Goal: Book appointment/travel/reservation

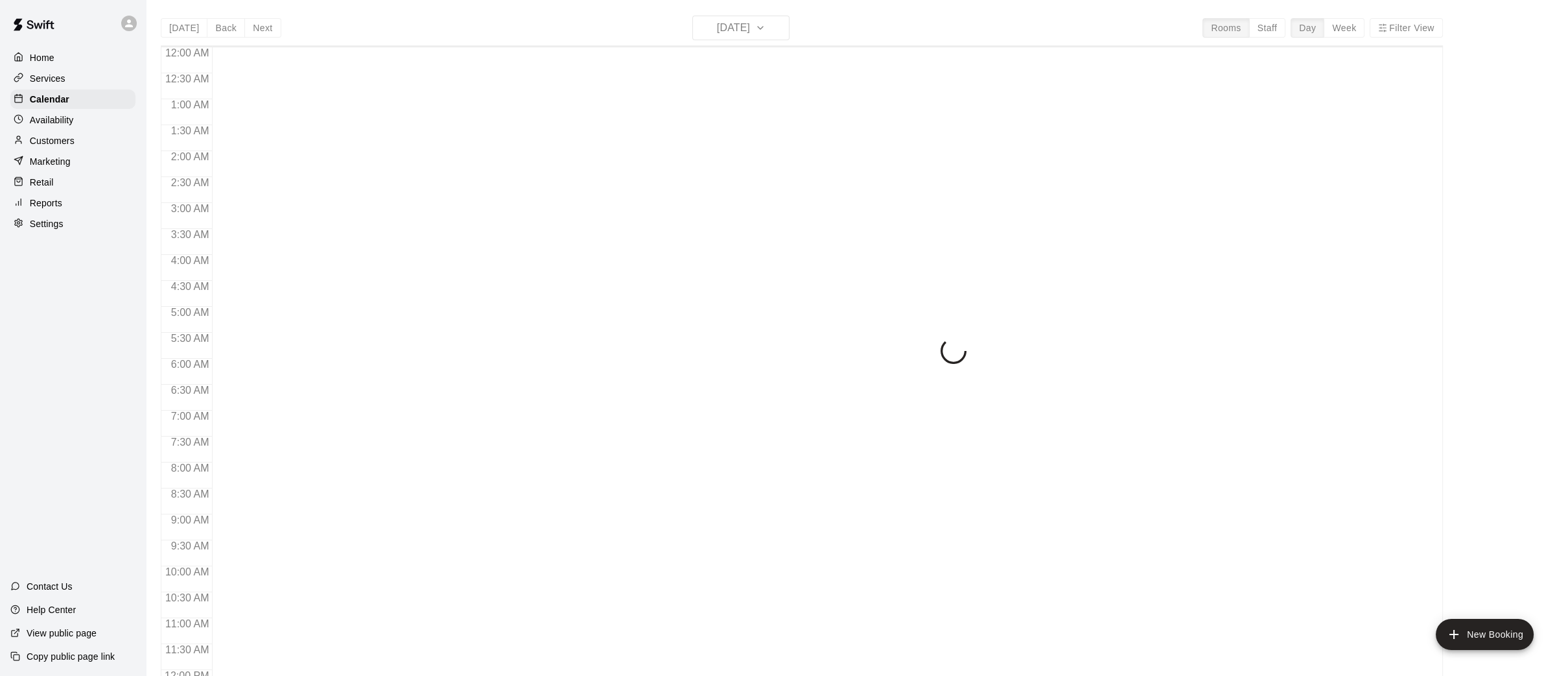
scroll to position [600, 0]
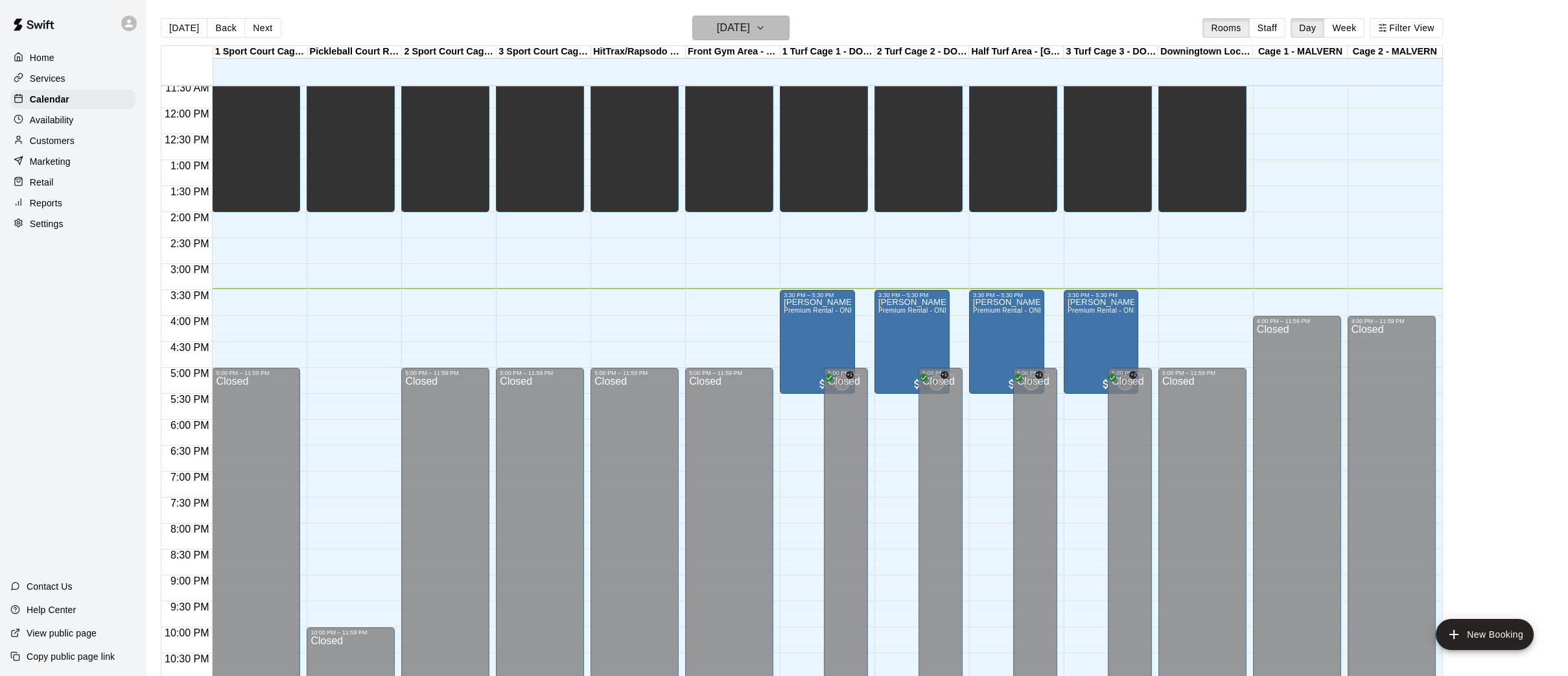
click at [787, 25] on button "[DATE]" at bounding box center [741, 28] width 97 height 25
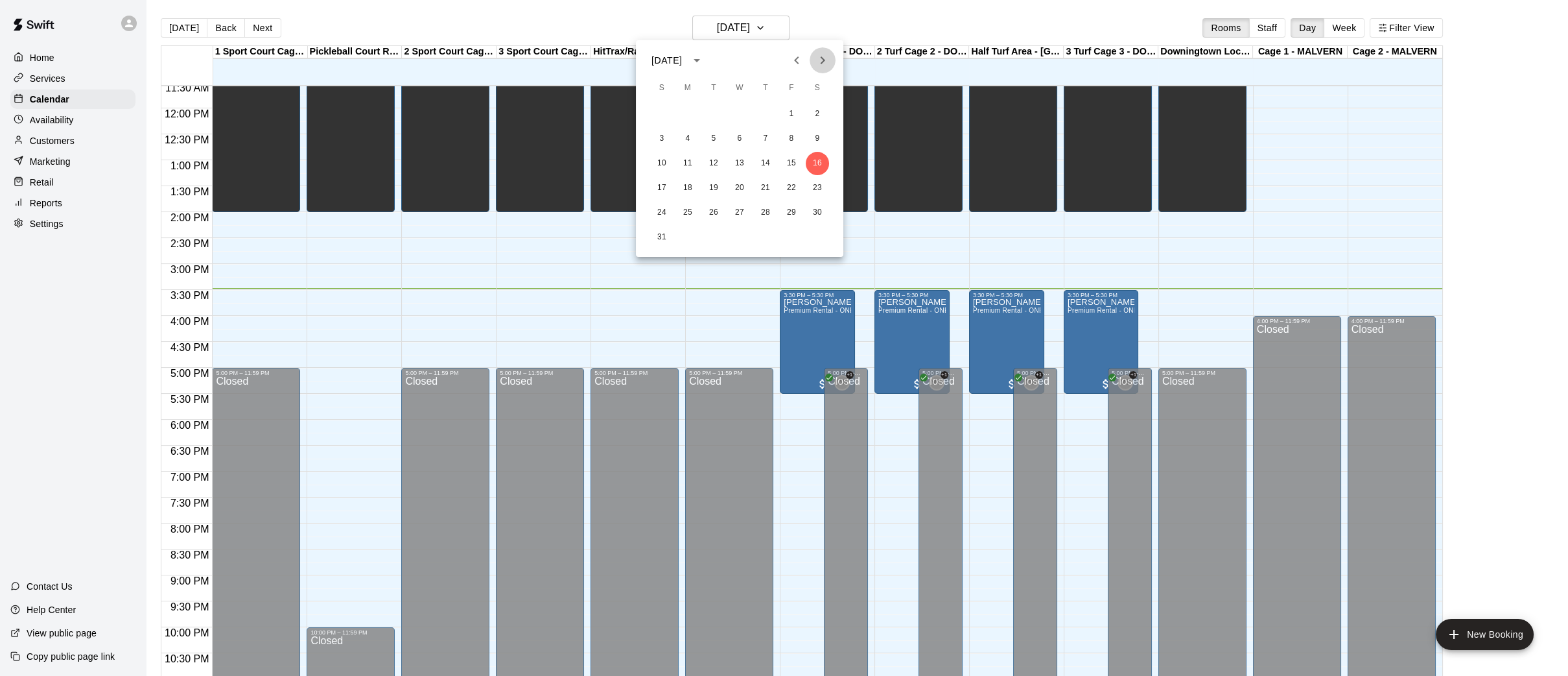
click at [824, 60] on icon "Next month" at bounding box center [823, 60] width 5 height 7
click at [819, 184] on button "27" at bounding box center [817, 188] width 23 height 23
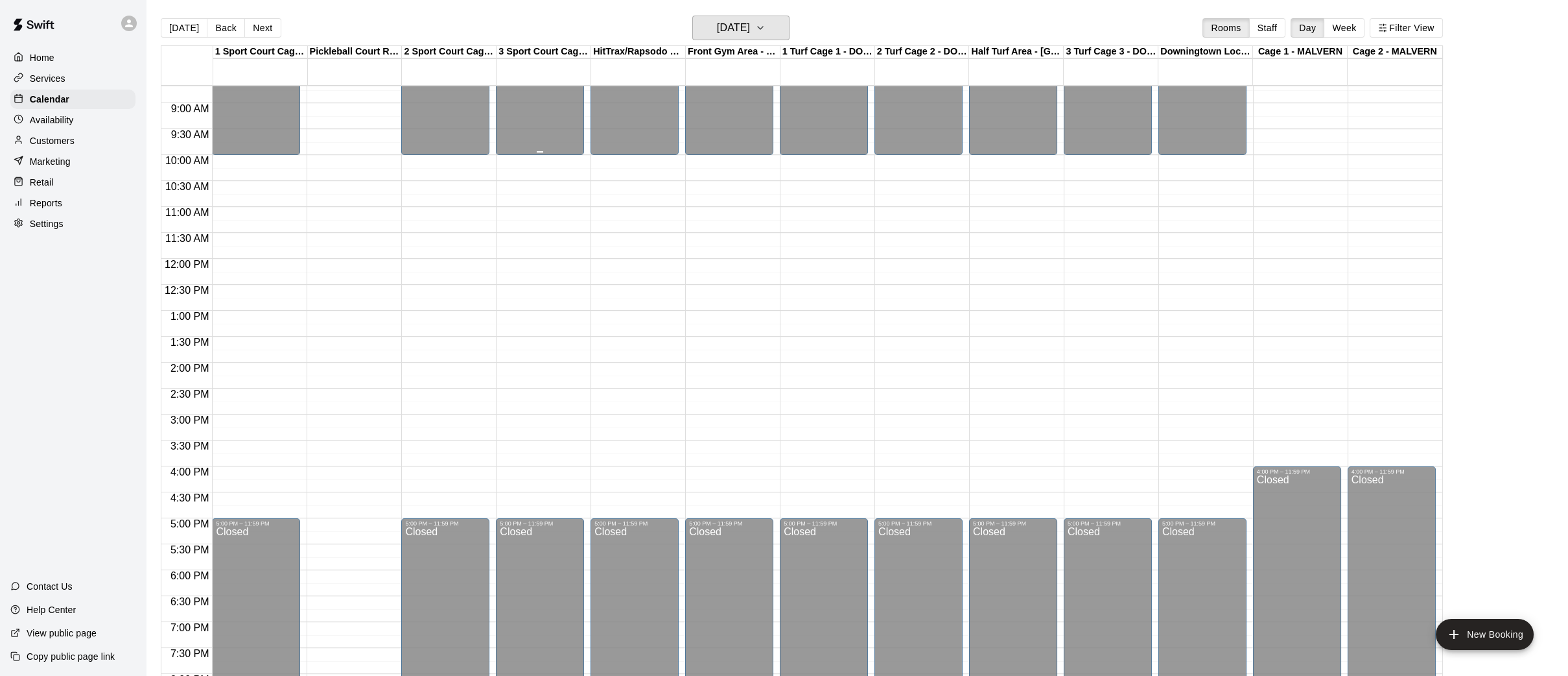
scroll to position [478, 0]
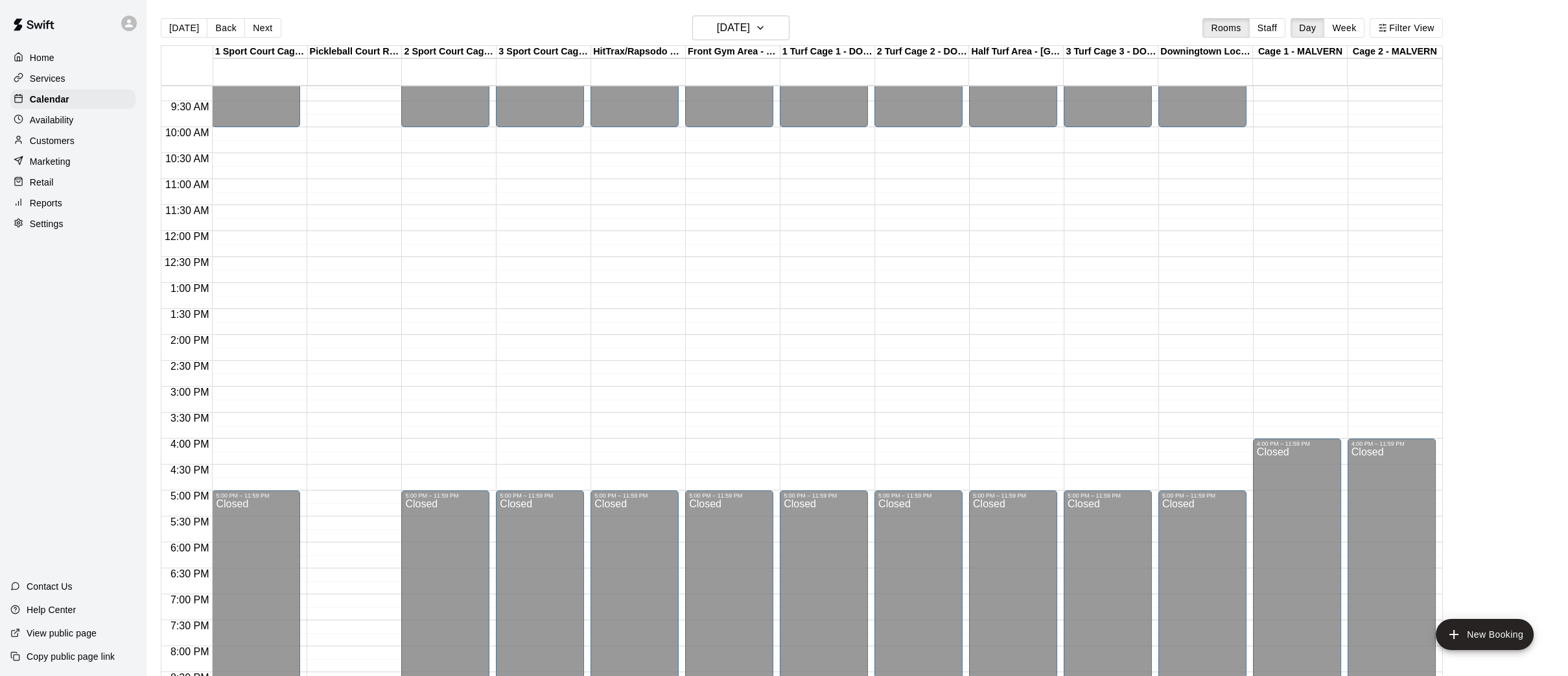
click at [804, 444] on div "12:00 AM – 10:00 AM Closed 5:00 PM – 11:59 PM Closed" at bounding box center [824, 230] width 88 height 1245
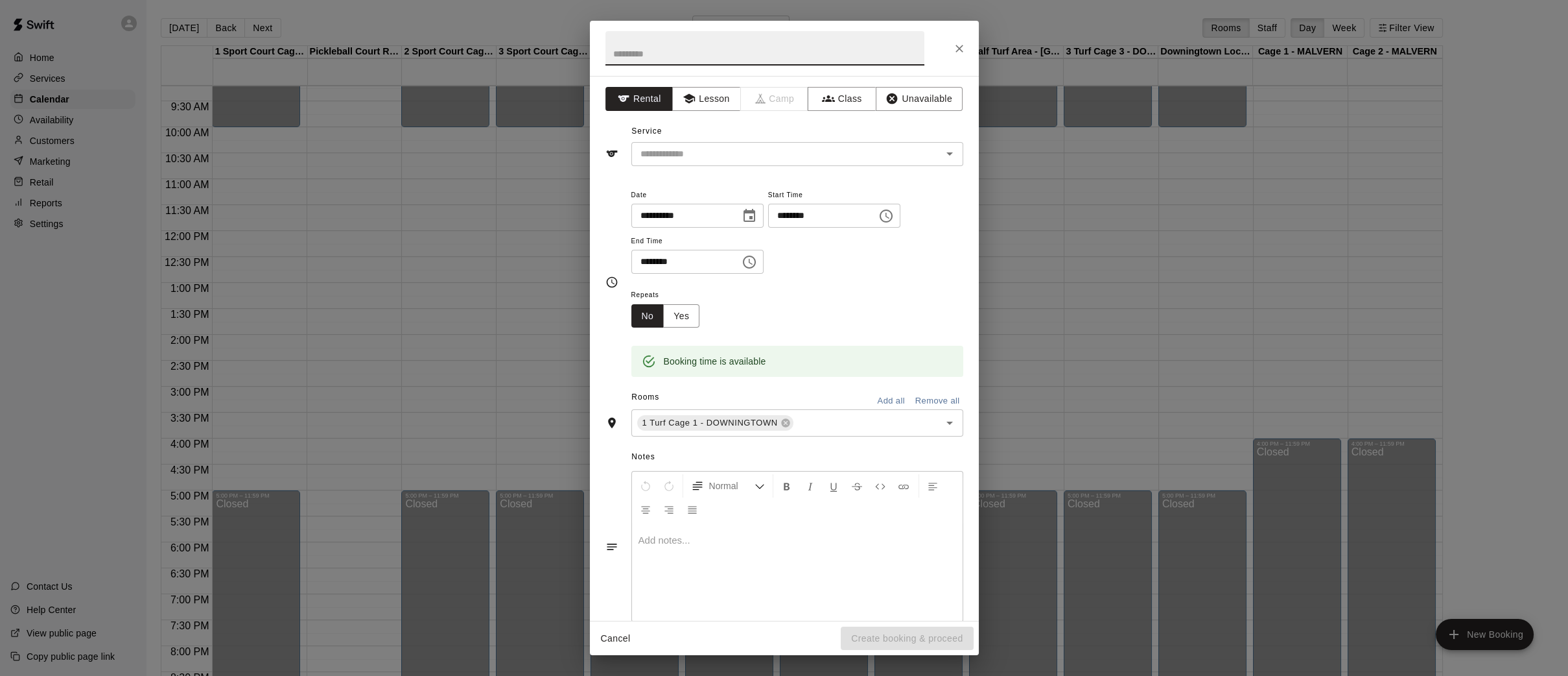
click at [754, 264] on icon "Choose time, selected time is 4:30 PM" at bounding box center [749, 262] width 16 height 16
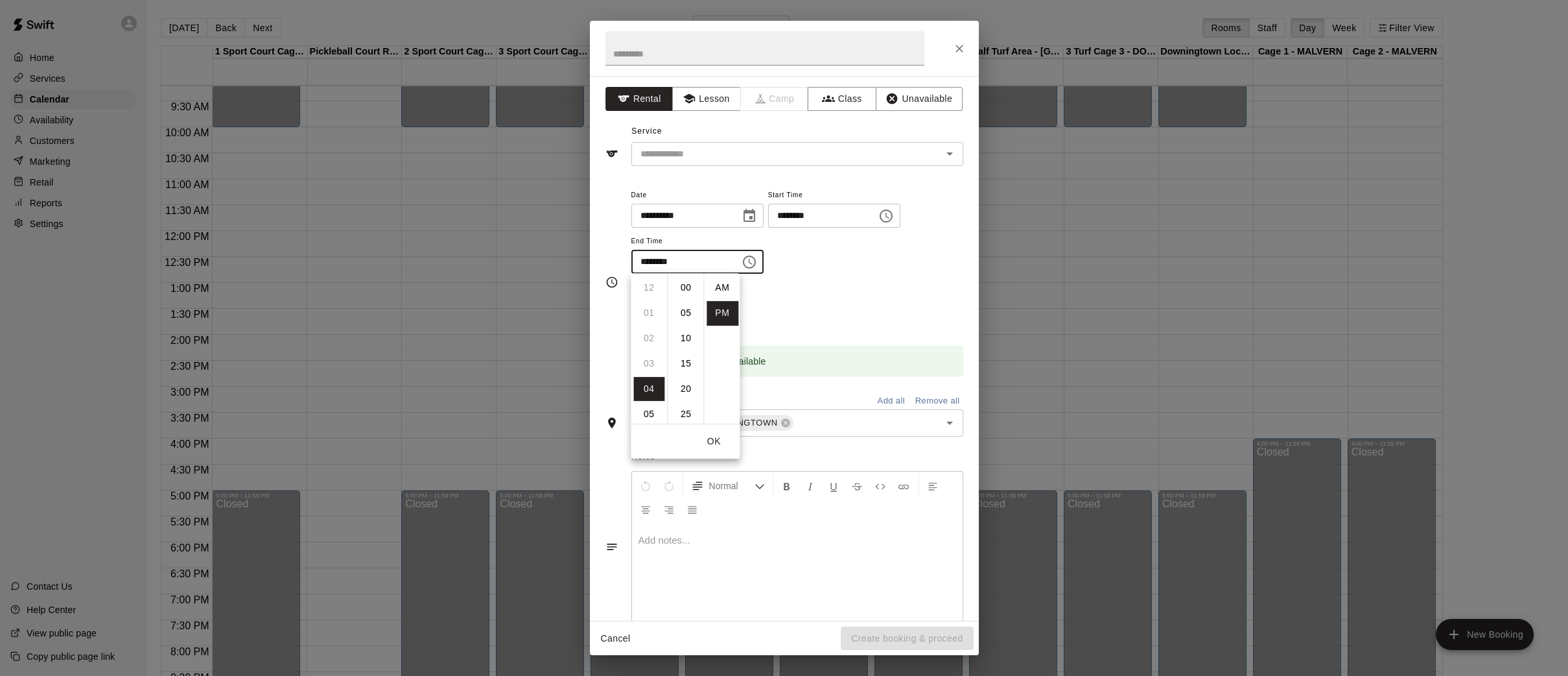
scroll to position [23, 0]
click at [655, 336] on li "06" at bounding box center [649, 338] width 31 height 24
click at [687, 290] on li "00" at bounding box center [686, 288] width 31 height 24
type input "********"
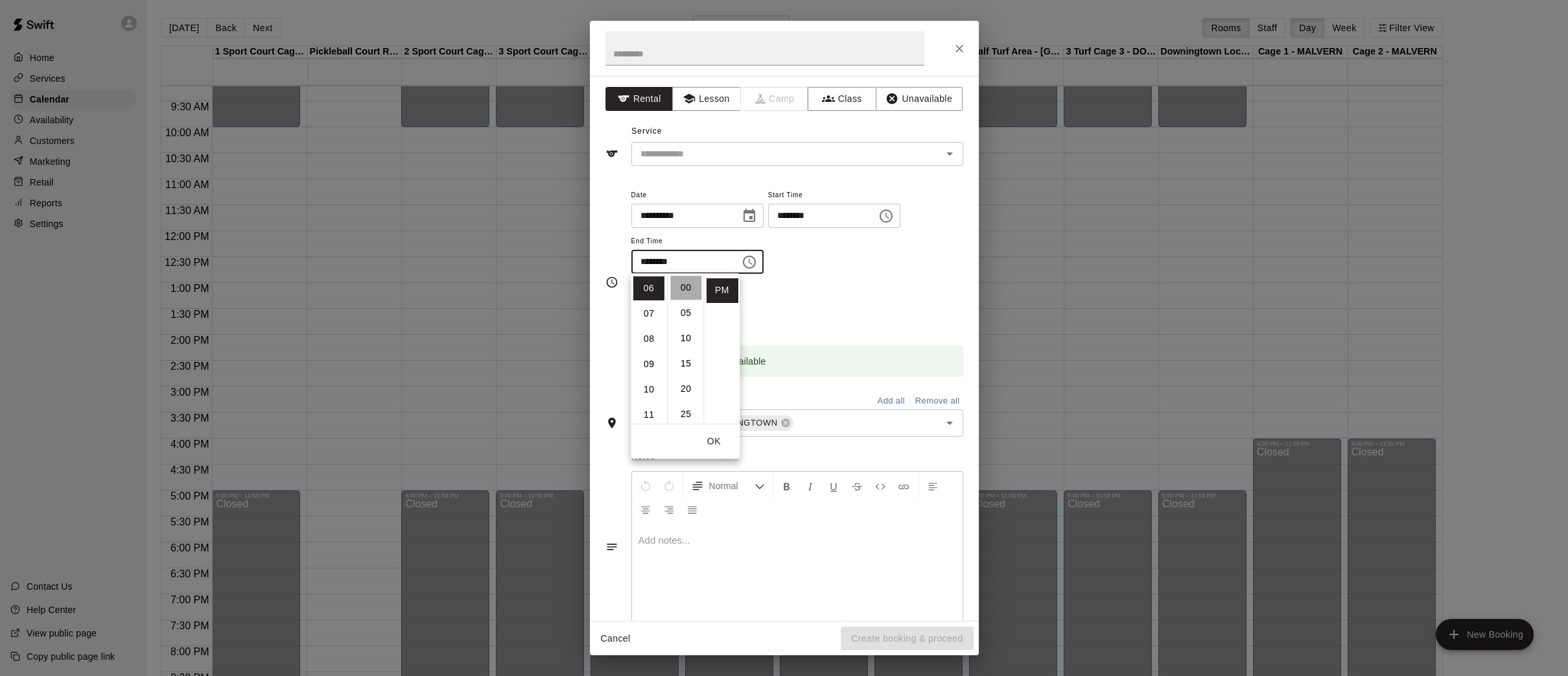
scroll to position [1, 0]
click at [659, 58] on input "text" at bounding box center [765, 48] width 319 height 34
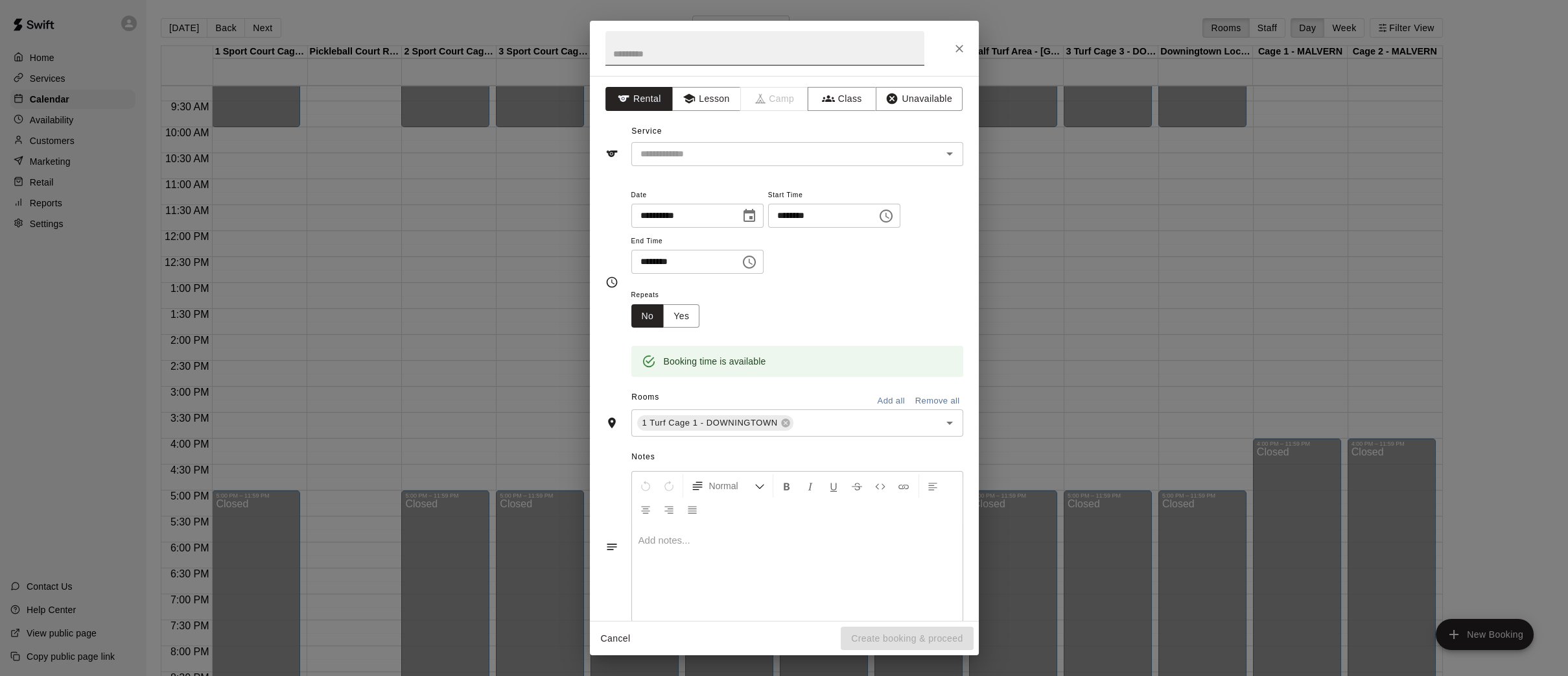
click at [659, 58] on input "text" at bounding box center [765, 48] width 319 height 34
click at [945, 426] on icon "Open" at bounding box center [949, 423] width 16 height 16
type input "**********"
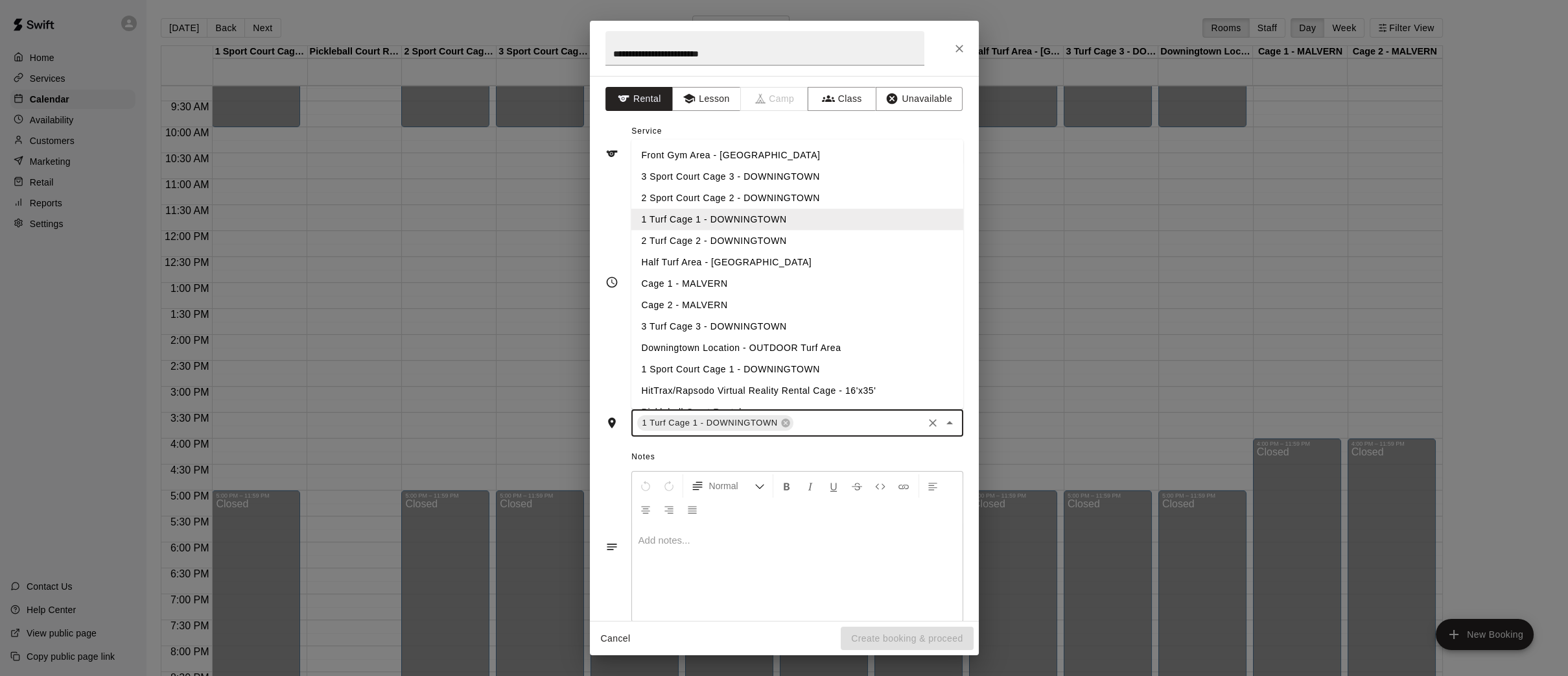
click at [790, 325] on li "3 Turf Cage 3 - DOWNINGTOWN" at bounding box center [797, 326] width 332 height 21
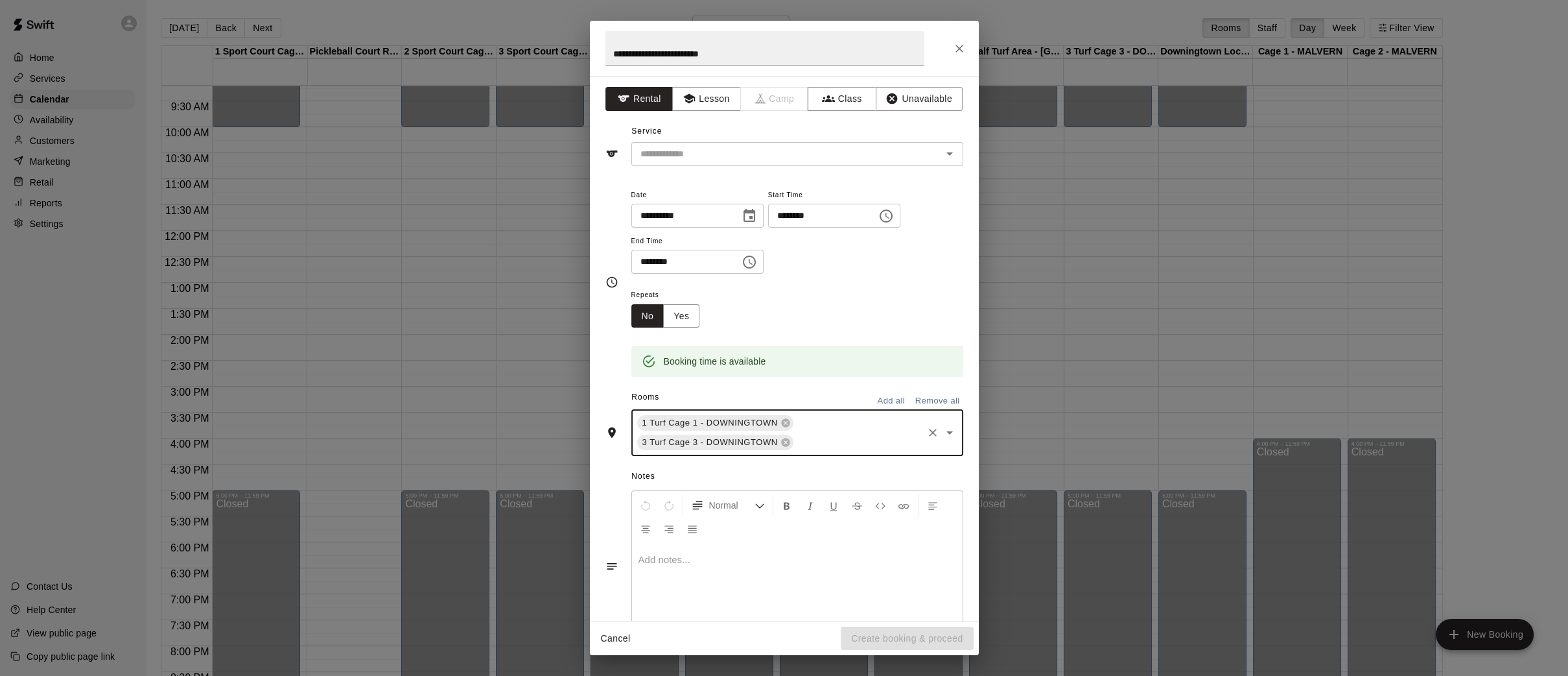
click at [954, 436] on icon "Open" at bounding box center [949, 432] width 16 height 16
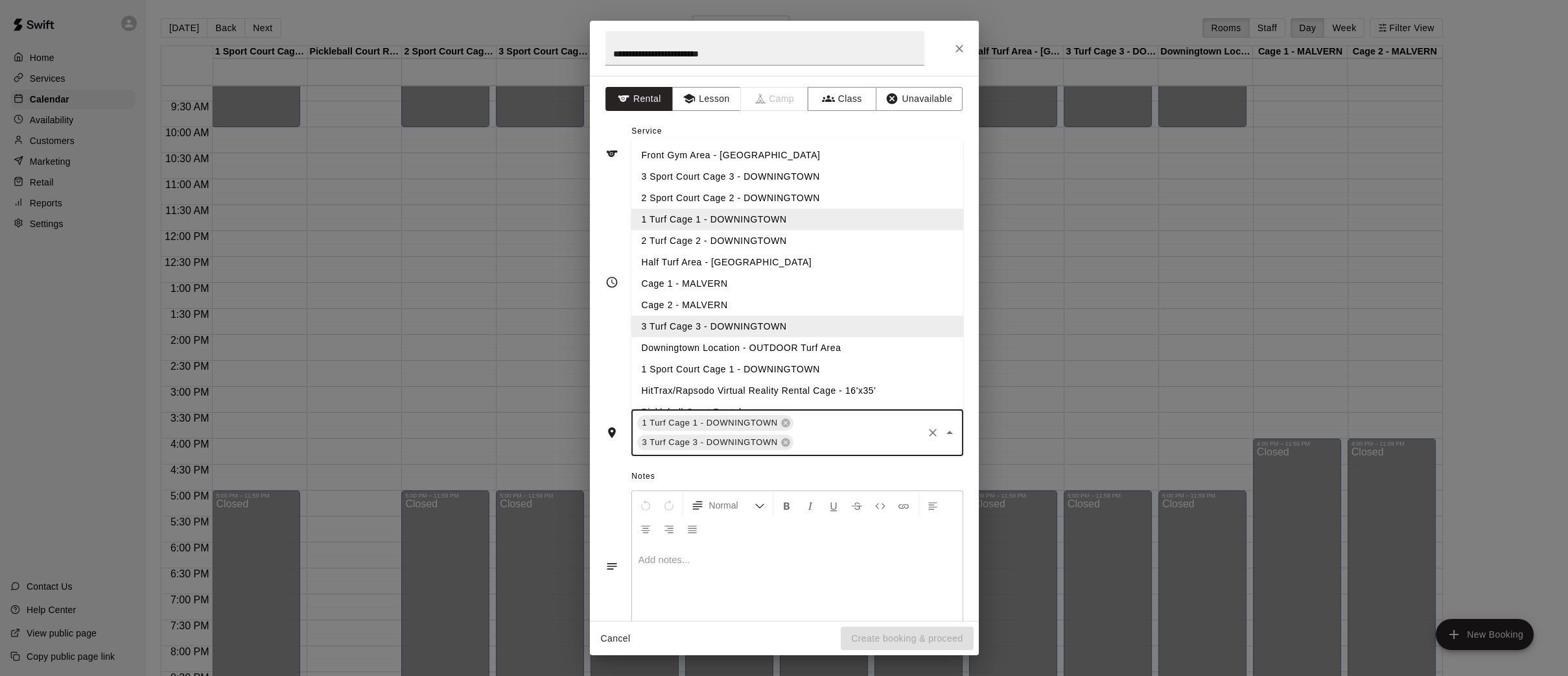
drag, startPoint x: 748, startPoint y: 225, endPoint x: 746, endPoint y: 235, distance: 10.2
click at [746, 235] on ul "Front Gym Area - DOWNINGTOWN 3 Sport Court Cage 3 - DOWNINGTOWN 2 Sport Court C…" at bounding box center [797, 274] width 332 height 270
click at [746, 235] on li "2 Turf Cage 2 - DOWNINGTOWN" at bounding box center [797, 240] width 332 height 21
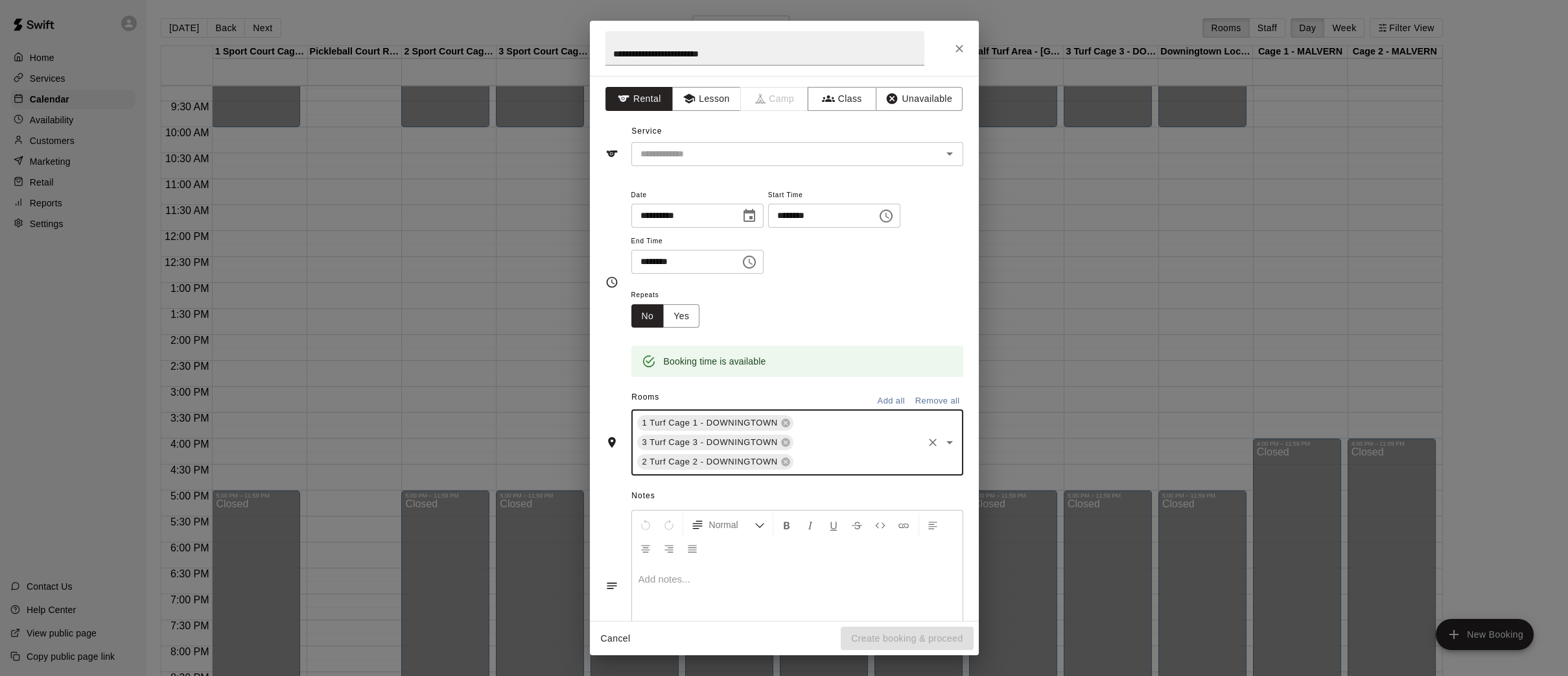
click at [950, 436] on icon "Open" at bounding box center [949, 442] width 16 height 16
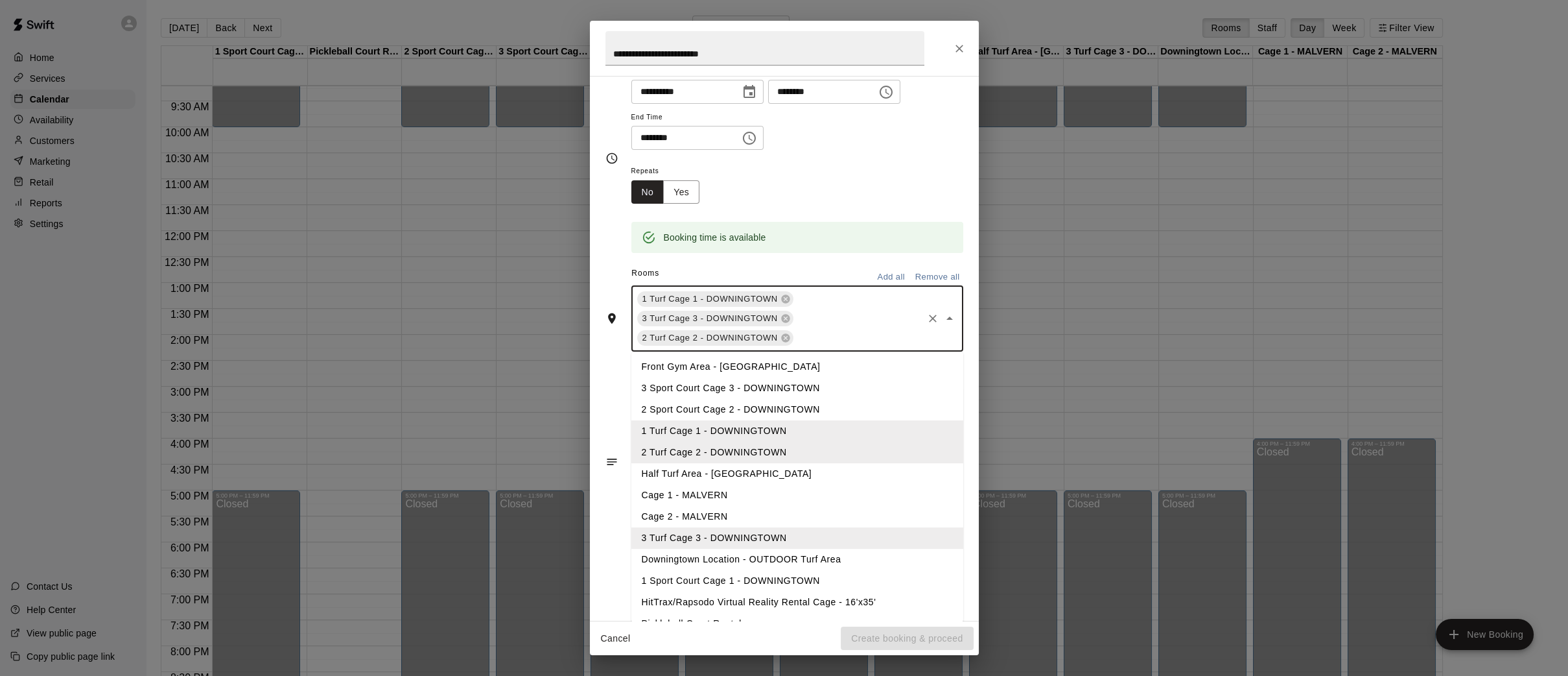
scroll to position [0, 0]
click at [841, 469] on li "Half Turf Area - [GEOGRAPHIC_DATA]" at bounding box center [797, 474] width 332 height 21
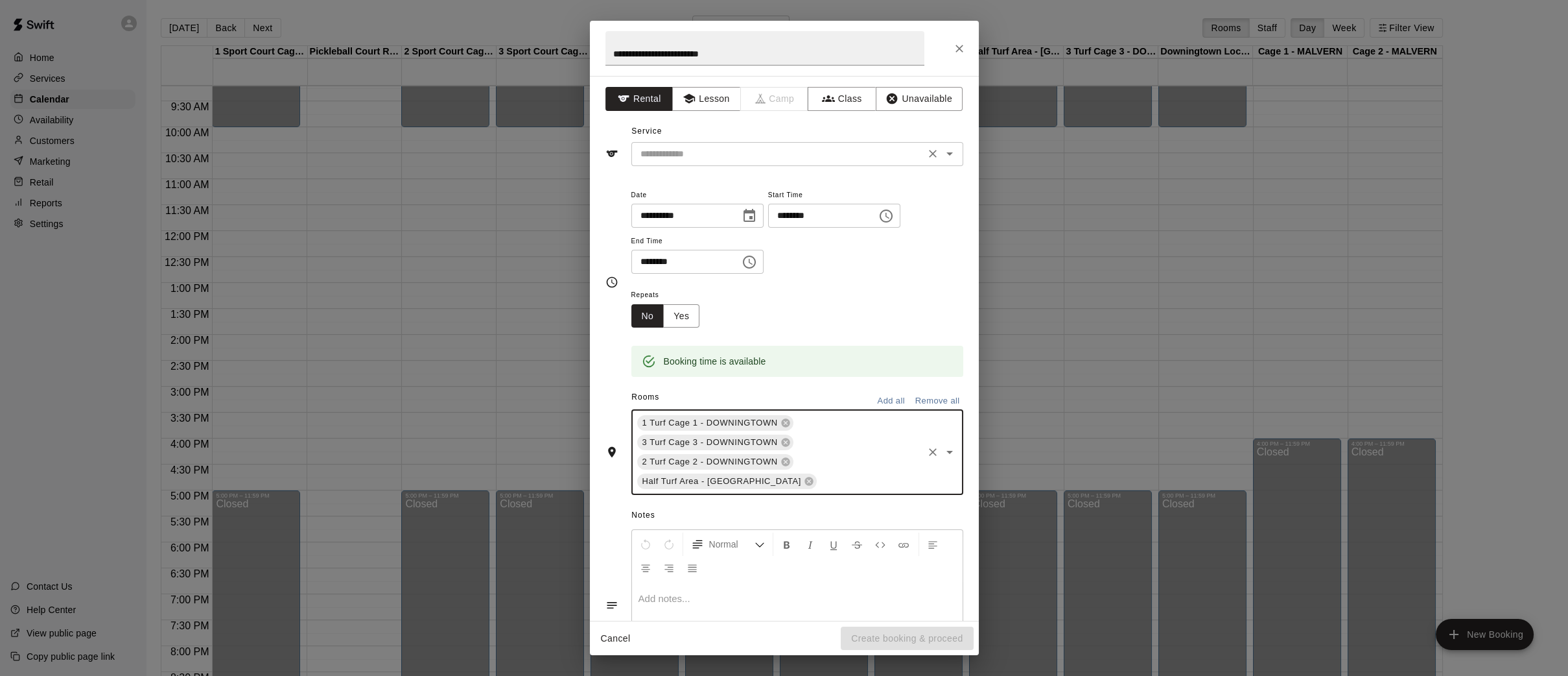
click at [895, 157] on input "text" at bounding box center [778, 154] width 286 height 17
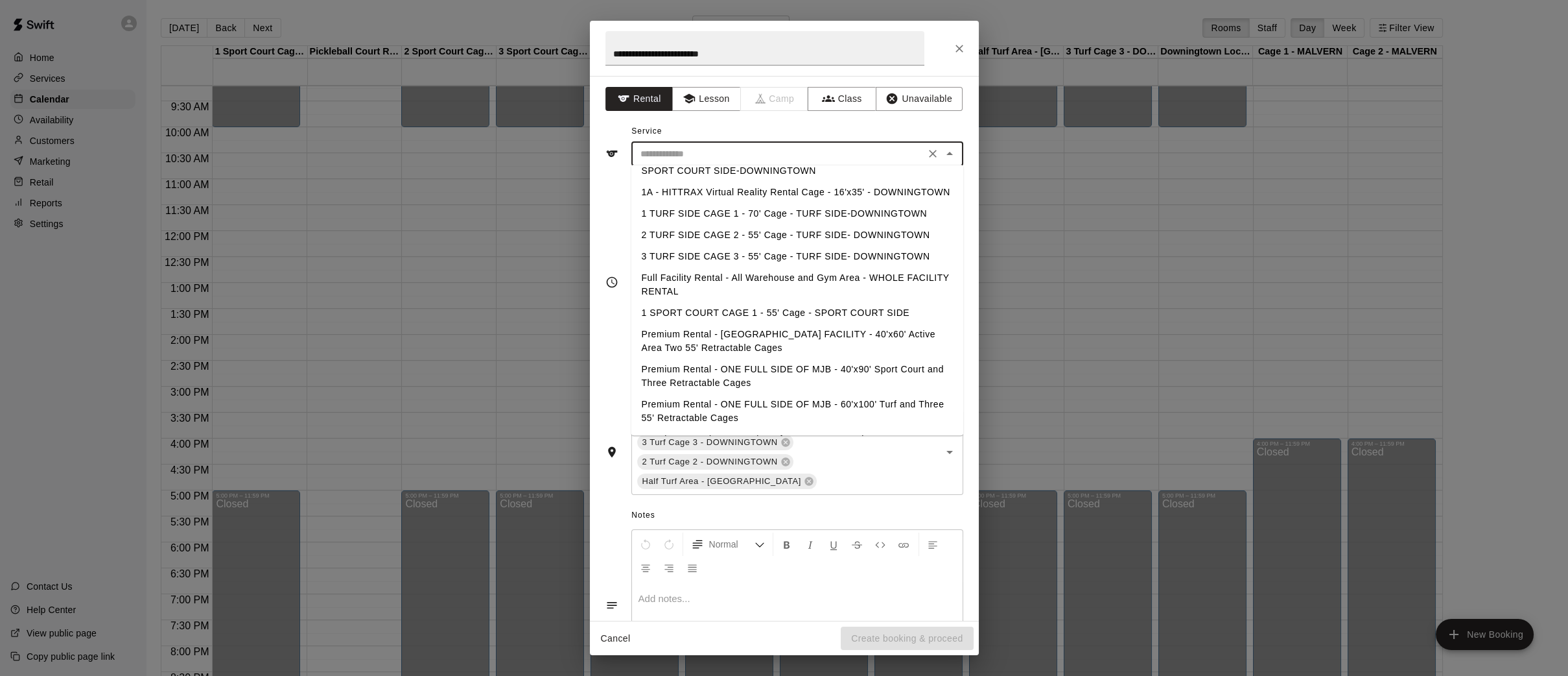
scroll to position [68, 0]
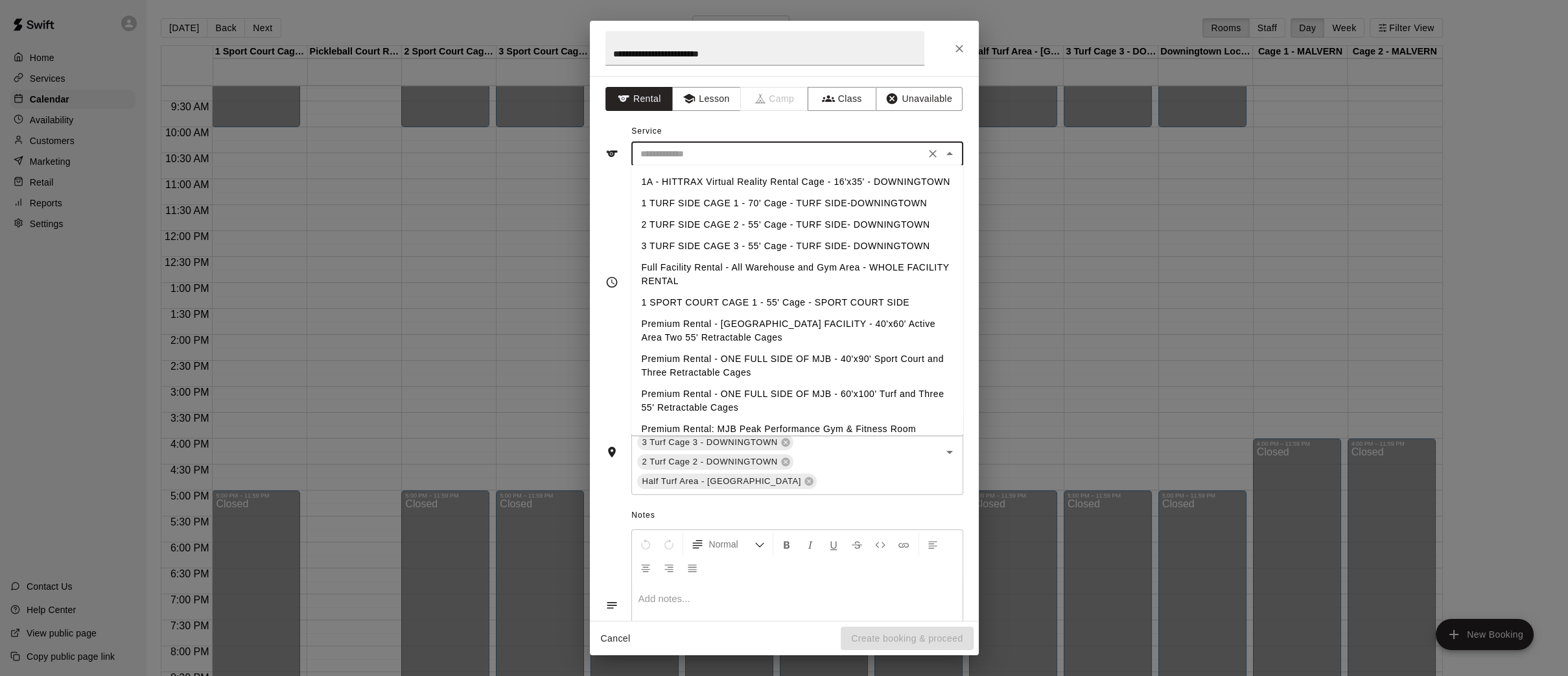
click at [864, 396] on li "Premium Rental - ONE FULL SIDE OF MJB - 60'x100' Turf and Three 55' Retractable…" at bounding box center [796, 400] width 332 height 35
type input "**********"
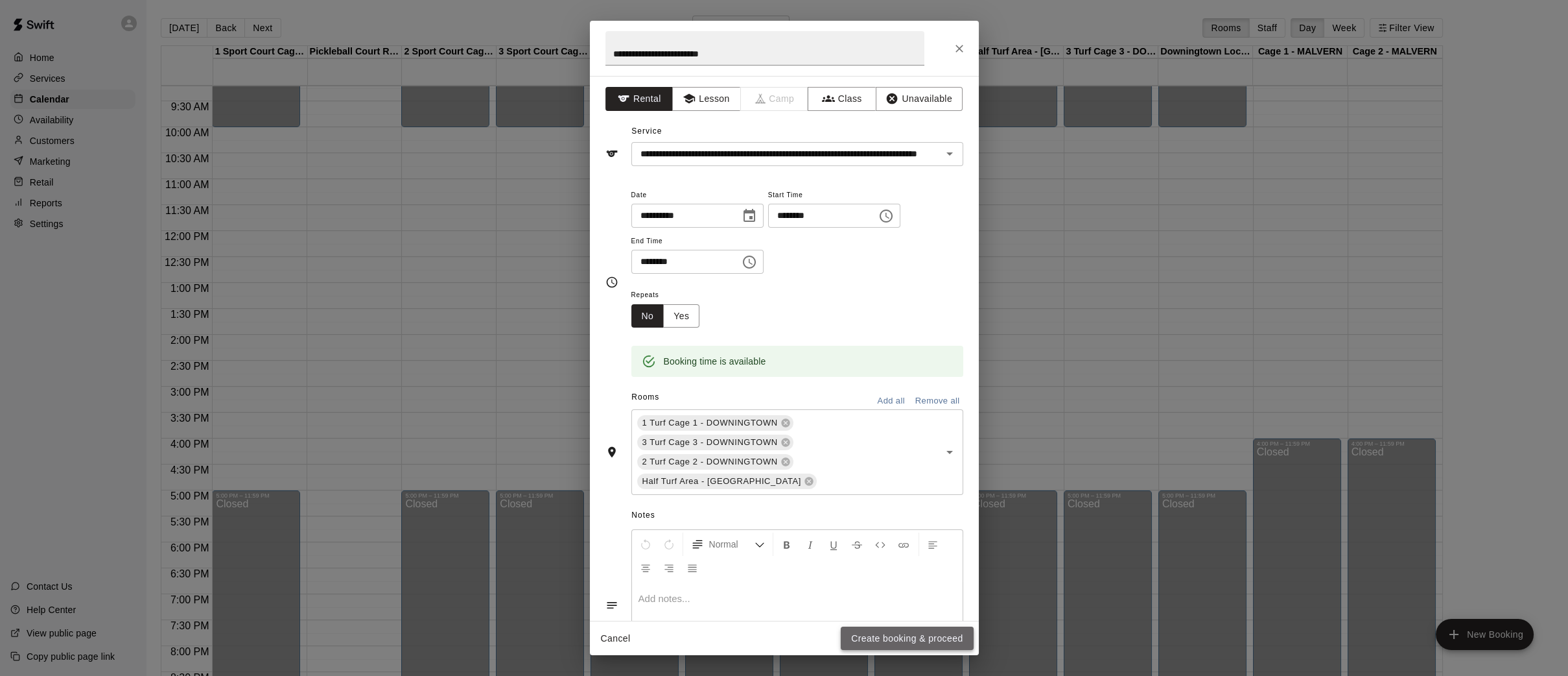
click at [882, 639] on button "Create booking & proceed" at bounding box center [907, 638] width 132 height 24
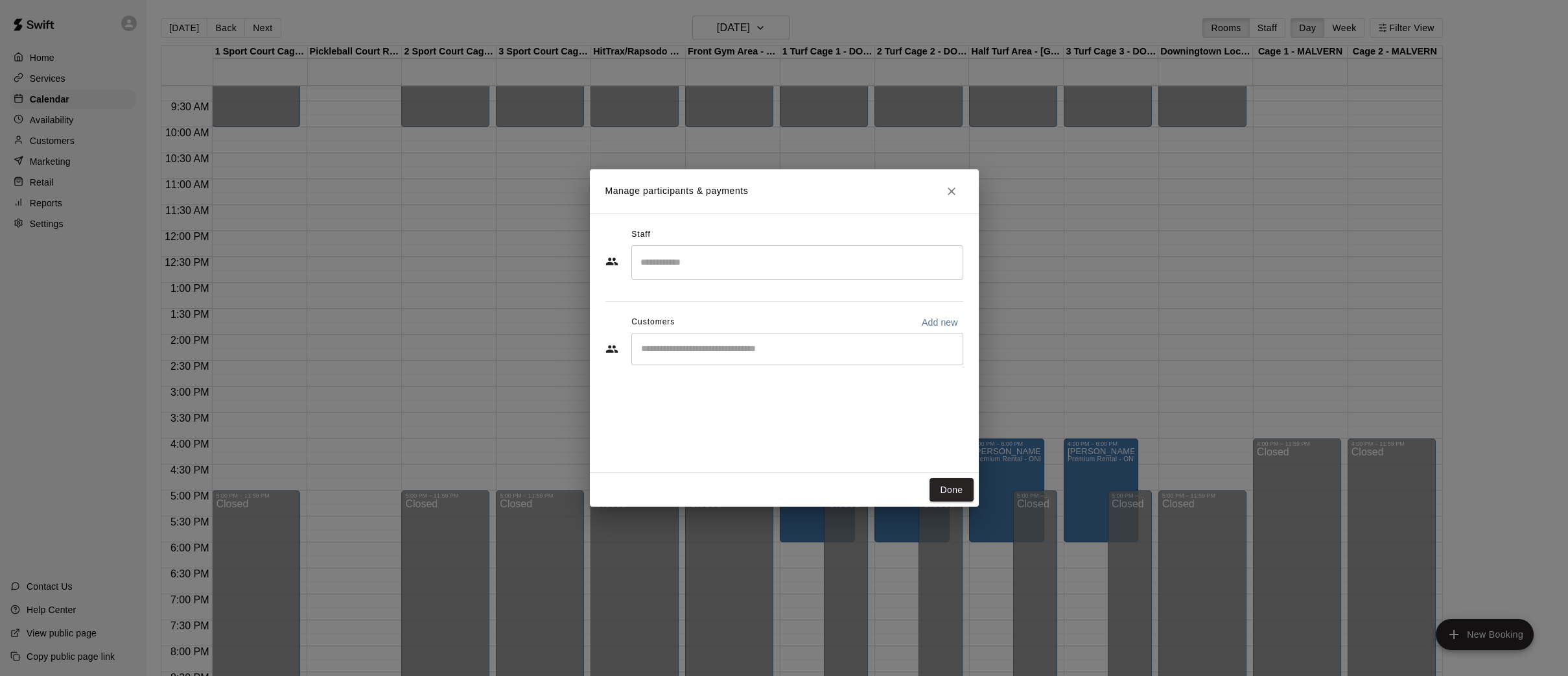
click at [941, 317] on p "Add new" at bounding box center [939, 323] width 36 height 13
select select "**"
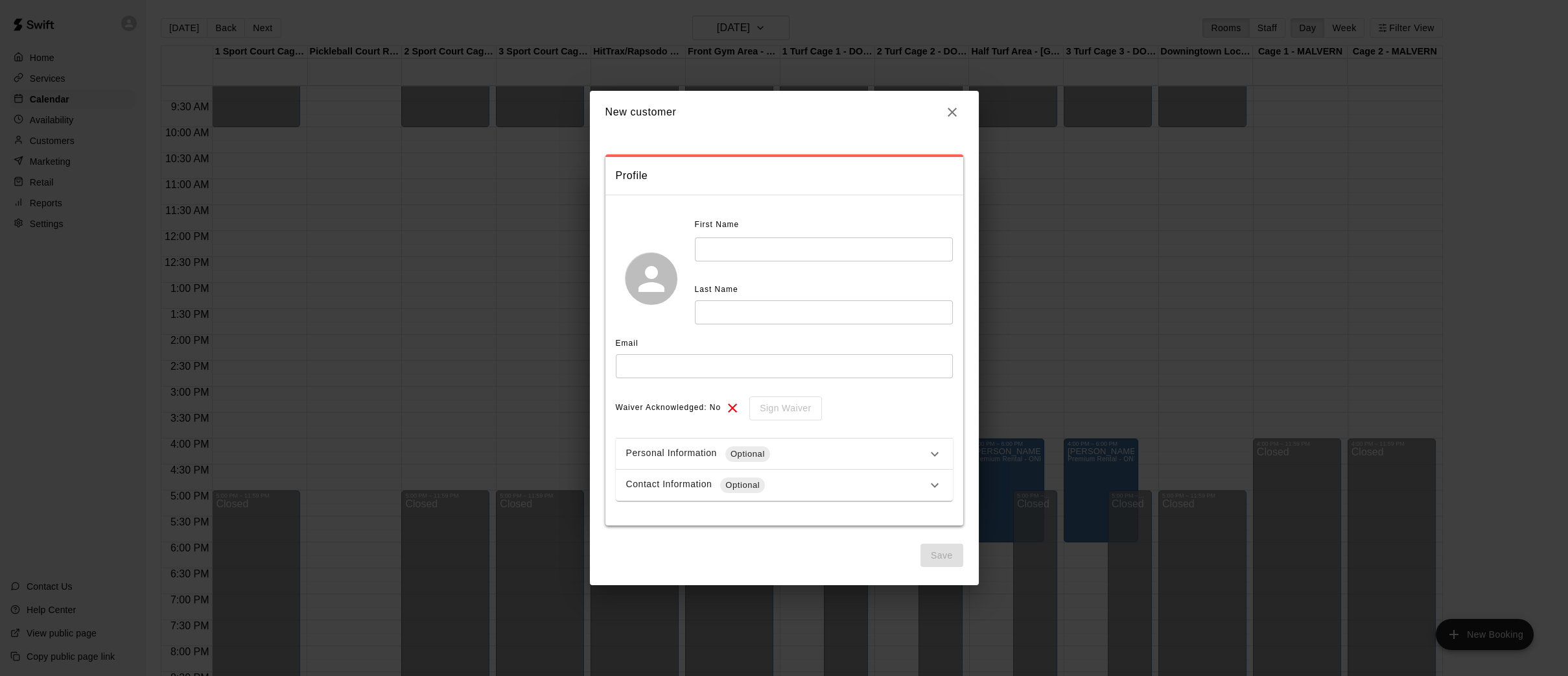
click at [839, 251] on input "text" at bounding box center [824, 250] width 258 height 24
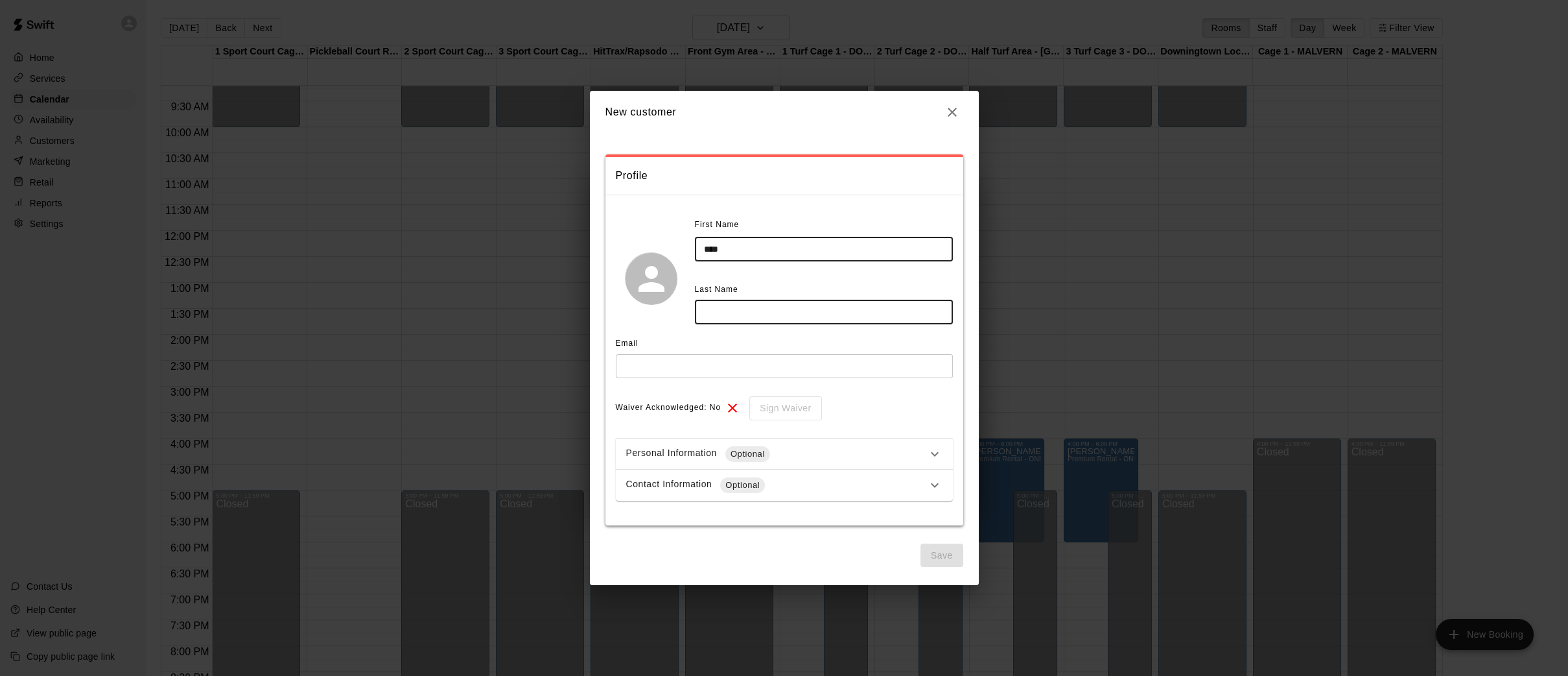
type input "****"
click at [862, 309] on input "text" at bounding box center [824, 313] width 258 height 24
type input "******"
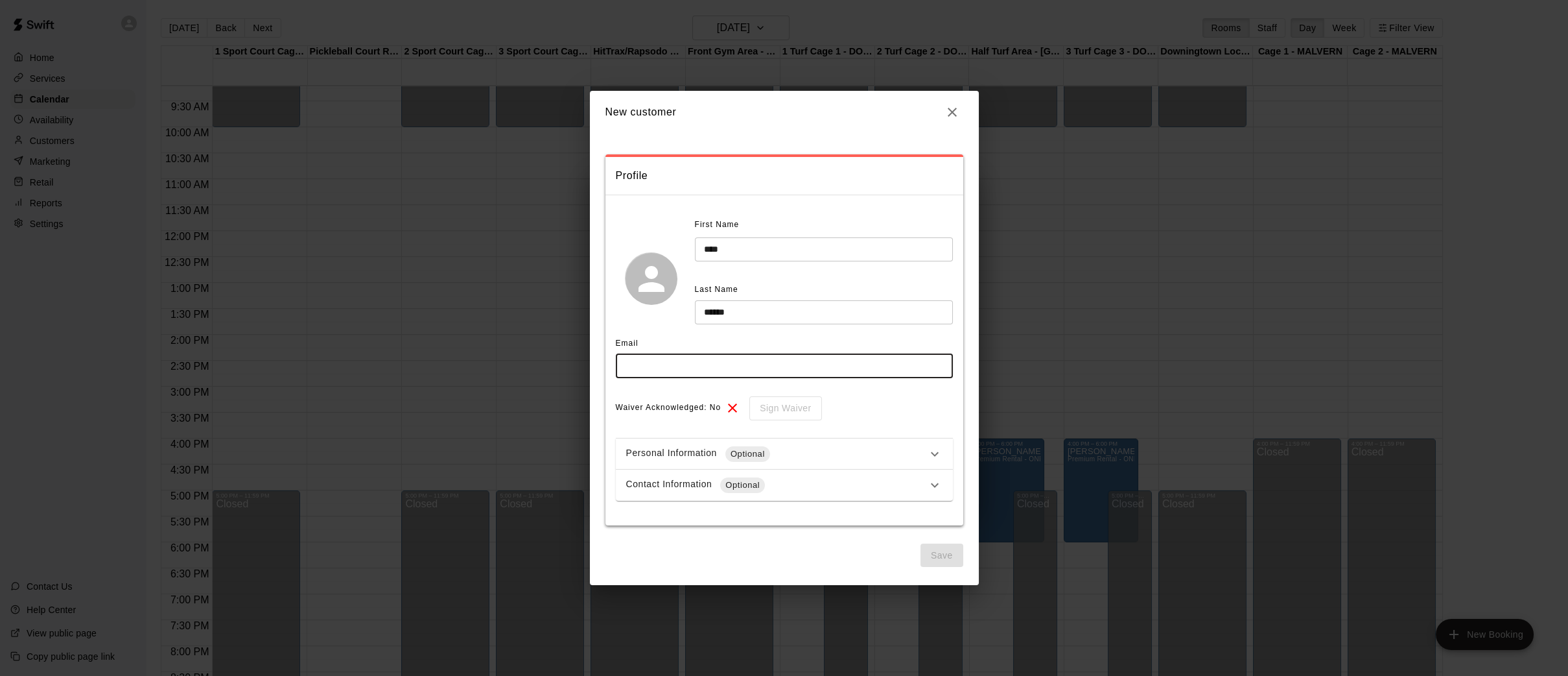
click at [800, 357] on input "text" at bounding box center [784, 366] width 337 height 24
type input "**********"
click at [933, 550] on button "Save" at bounding box center [942, 556] width 43 height 24
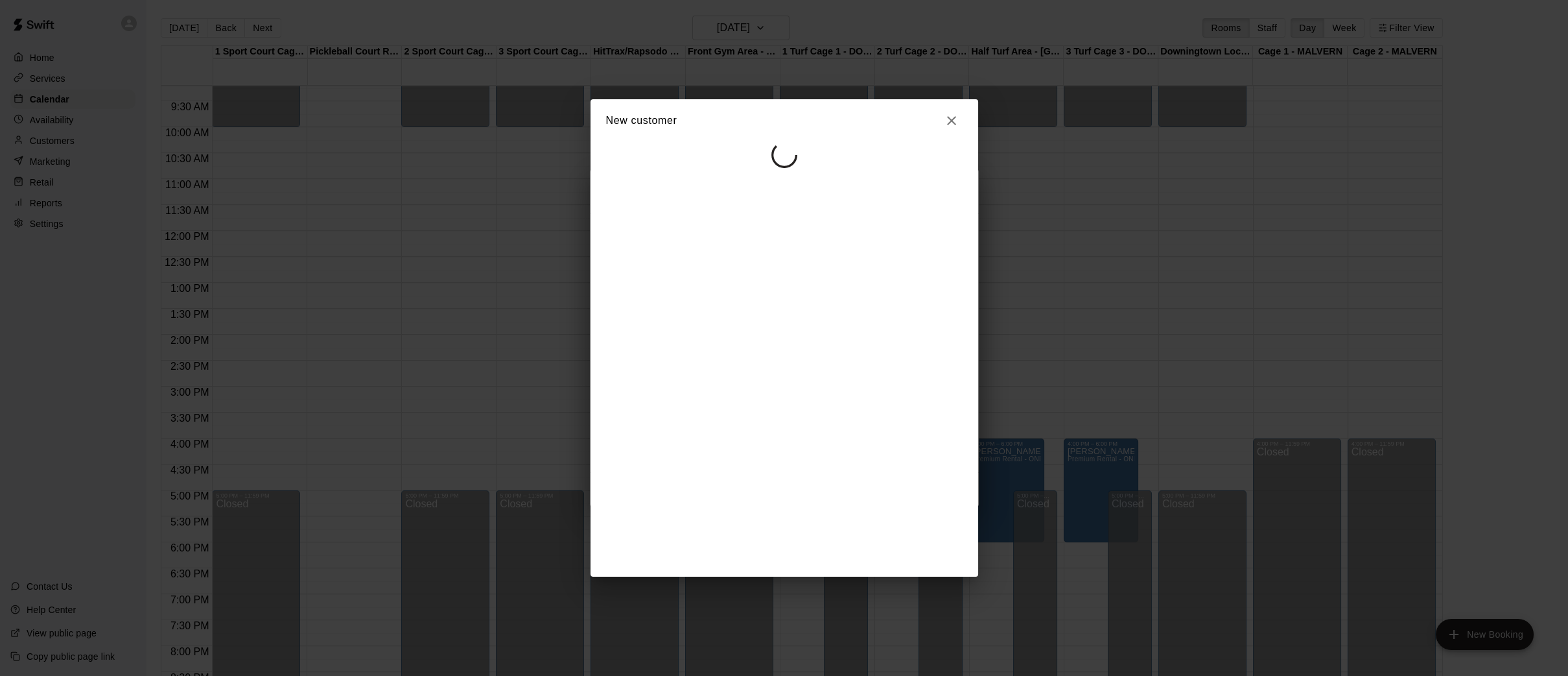
select select "**"
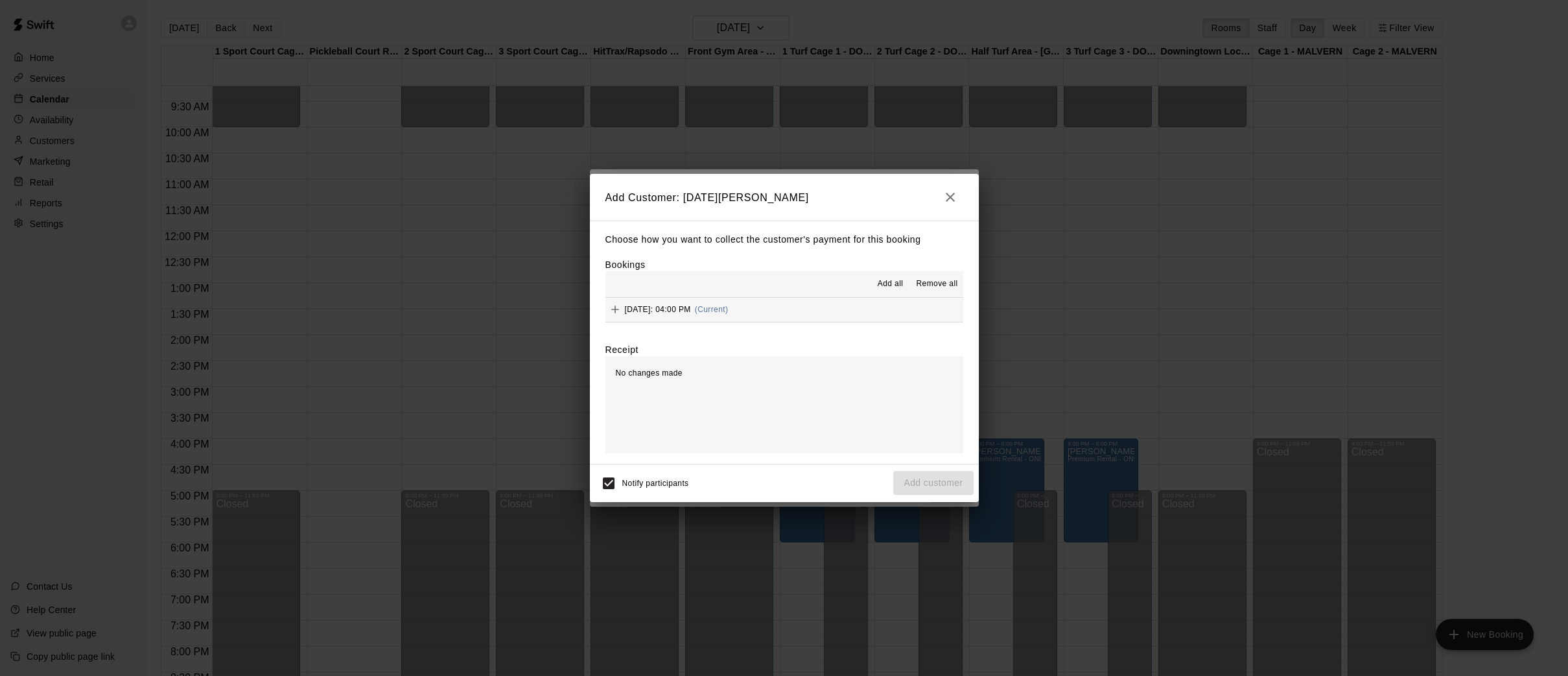
click at [890, 281] on span "Add all" at bounding box center [891, 284] width 26 height 13
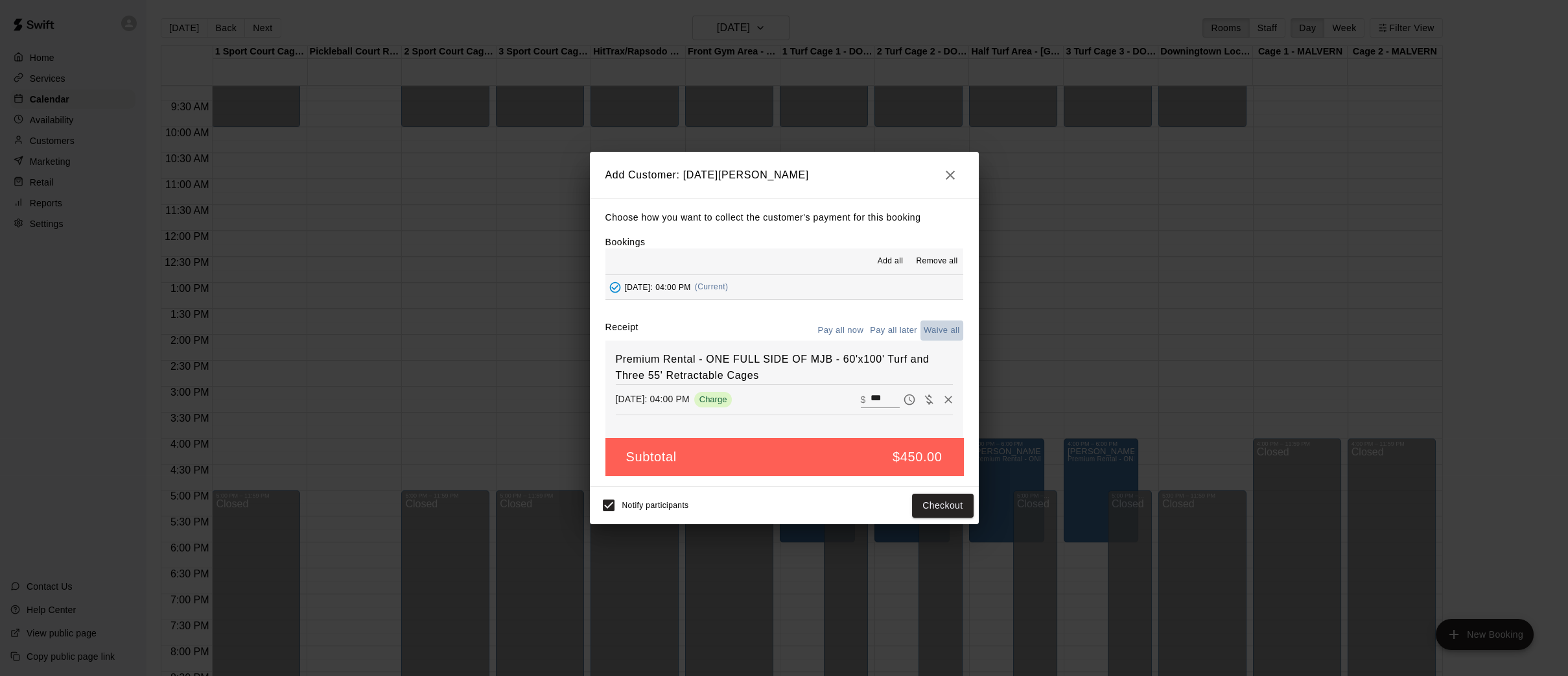
click at [950, 326] on button "Waive all" at bounding box center [942, 330] width 43 height 20
type input "*"
click at [932, 509] on button "Add customer" at bounding box center [933, 506] width 80 height 24
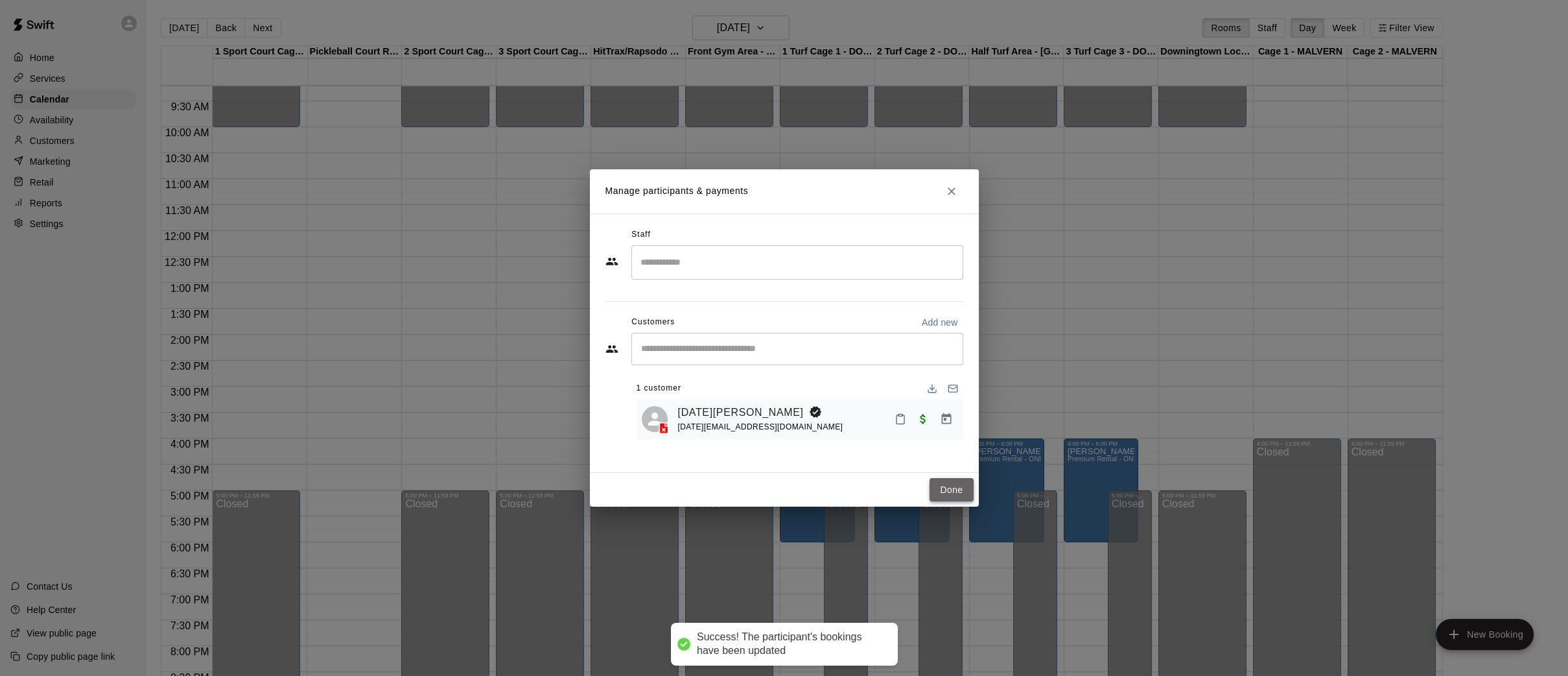
click at [938, 484] on button "Done" at bounding box center [951, 490] width 43 height 24
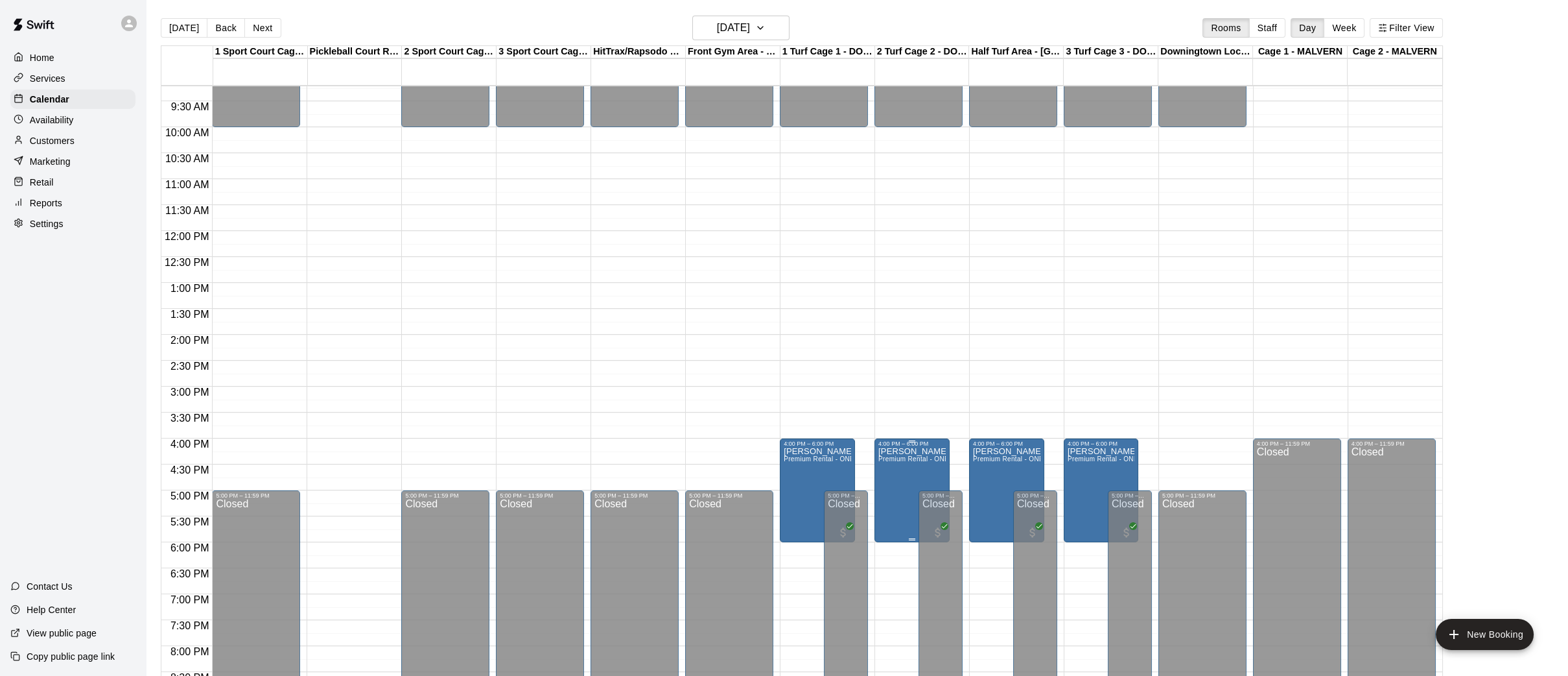
scroll to position [483, 0]
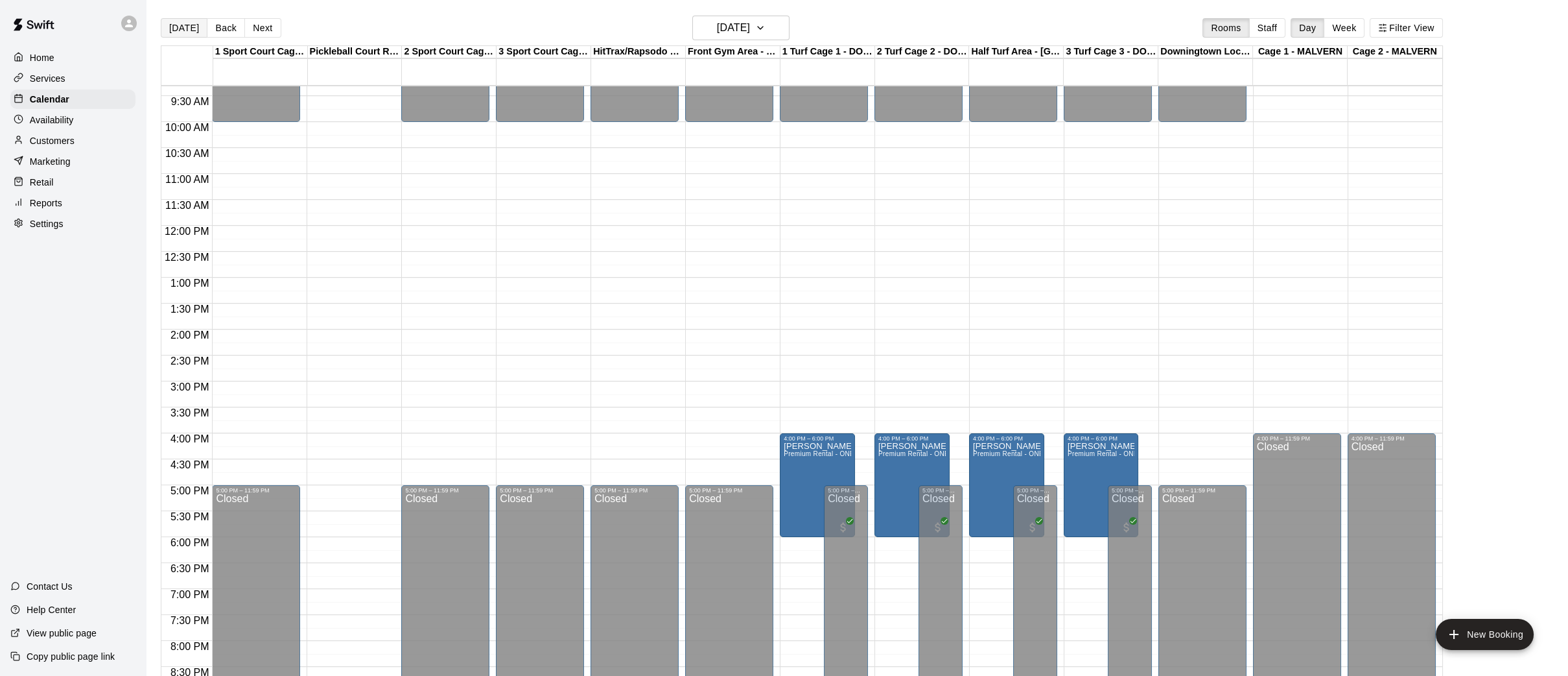
click at [186, 31] on button "[DATE]" at bounding box center [184, 28] width 46 height 19
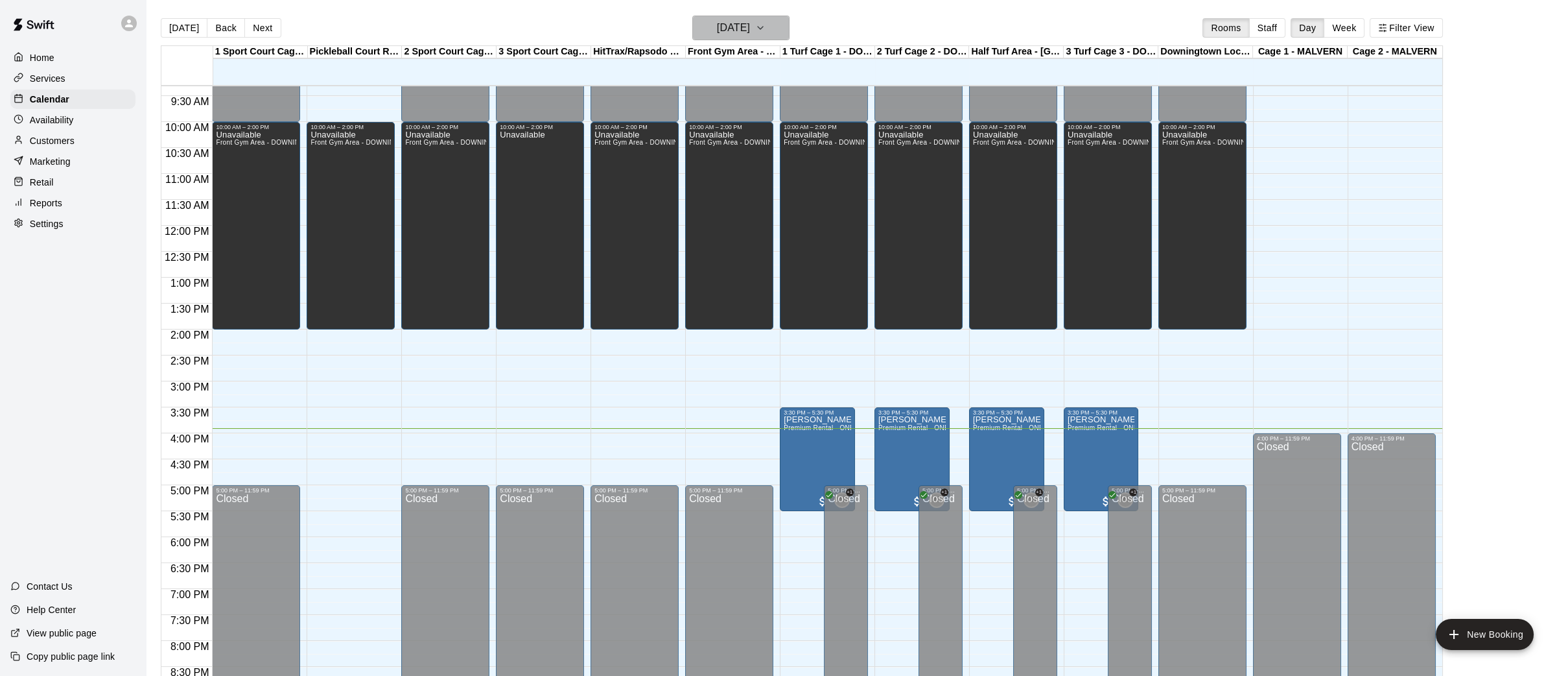
click at [766, 33] on icon "button" at bounding box center [760, 28] width 10 height 16
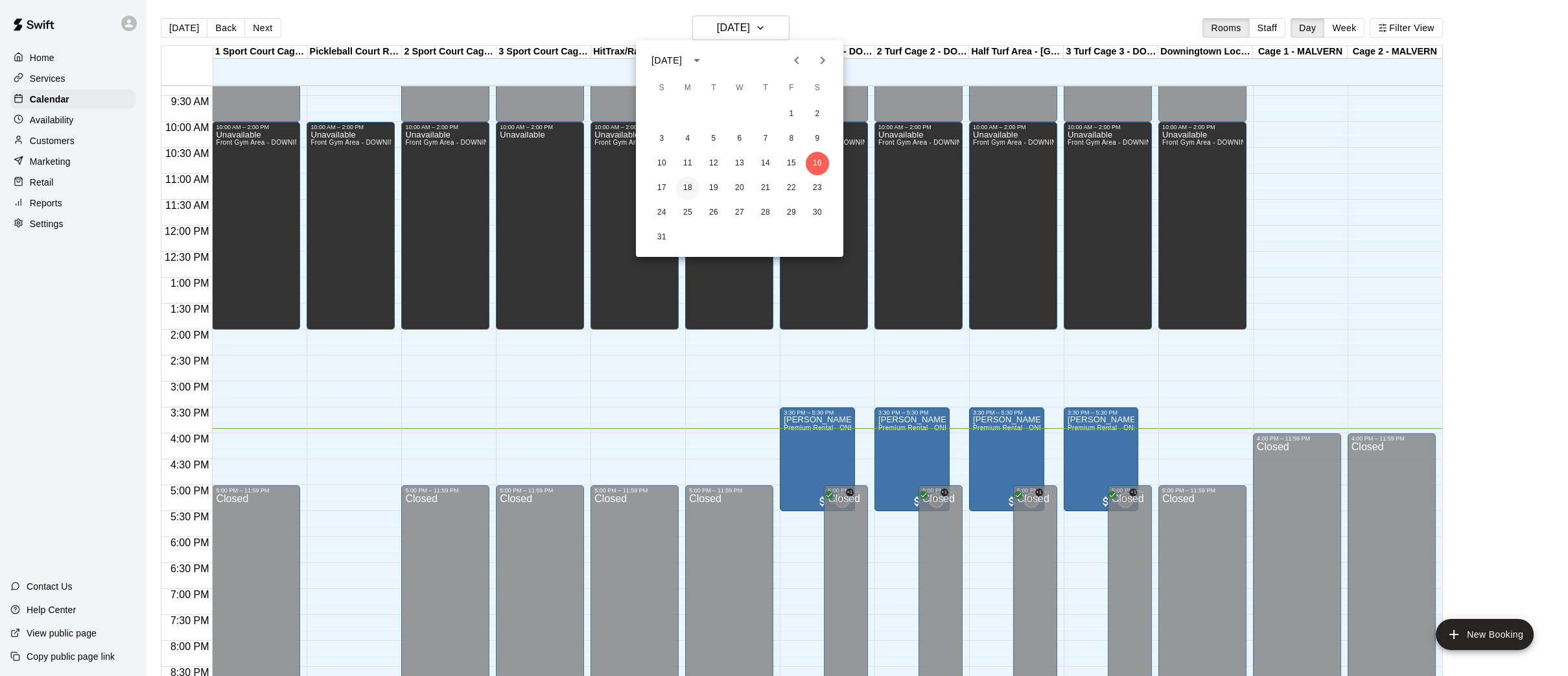
click at [692, 186] on button "18" at bounding box center [687, 188] width 23 height 23
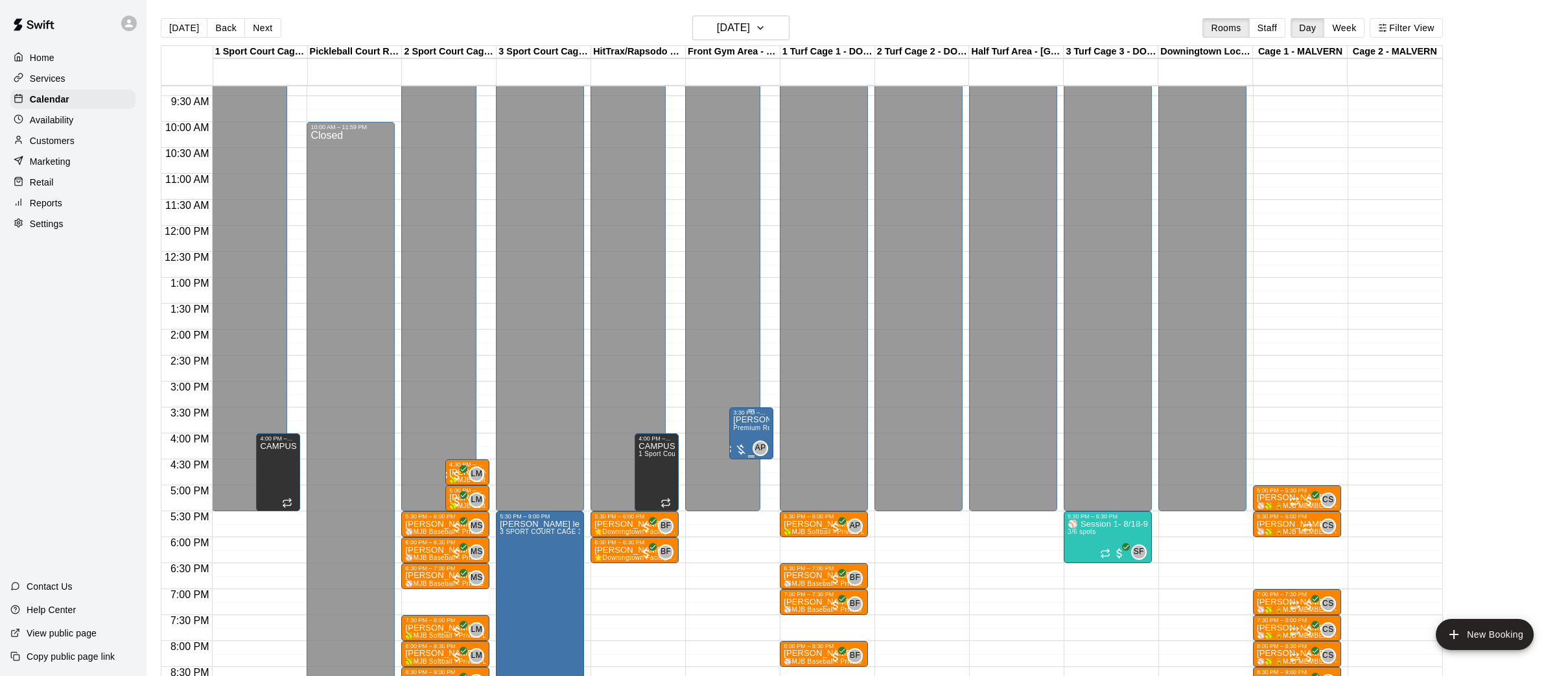
click at [741, 425] on span "Premium Rental: MJB Peak Performance Gym & Fitness Room" at bounding box center [830, 428] width 194 height 7
click at [743, 436] on icon "edit" at bounding box center [746, 436] width 12 height 12
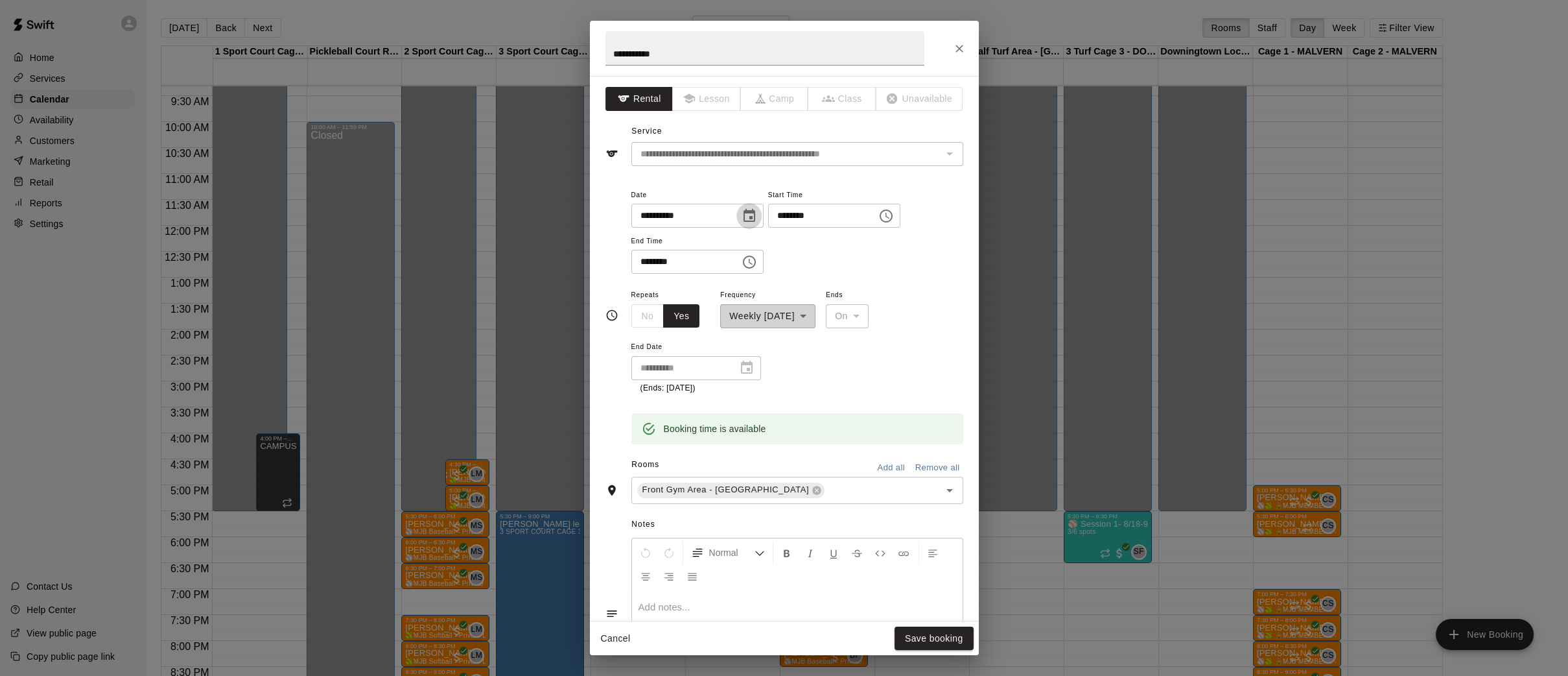
click at [753, 218] on icon "Choose date, selected date is Aug 18, 2025" at bounding box center [749, 215] width 16 height 16
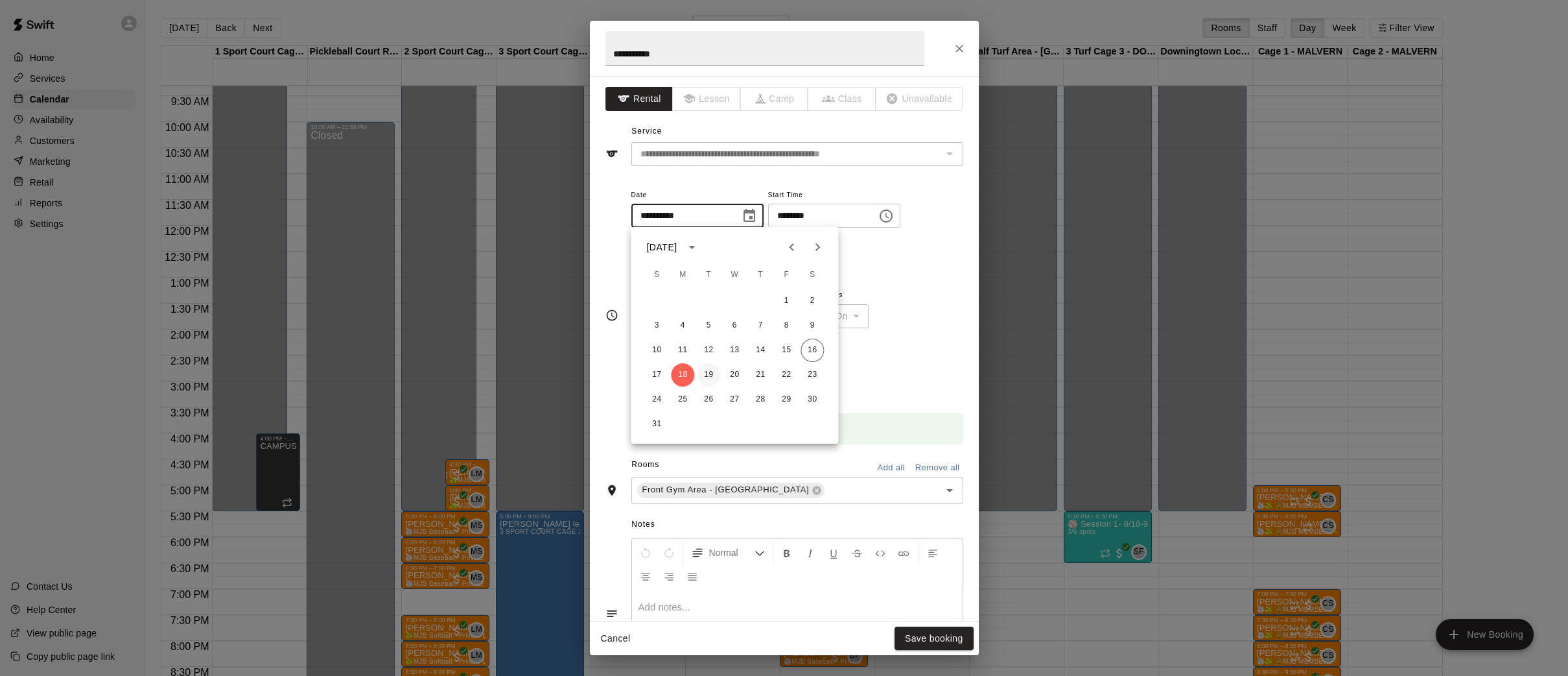
click at [713, 373] on button "19" at bounding box center [708, 375] width 23 height 23
type input "**********"
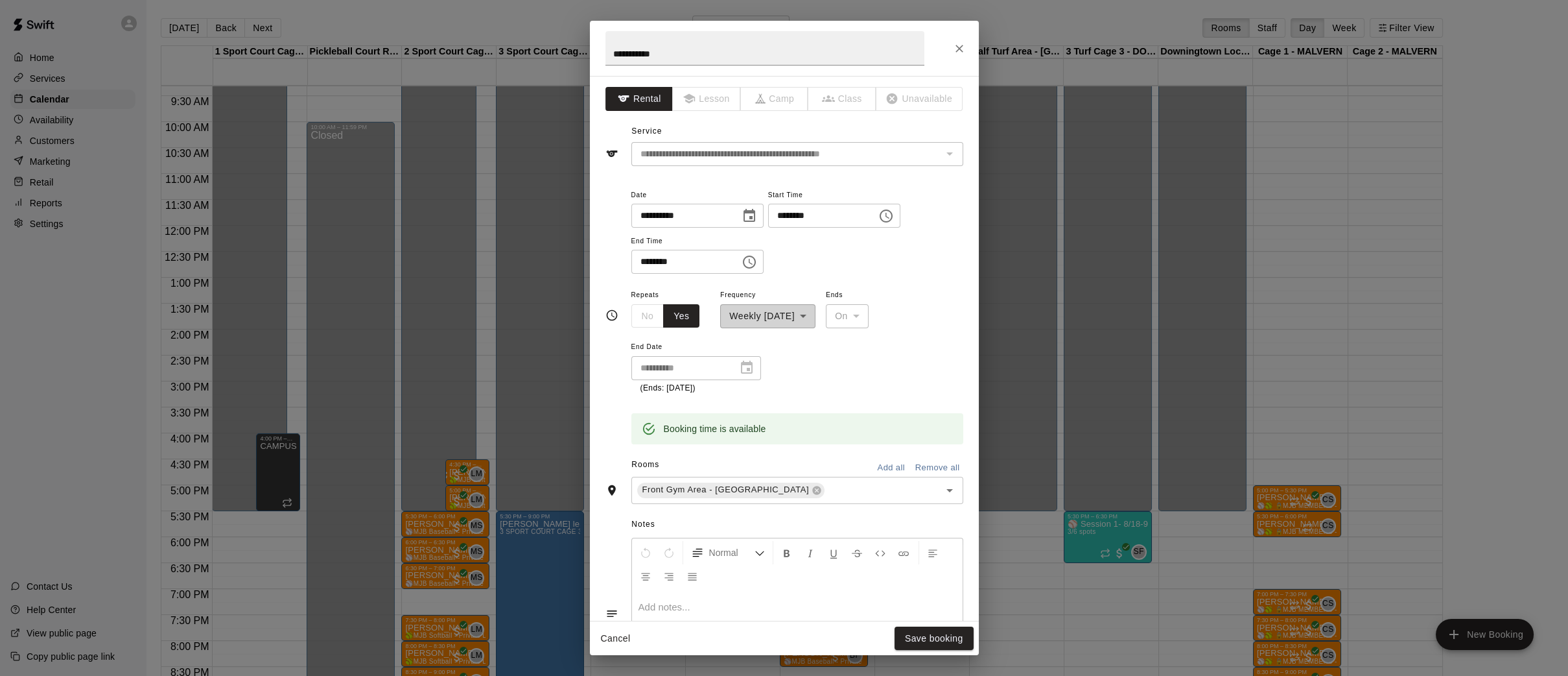
click at [894, 214] on icon "Choose time, selected time is 3:30 PM" at bounding box center [886, 215] width 16 height 16
click at [823, 237] on li "00" at bounding box center [829, 241] width 31 height 24
type input "********"
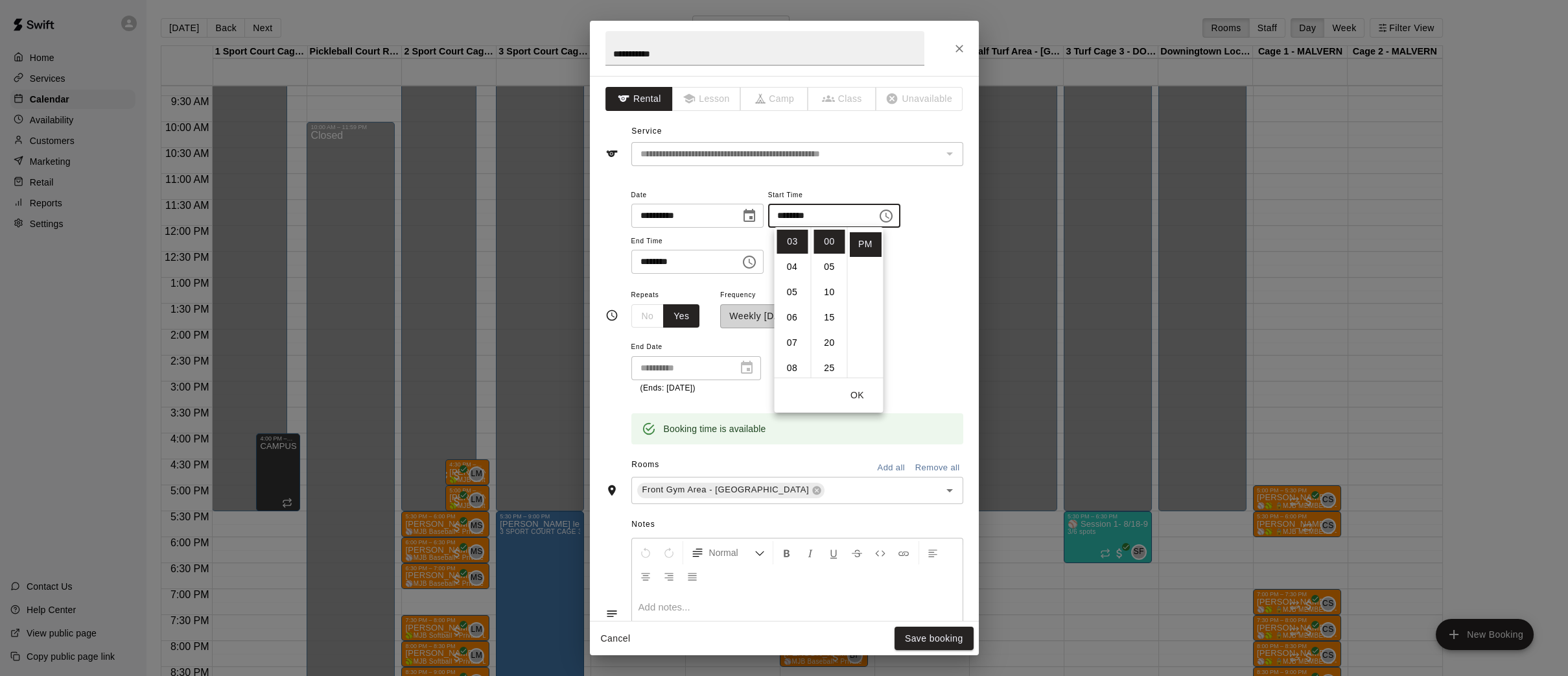
click at [744, 260] on button "Choose time, selected time is 4:30 PM" at bounding box center [750, 262] width 26 height 26
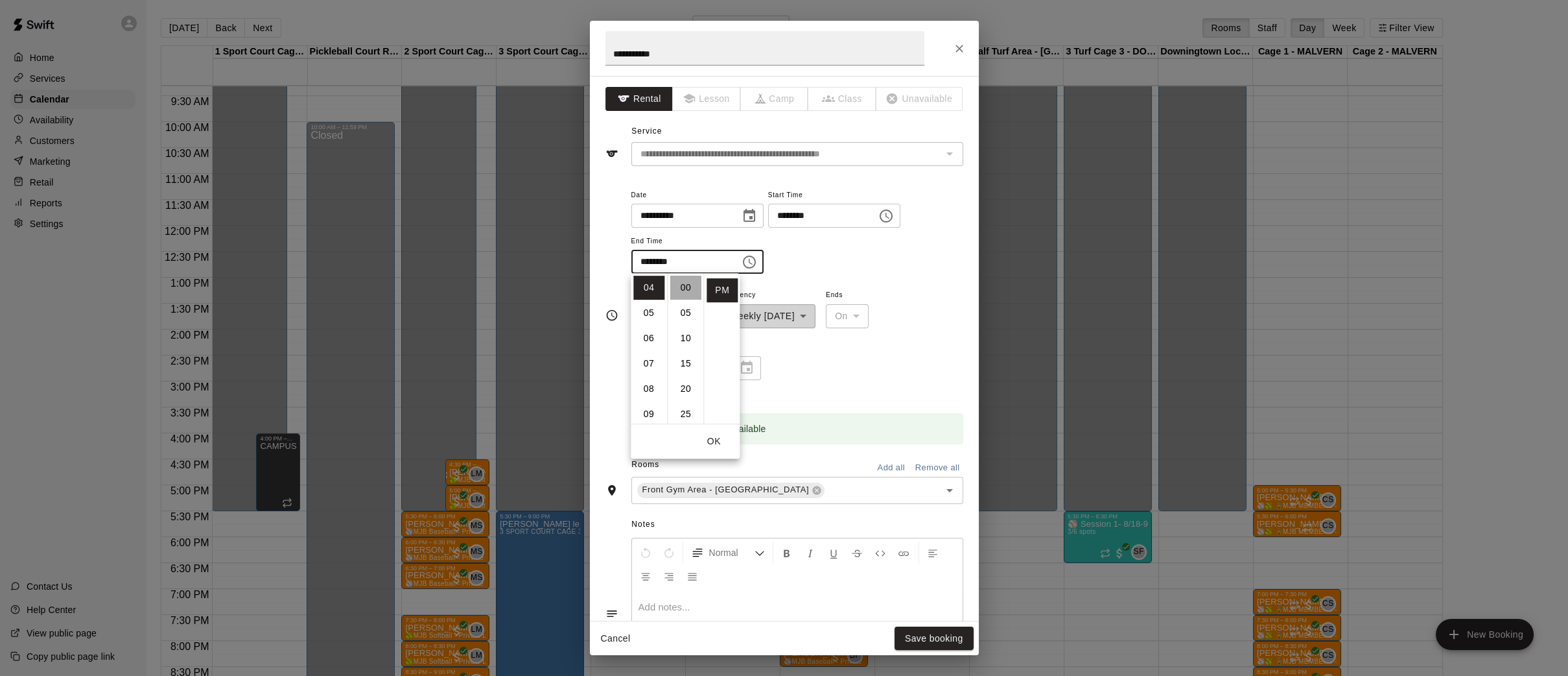
click at [683, 289] on li "00" at bounding box center [686, 288] width 31 height 24
type input "********"
click at [717, 442] on button "OK" at bounding box center [714, 441] width 42 height 24
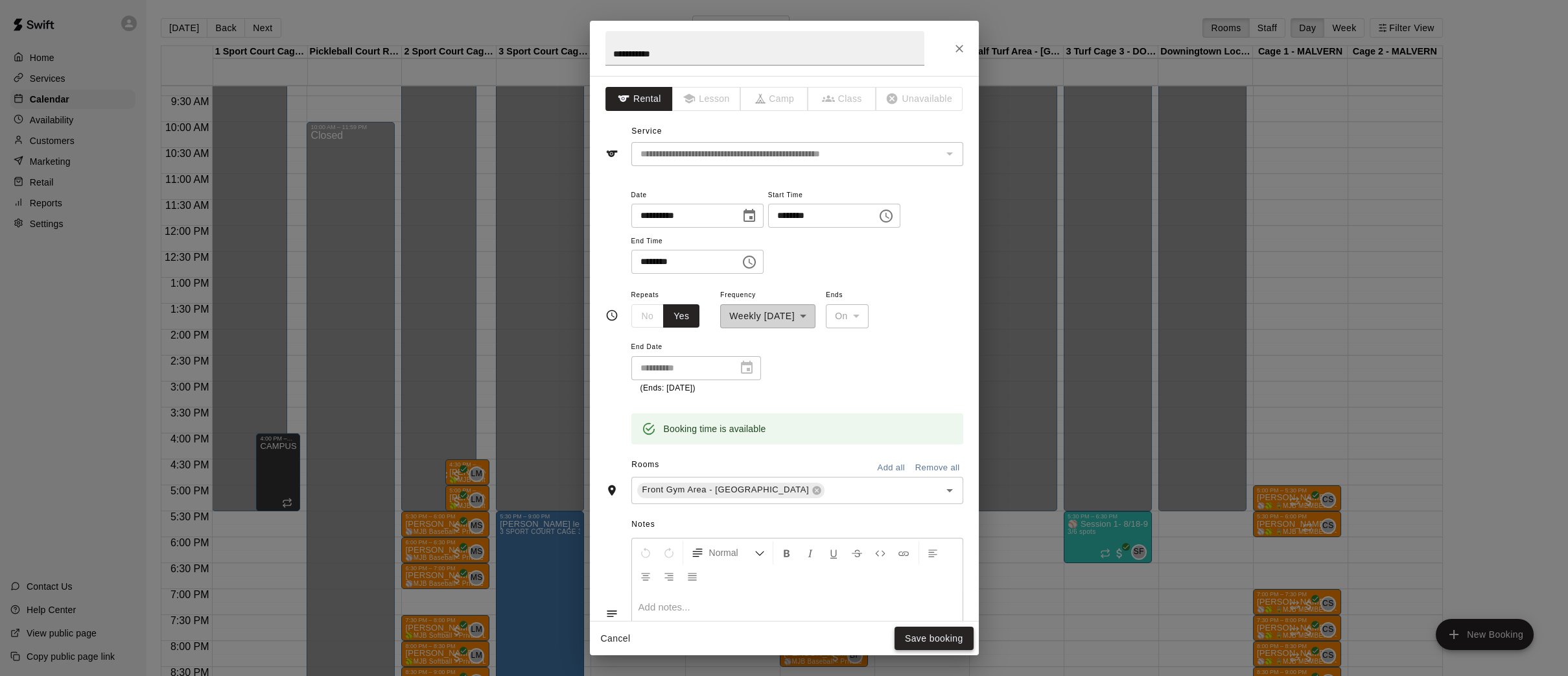
click at [921, 634] on button "Save booking" at bounding box center [935, 638] width 80 height 24
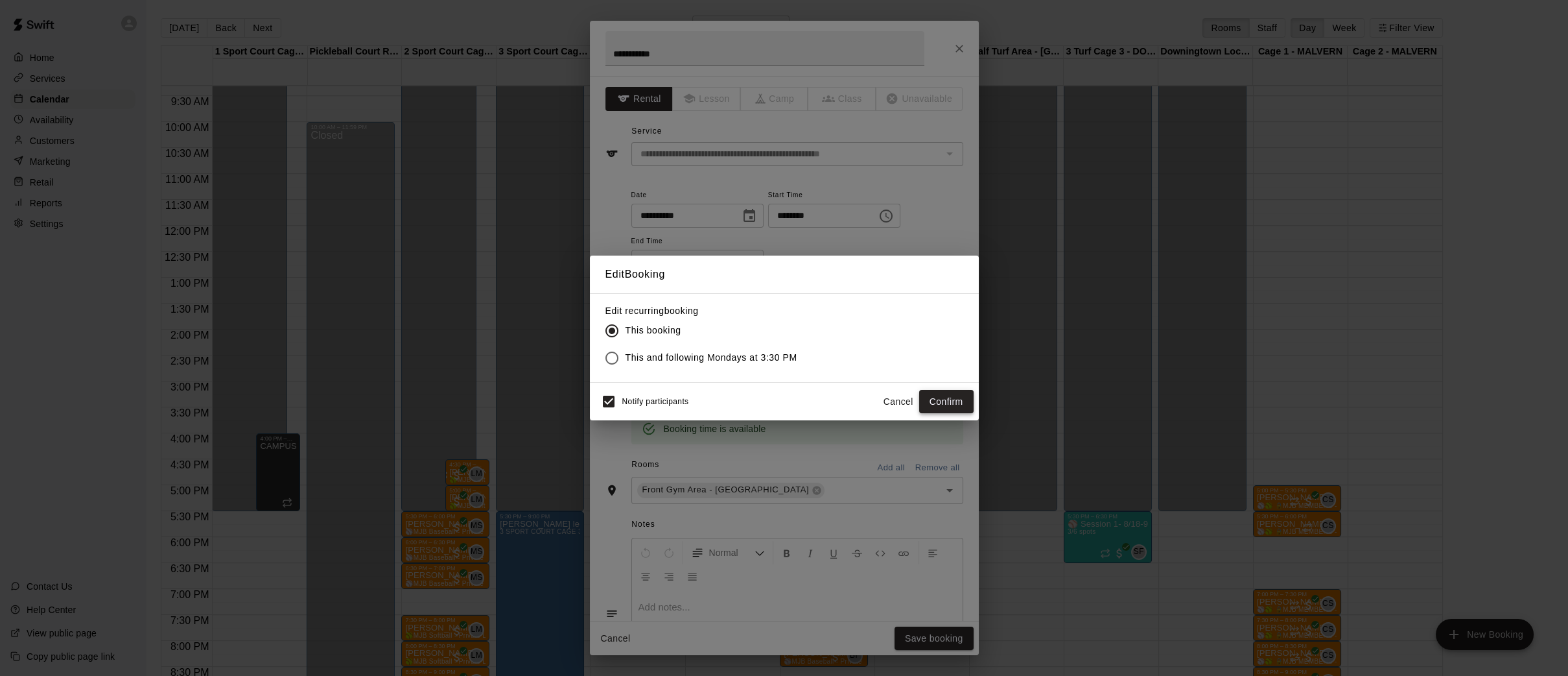
click at [939, 392] on button "Confirm" at bounding box center [946, 401] width 55 height 24
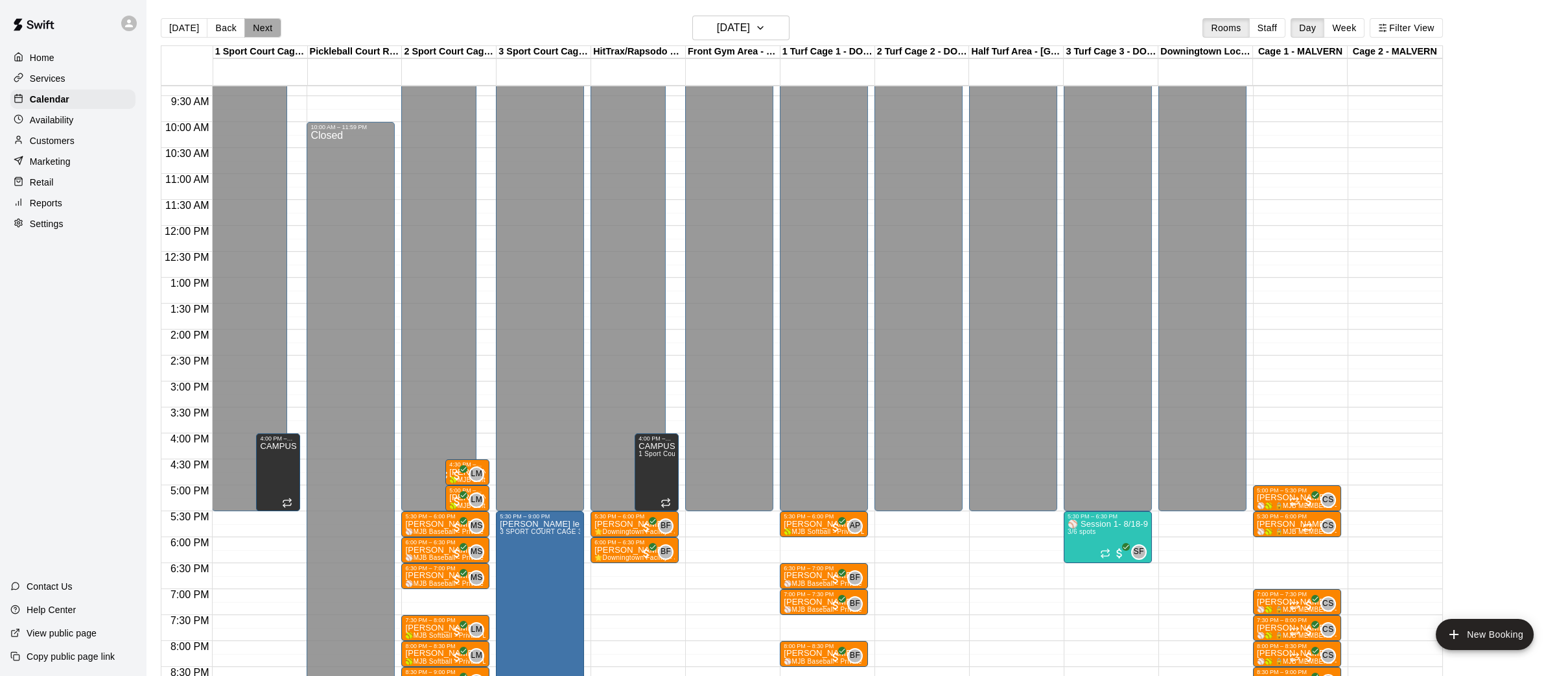
click at [258, 27] on button "Next" at bounding box center [262, 28] width 36 height 19
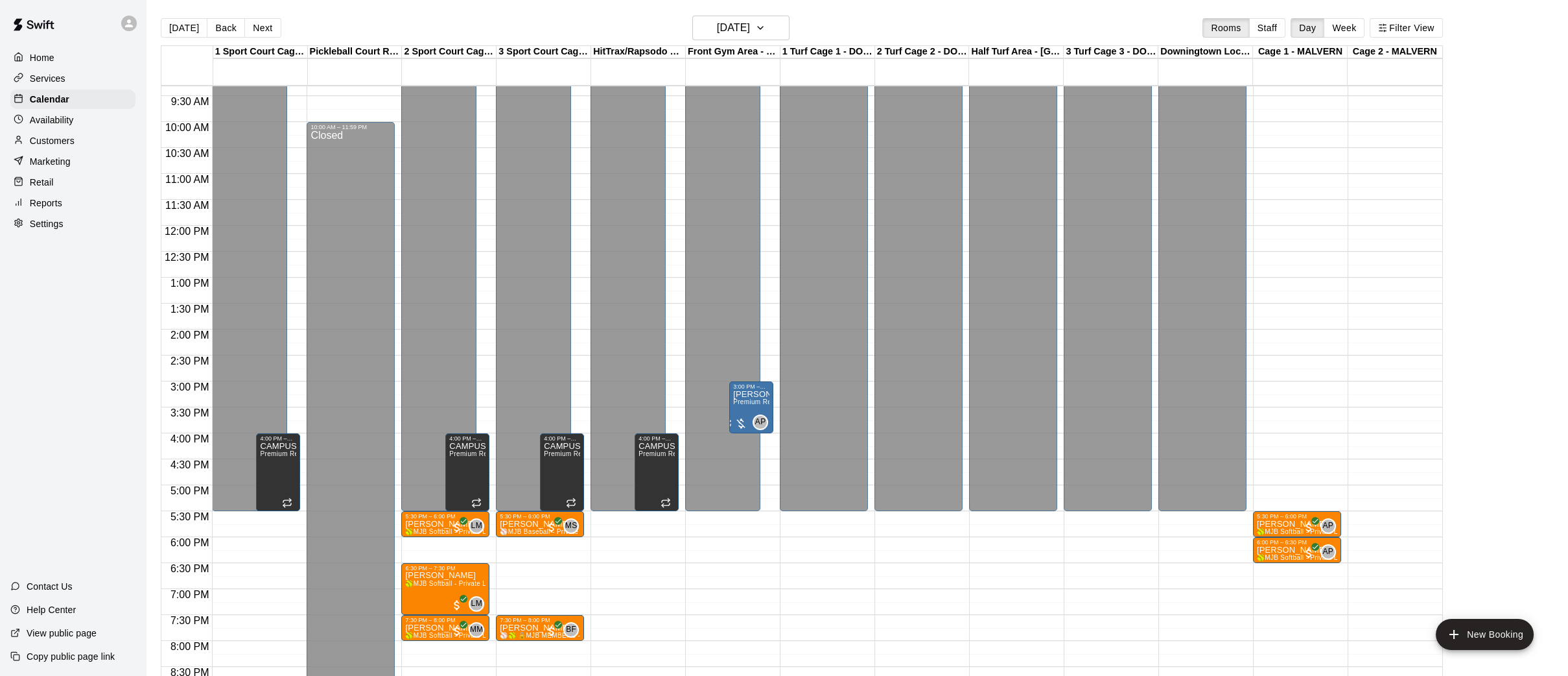
click at [54, 52] on p "Home" at bounding box center [42, 57] width 25 height 13
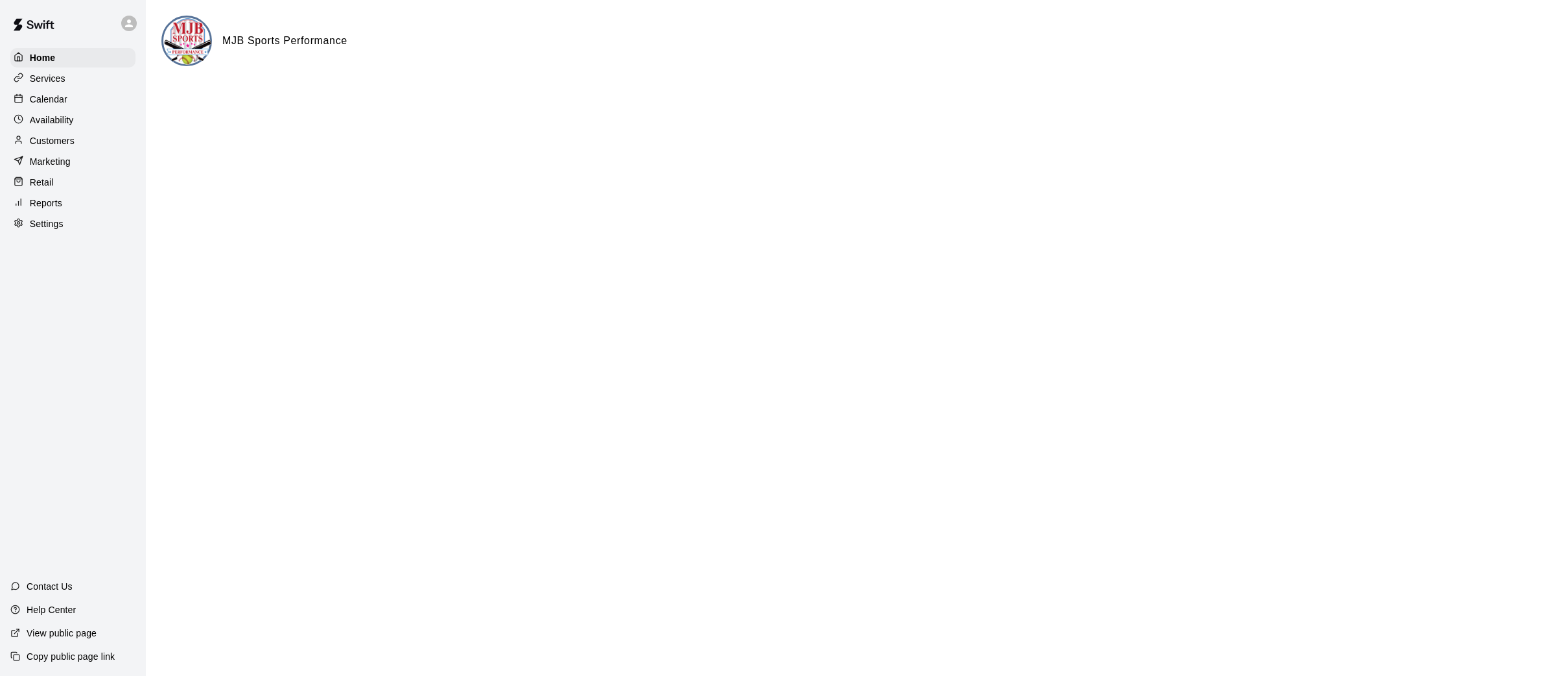
click at [77, 103] on div "Calendar" at bounding box center [72, 99] width 125 height 19
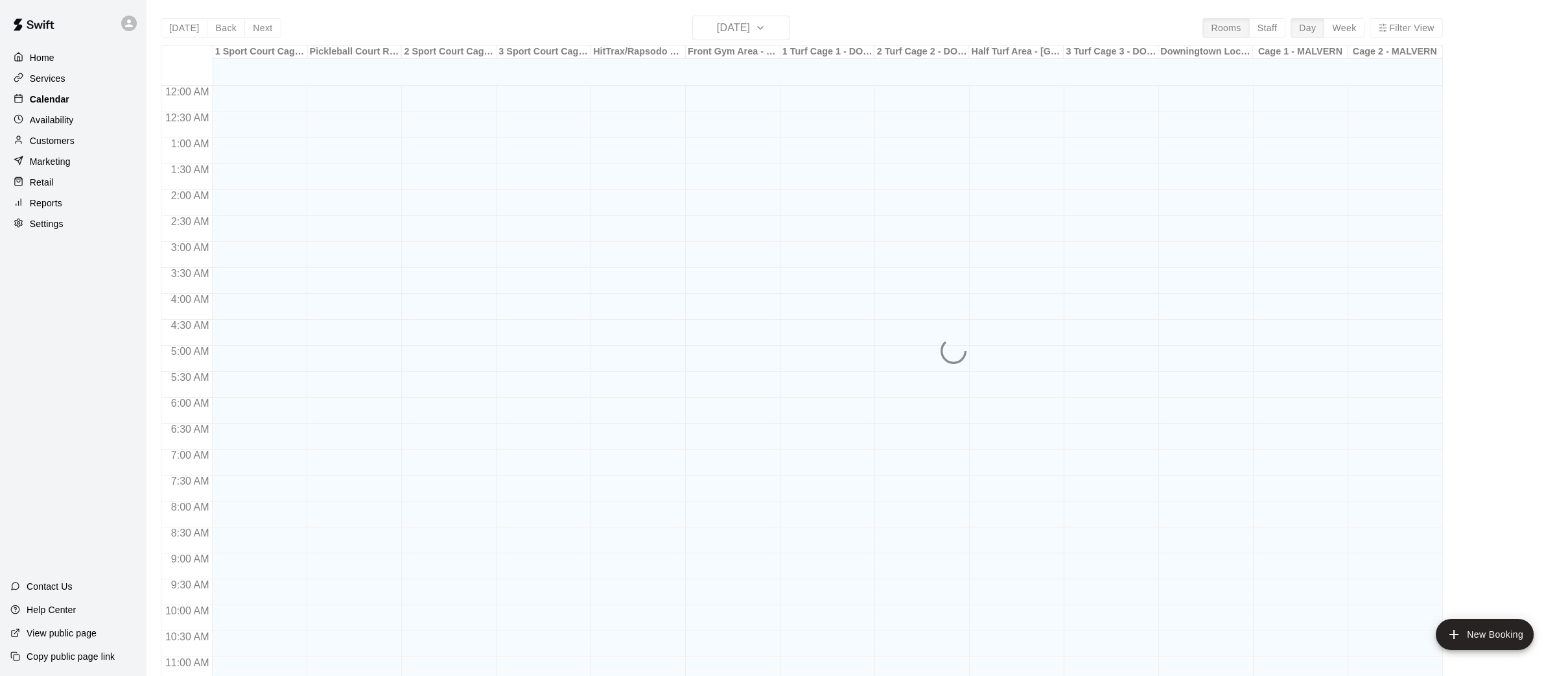
scroll to position [600, 0]
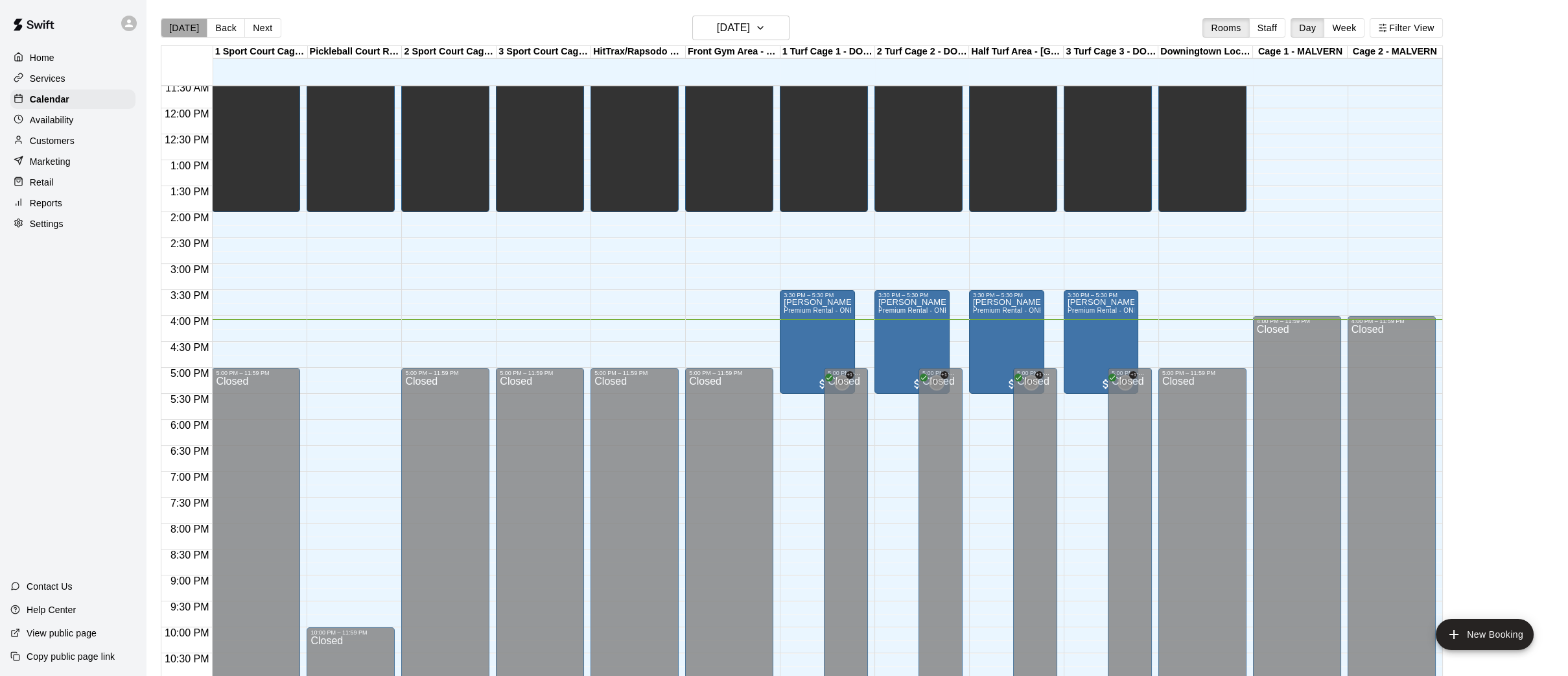
click at [191, 23] on button "[DATE]" at bounding box center [184, 28] width 46 height 19
click at [252, 26] on button "Next" at bounding box center [262, 28] width 36 height 19
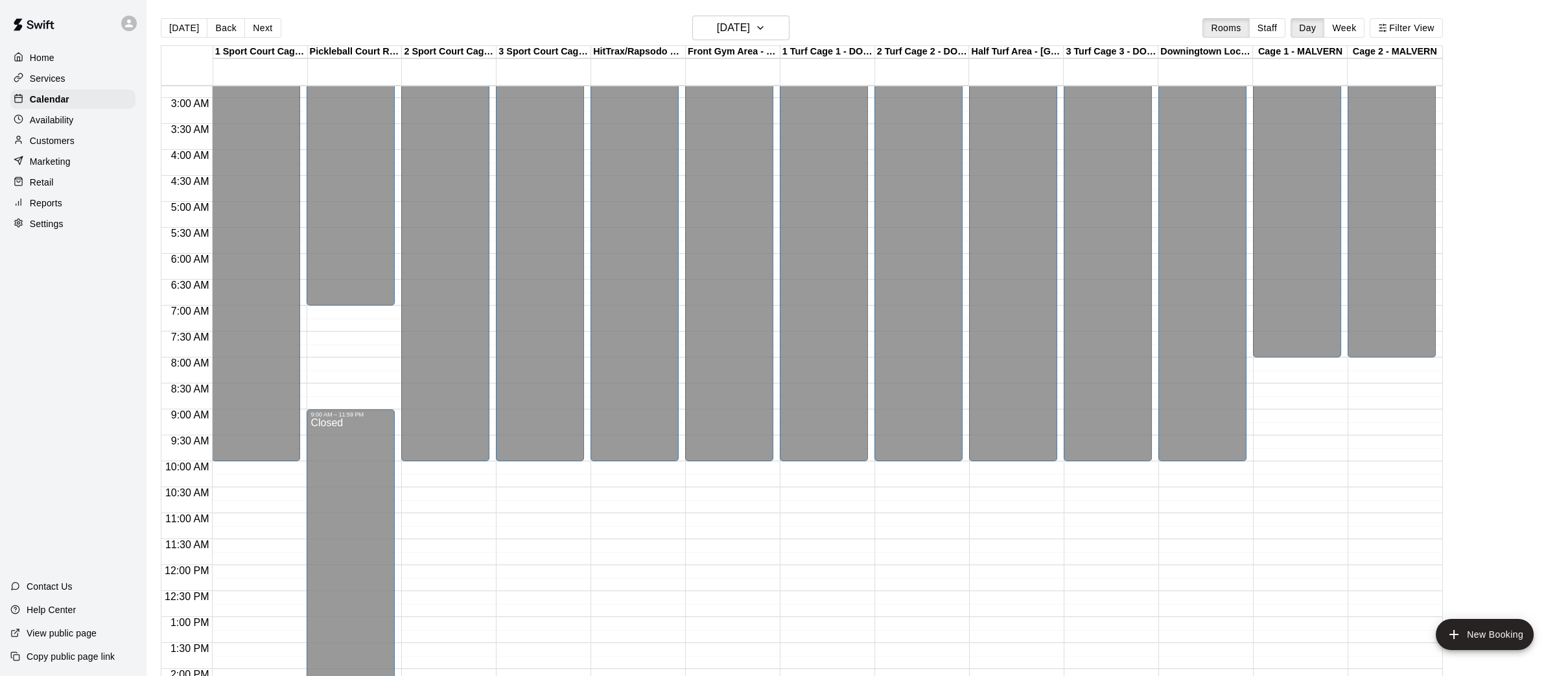
scroll to position [133, 0]
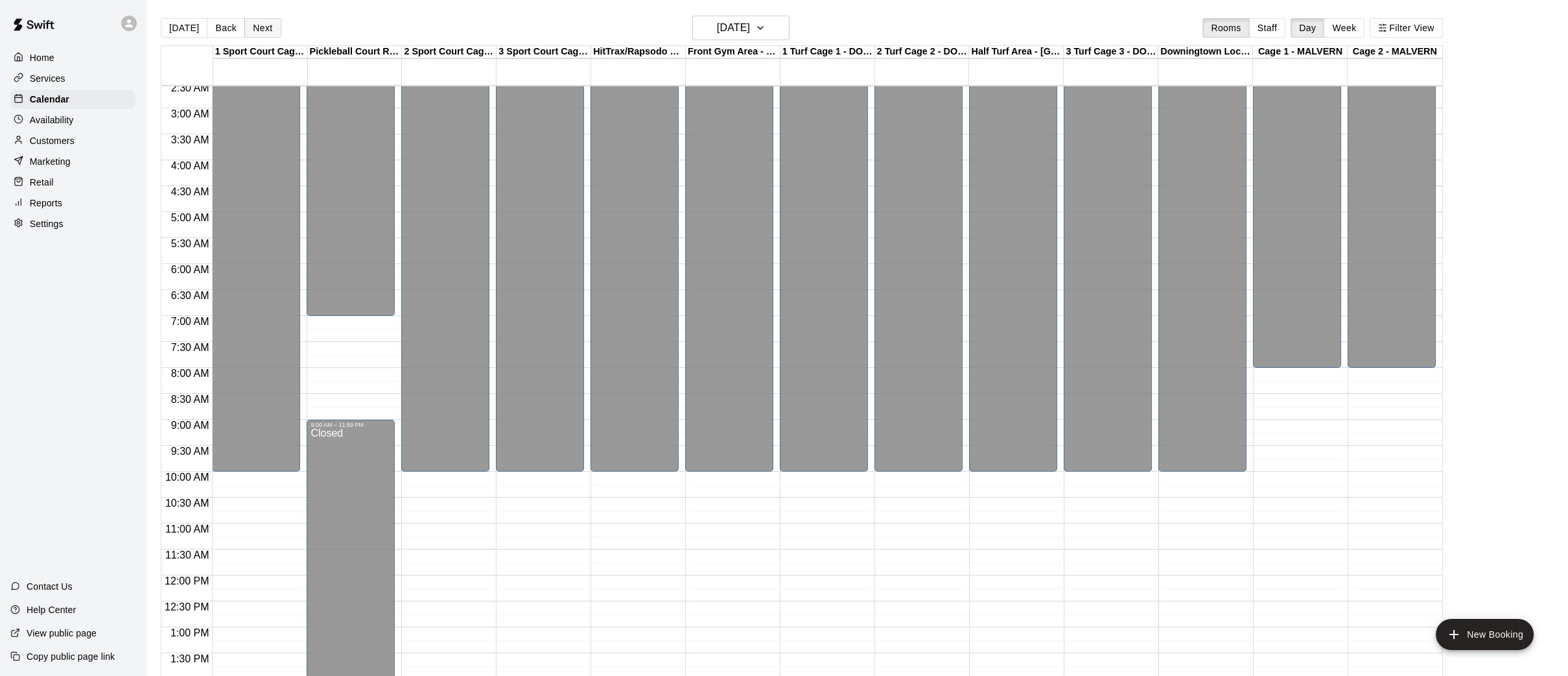
click at [266, 28] on button "Next" at bounding box center [262, 28] width 36 height 19
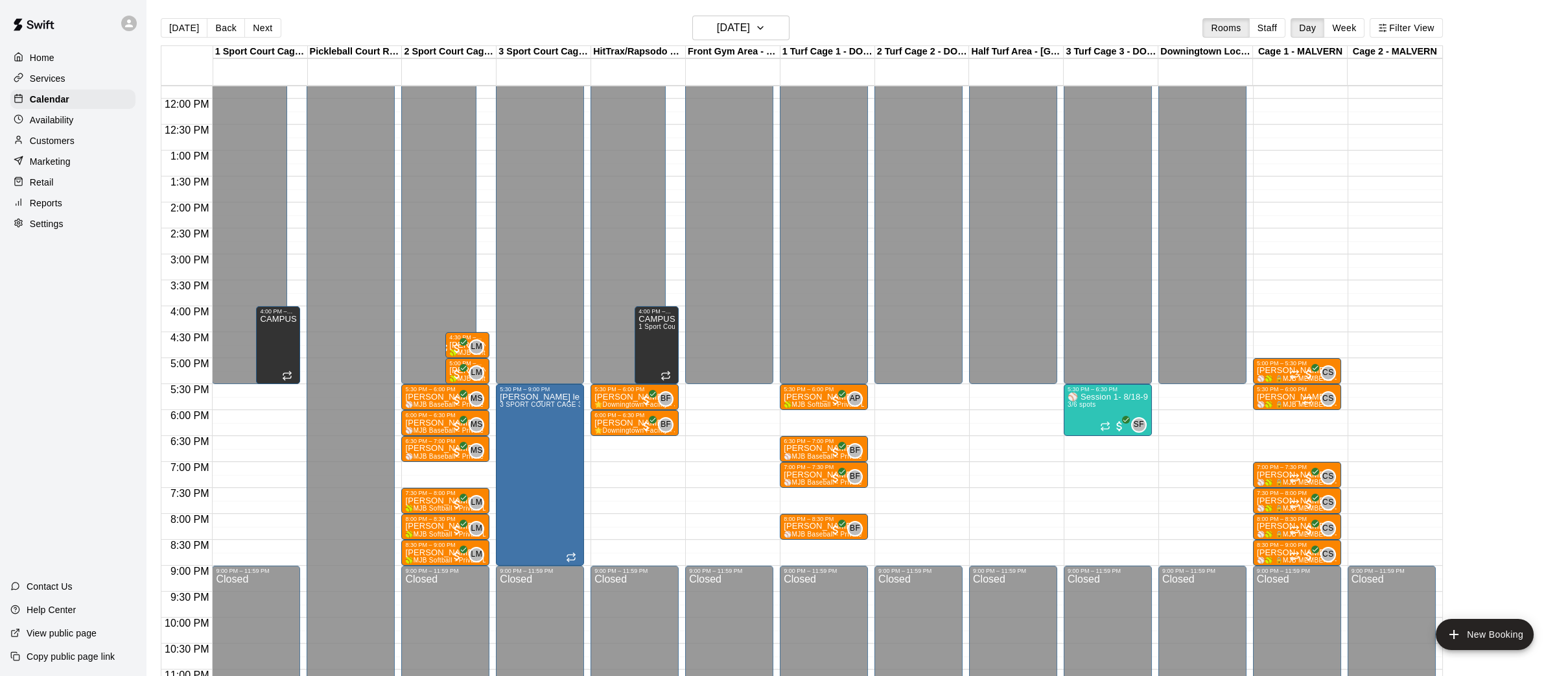
scroll to position [633, 0]
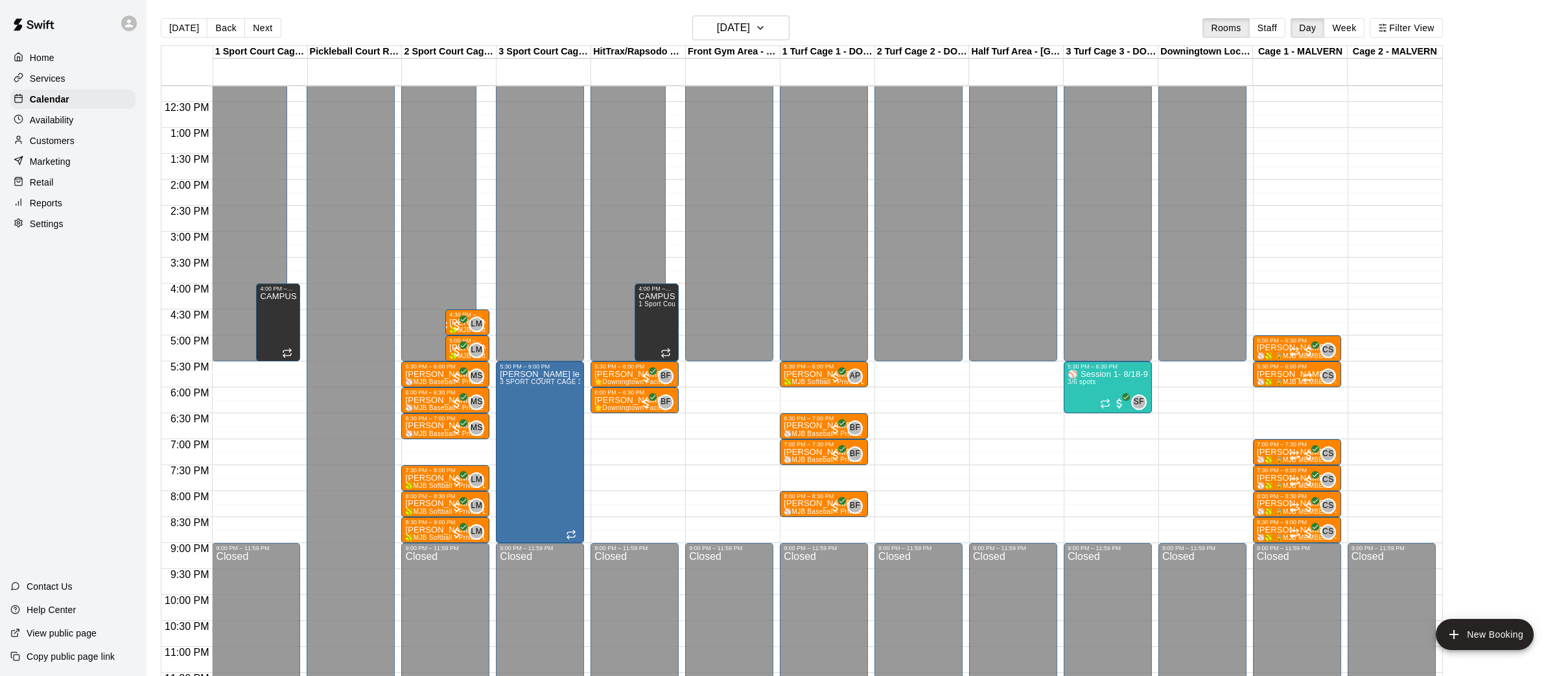
click at [74, 55] on div "Home" at bounding box center [72, 57] width 125 height 19
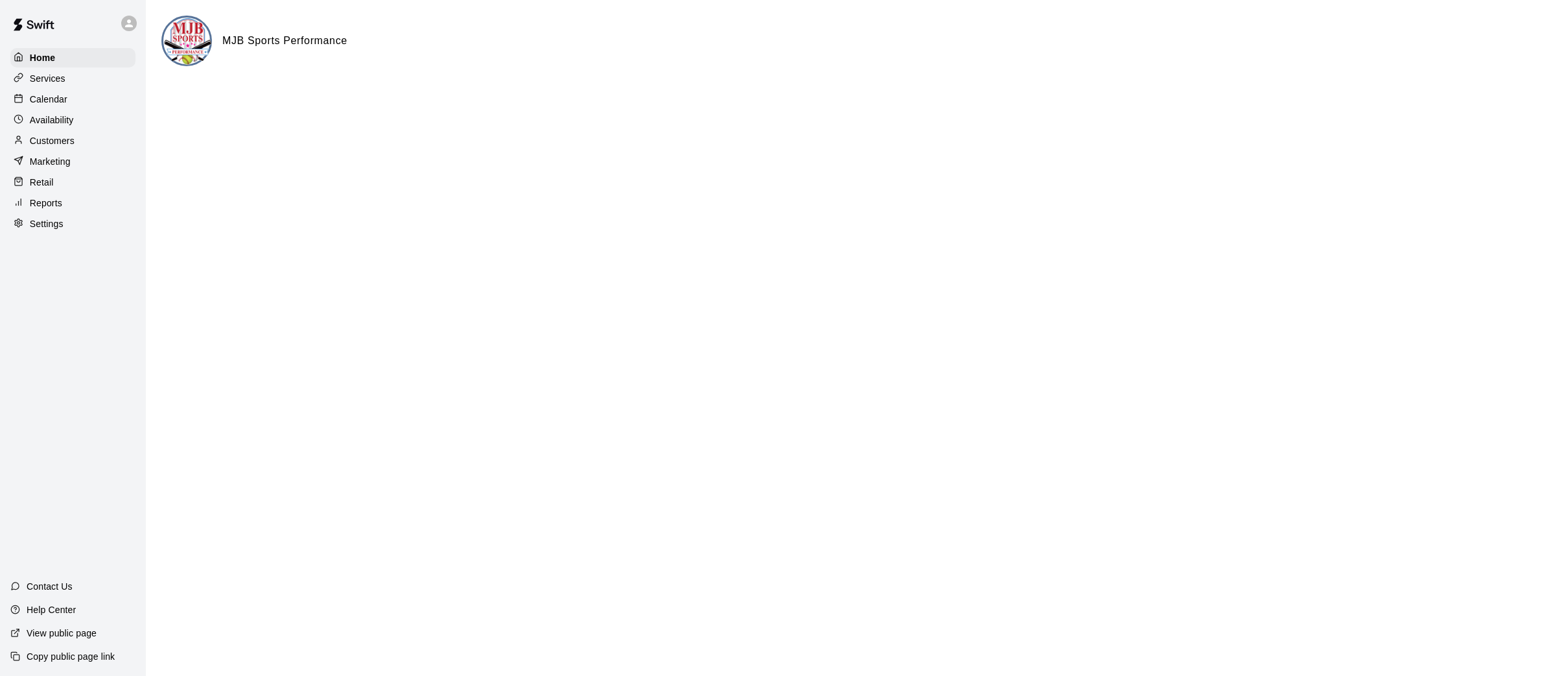
click at [69, 101] on div "Calendar" at bounding box center [72, 99] width 125 height 19
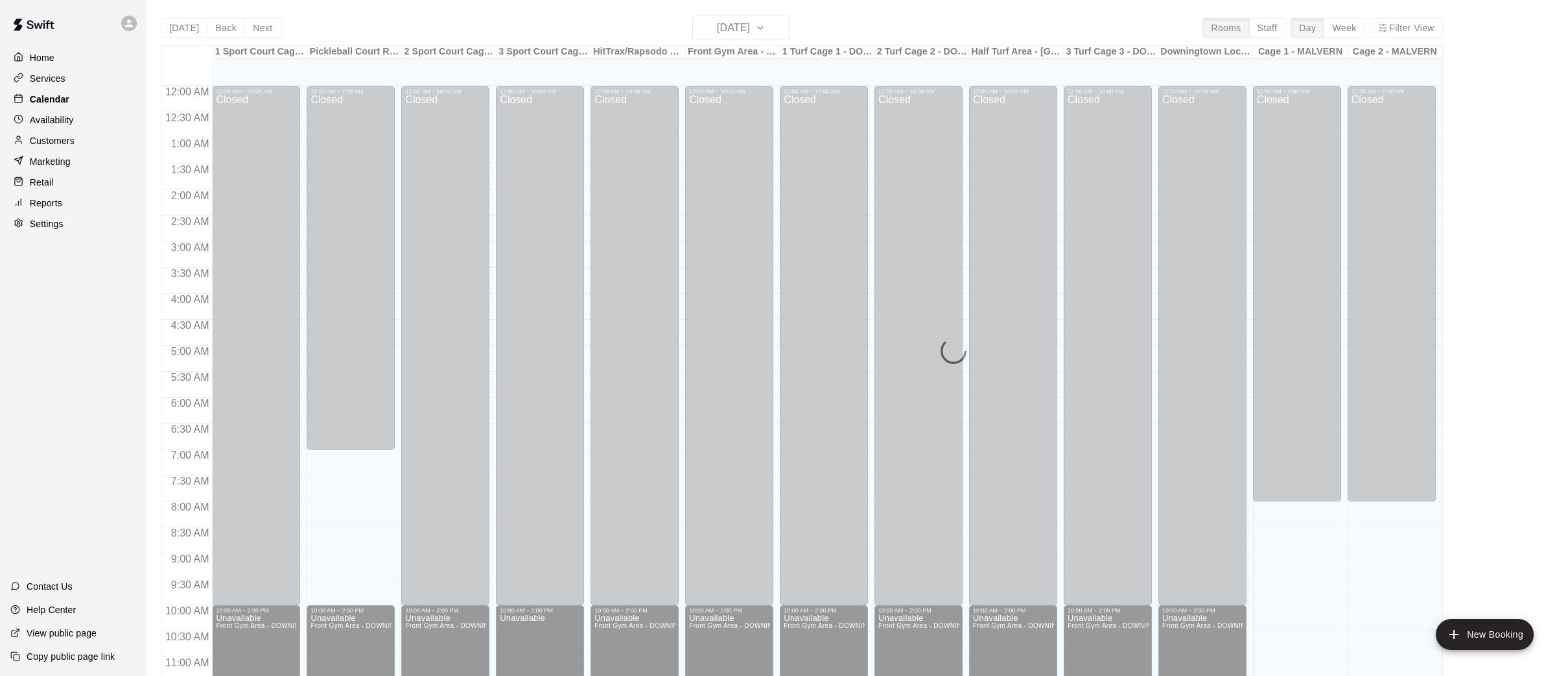
scroll to position [600, 0]
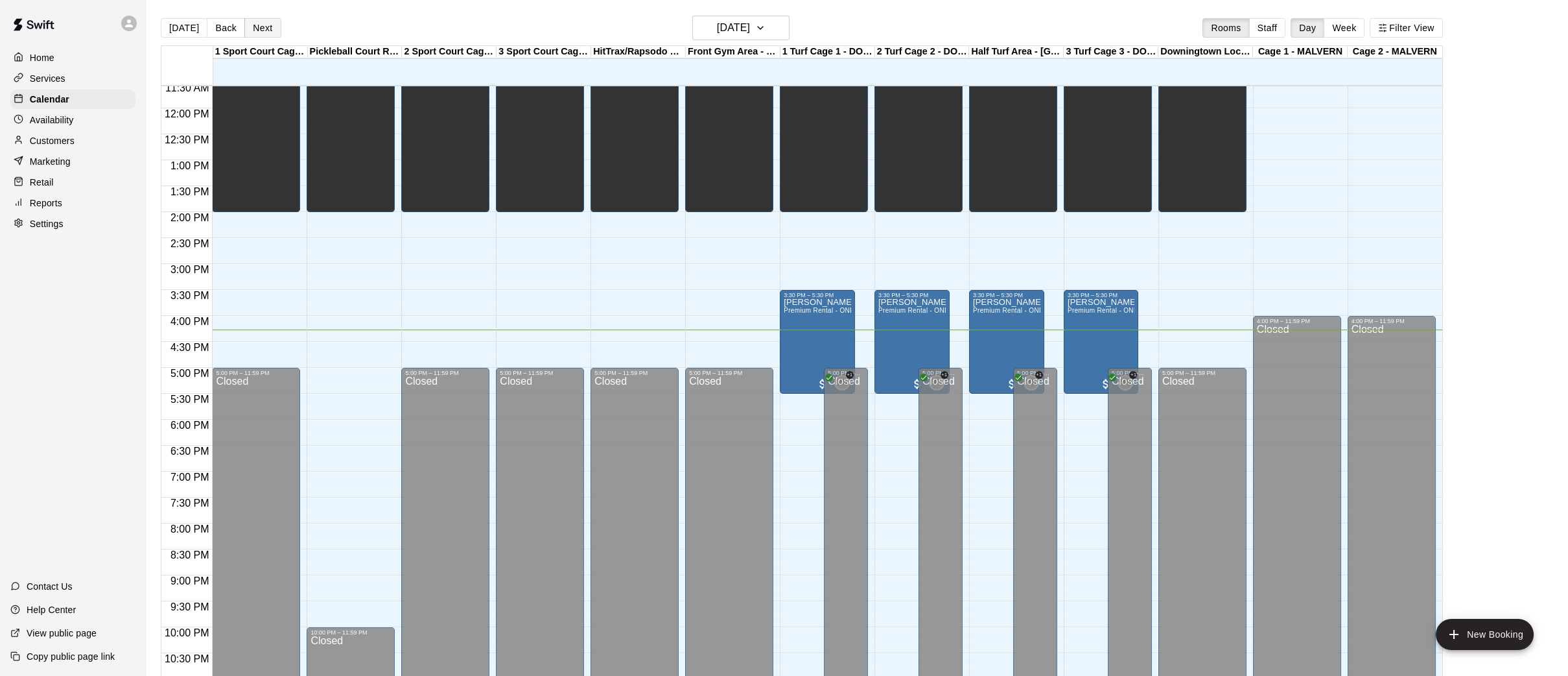
click at [257, 31] on button "Next" at bounding box center [262, 28] width 36 height 19
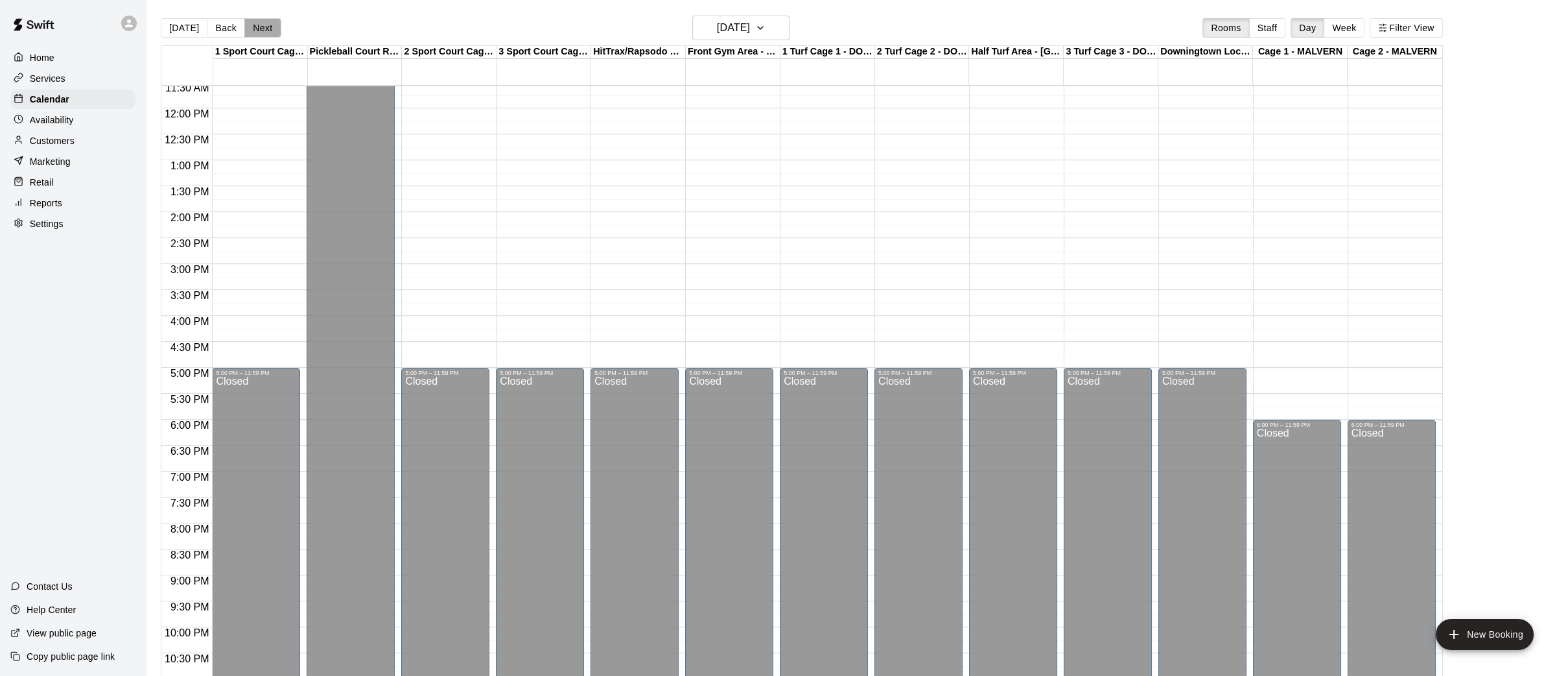
click at [257, 31] on button "Next" at bounding box center [262, 28] width 36 height 19
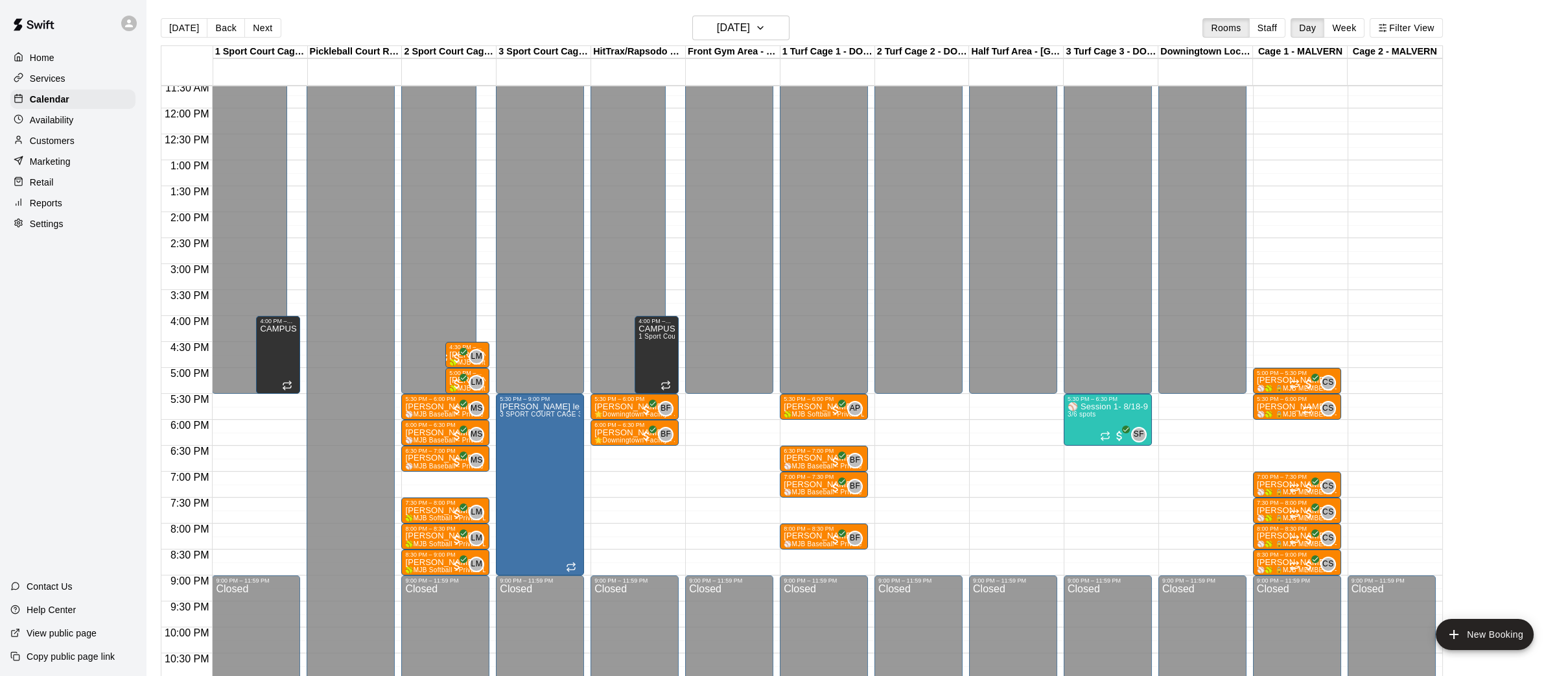
click at [926, 413] on div "12:00 AM – 5:30 PM Closed 9:00 PM – 11:59 PM Closed" at bounding box center [918, 108] width 88 height 1245
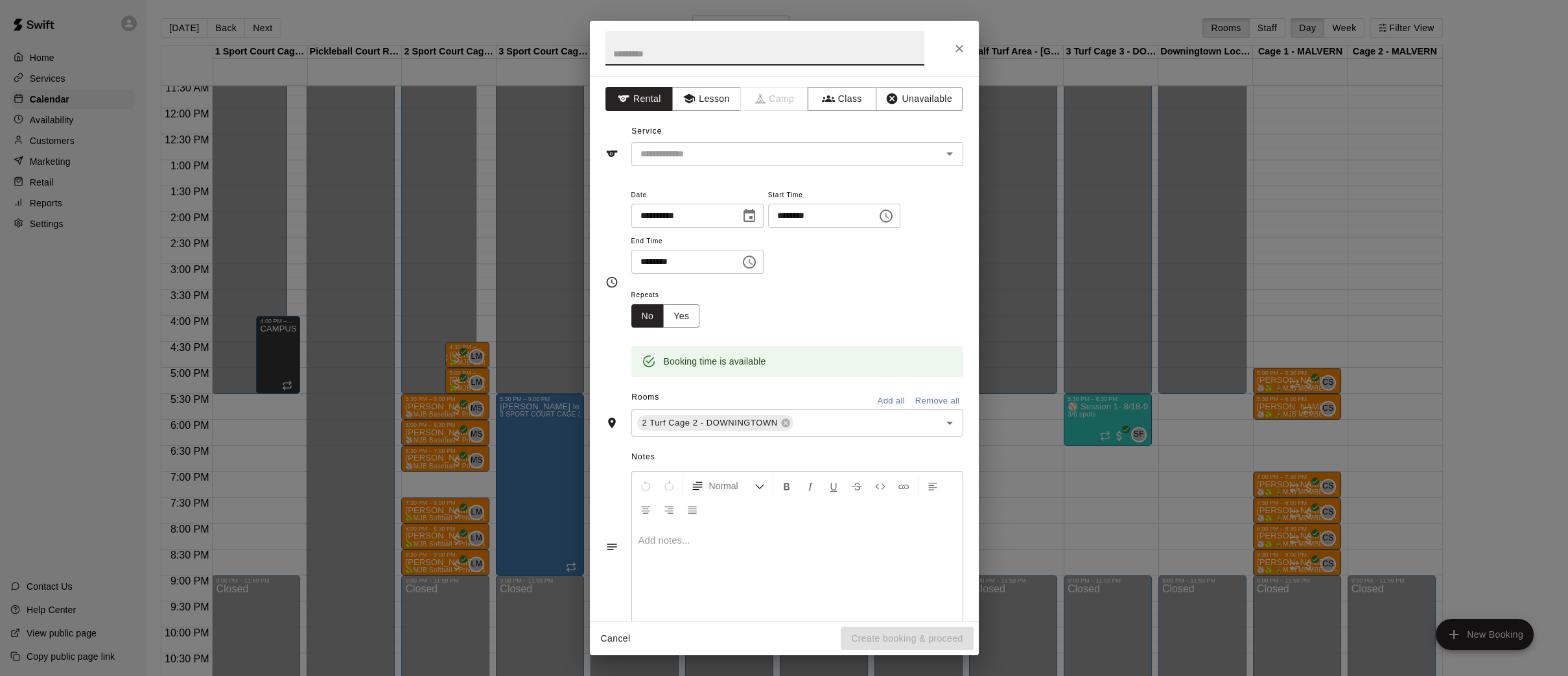
click at [1095, 415] on div "**********" at bounding box center [784, 338] width 1568 height 676
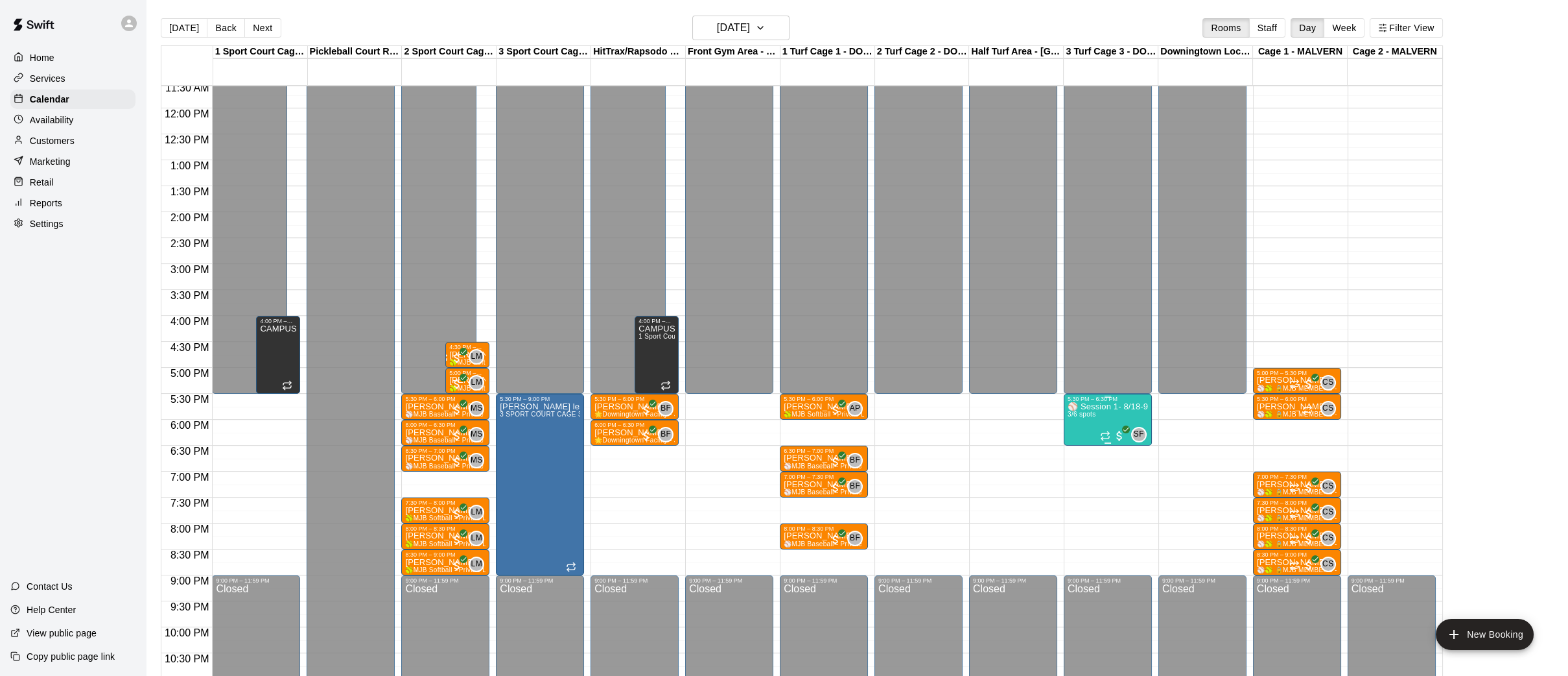
click at [1095, 415] on span "3/6 spots" at bounding box center [1082, 414] width 29 height 7
click at [924, 405] on div at bounding box center [784, 338] width 1568 height 676
click at [924, 405] on div "12:00 AM – 5:30 PM Closed 9:00 PM – 11:59 PM Closed" at bounding box center [918, 108] width 88 height 1245
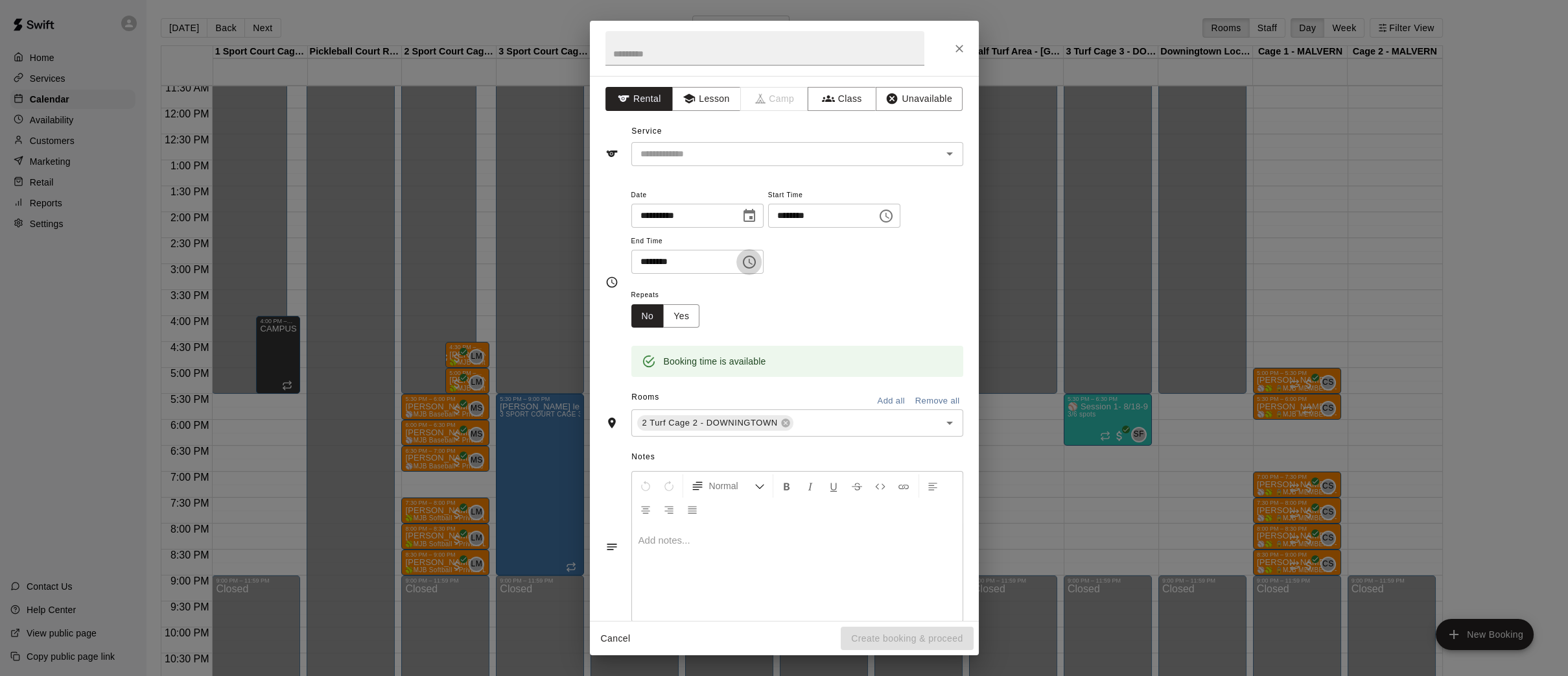
click at [753, 262] on icon "Choose time, selected time is 6:00 PM" at bounding box center [751, 262] width 4 height 6
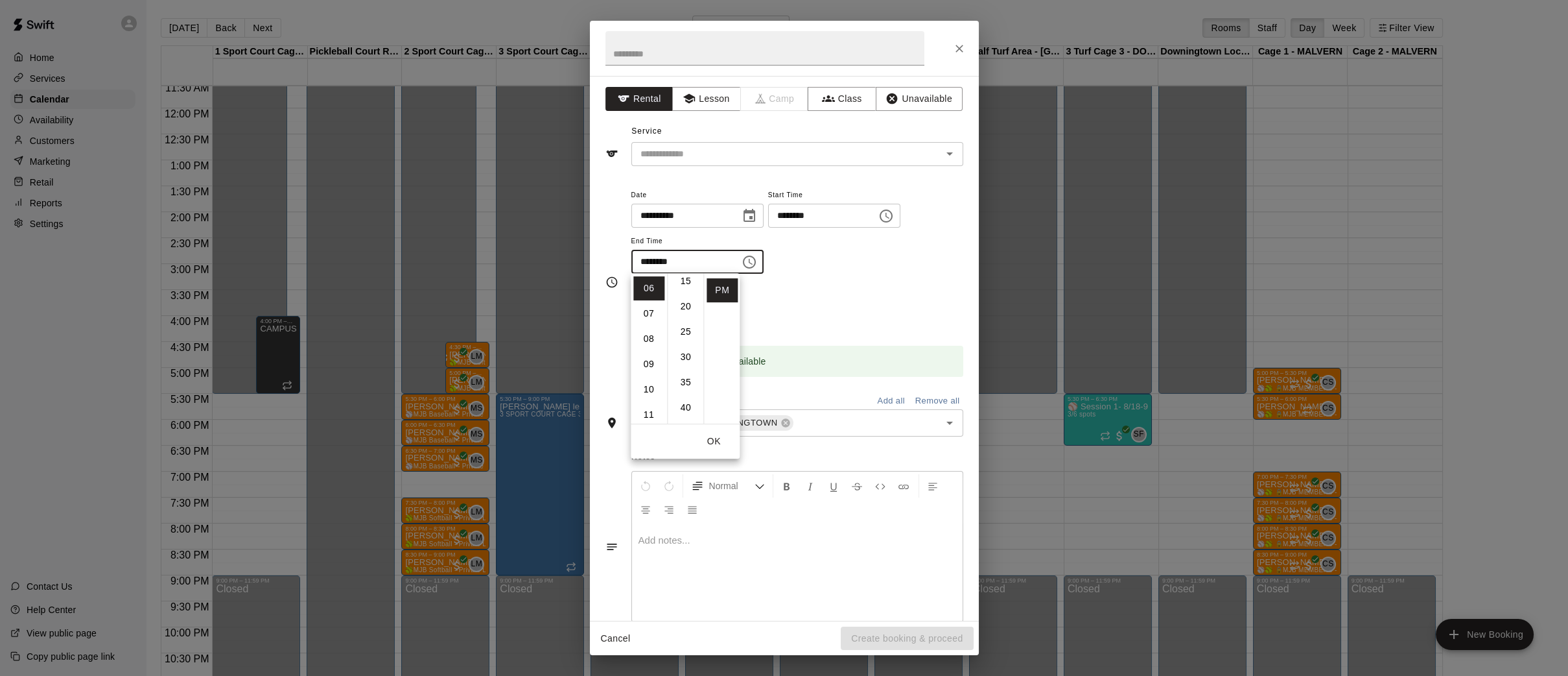
scroll to position [81, 0]
click at [956, 44] on icon "Close" at bounding box center [960, 48] width 7 height 7
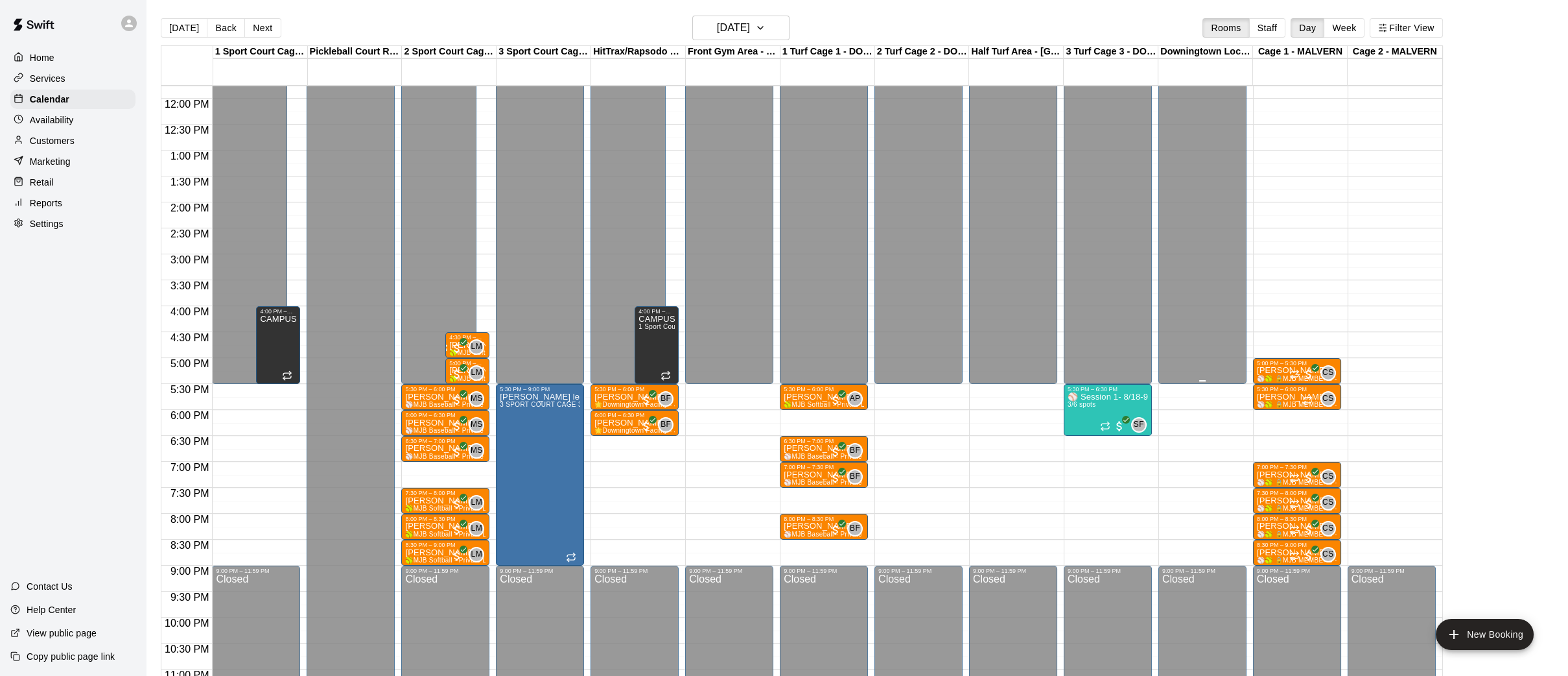
scroll to position [611, 0]
click at [51, 60] on p "Home" at bounding box center [42, 57] width 25 height 13
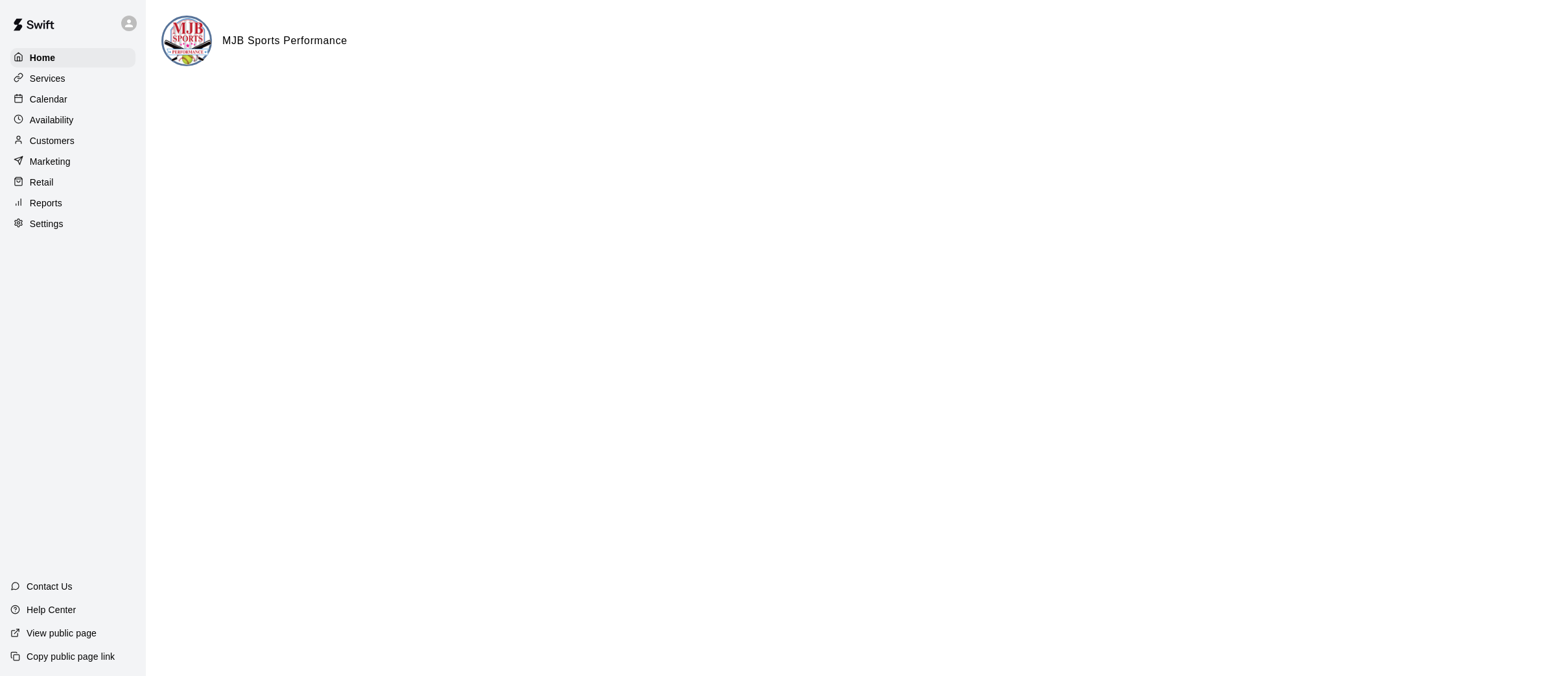
click at [38, 104] on p "Calendar" at bounding box center [48, 99] width 38 height 13
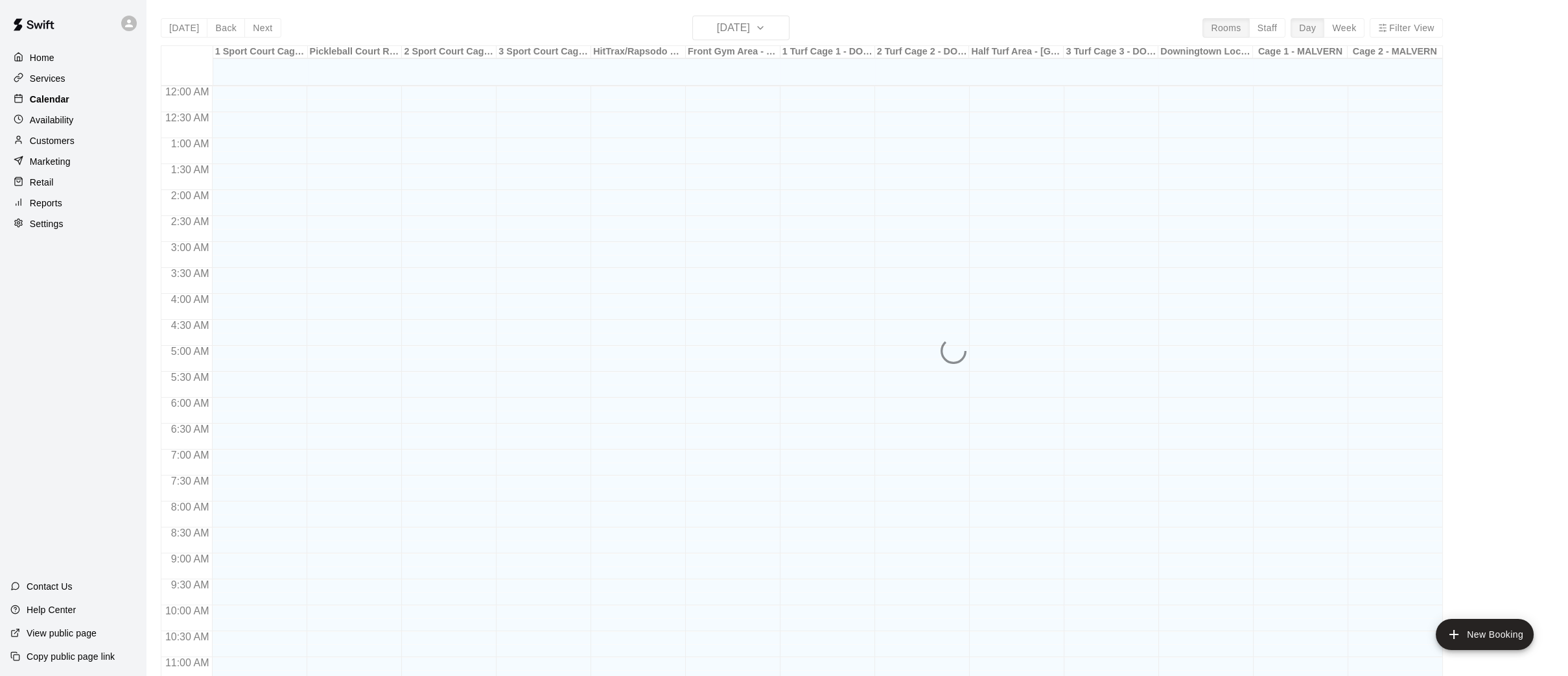
scroll to position [600, 0]
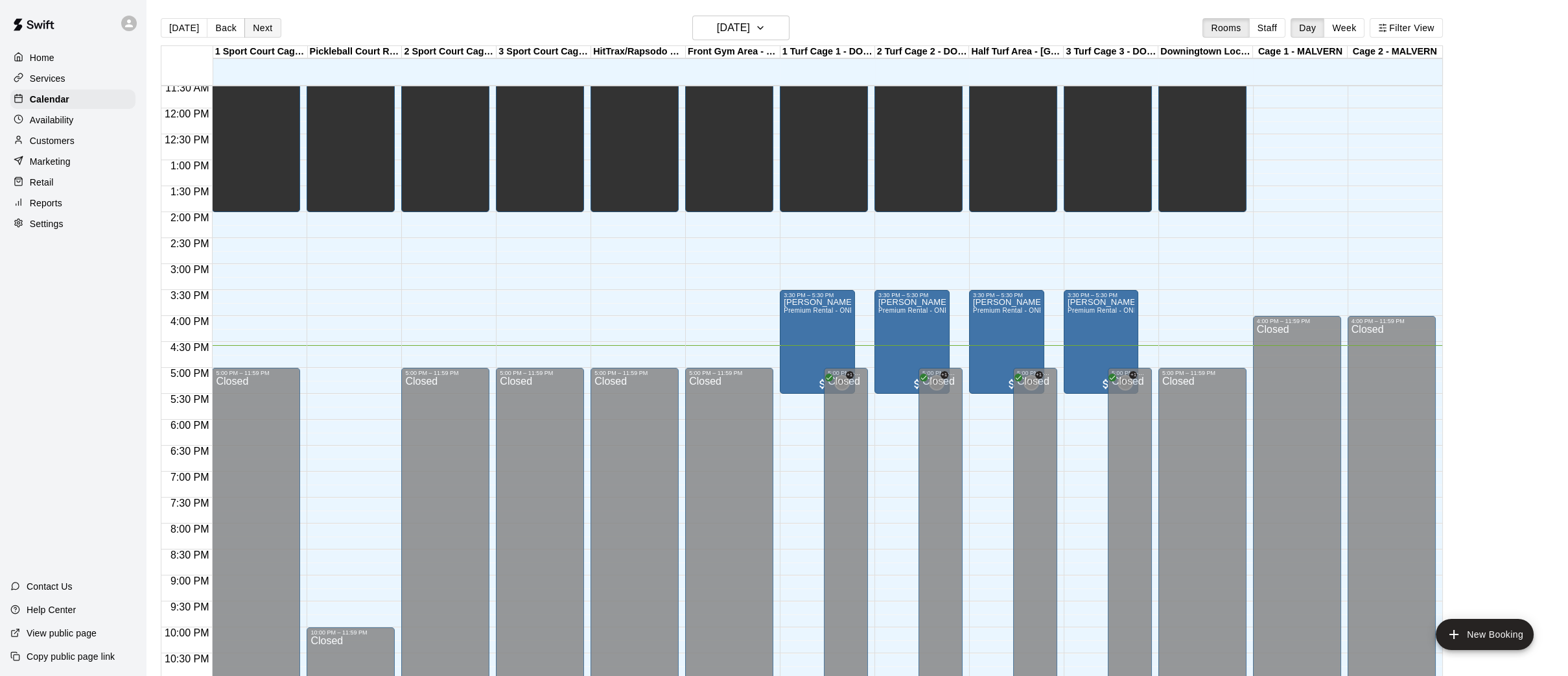
click at [249, 31] on button "Next" at bounding box center [262, 28] width 36 height 19
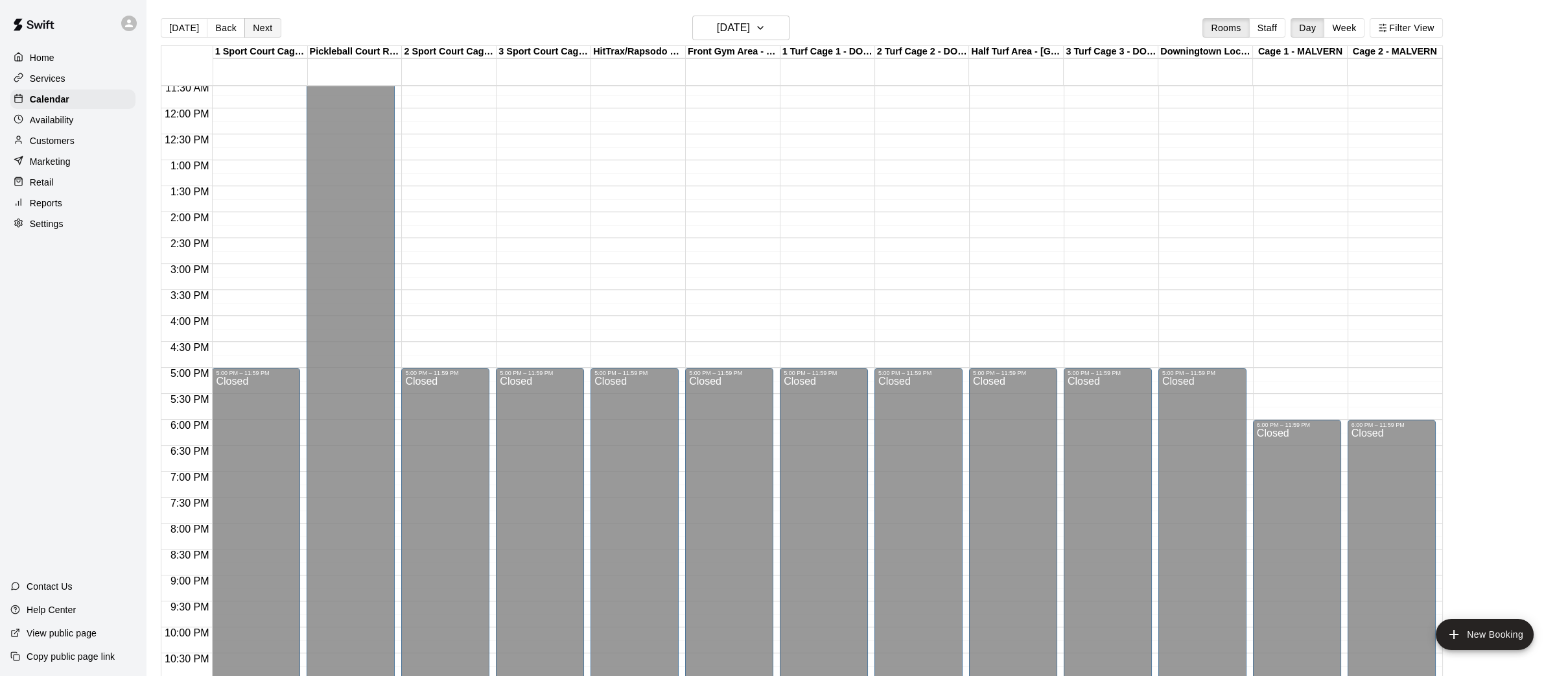
click at [249, 31] on button "Next" at bounding box center [262, 28] width 36 height 19
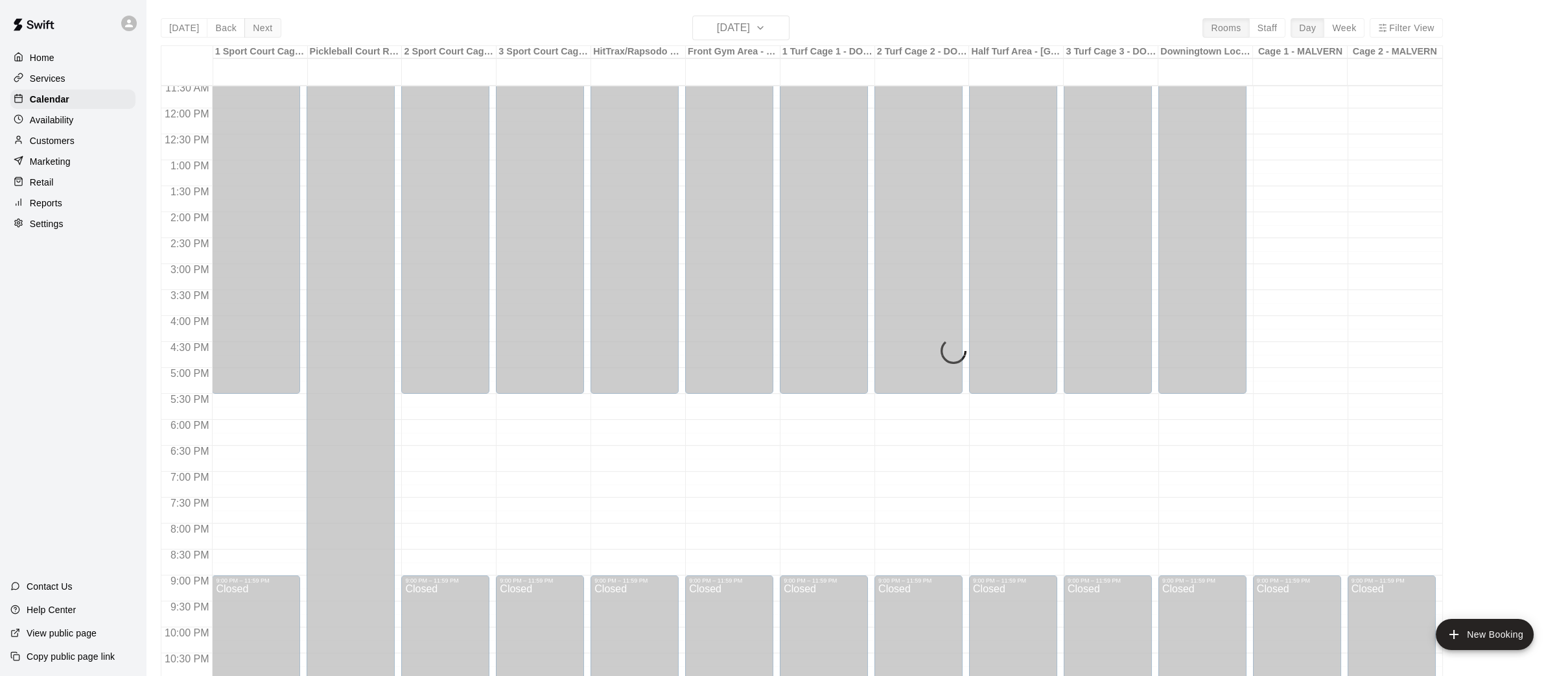
click at [249, 31] on button "Next" at bounding box center [262, 28] width 36 height 19
click at [249, 31] on div "[DATE] Back [DATE][DATE] Rooms Staff Day Week Filter View 1 Sport Court Cage 1 …" at bounding box center [802, 353] width 1282 height 676
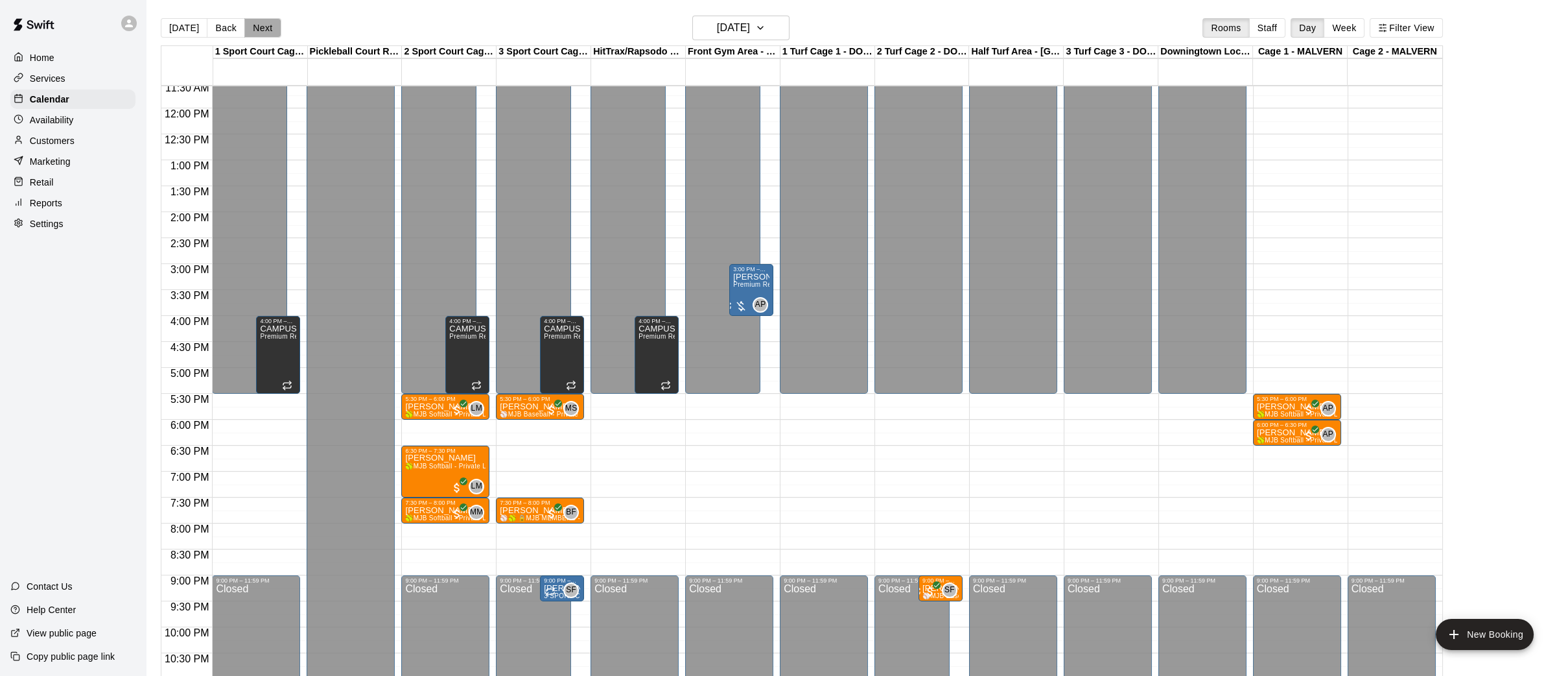
click at [249, 31] on button "Next" at bounding box center [262, 28] width 36 height 19
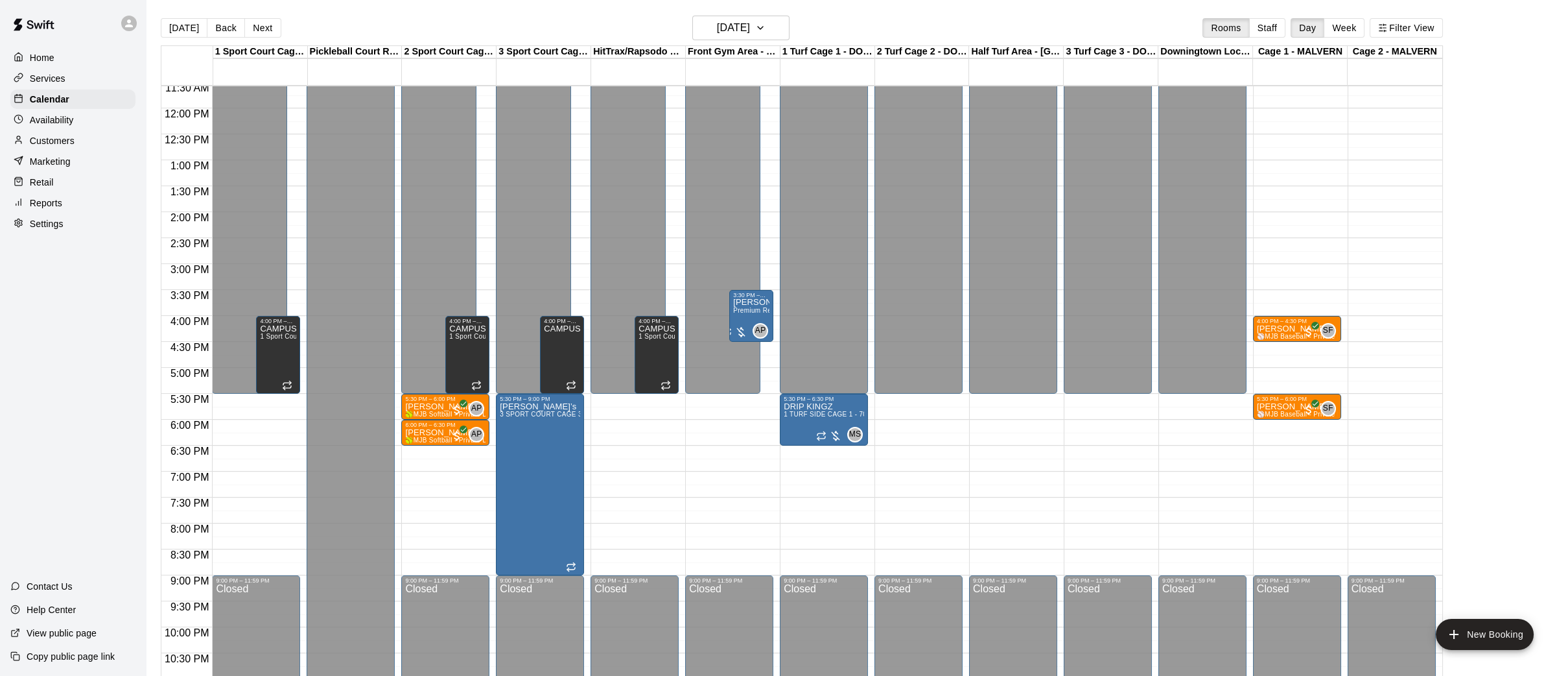
click at [42, 60] on p "Home" at bounding box center [42, 57] width 25 height 13
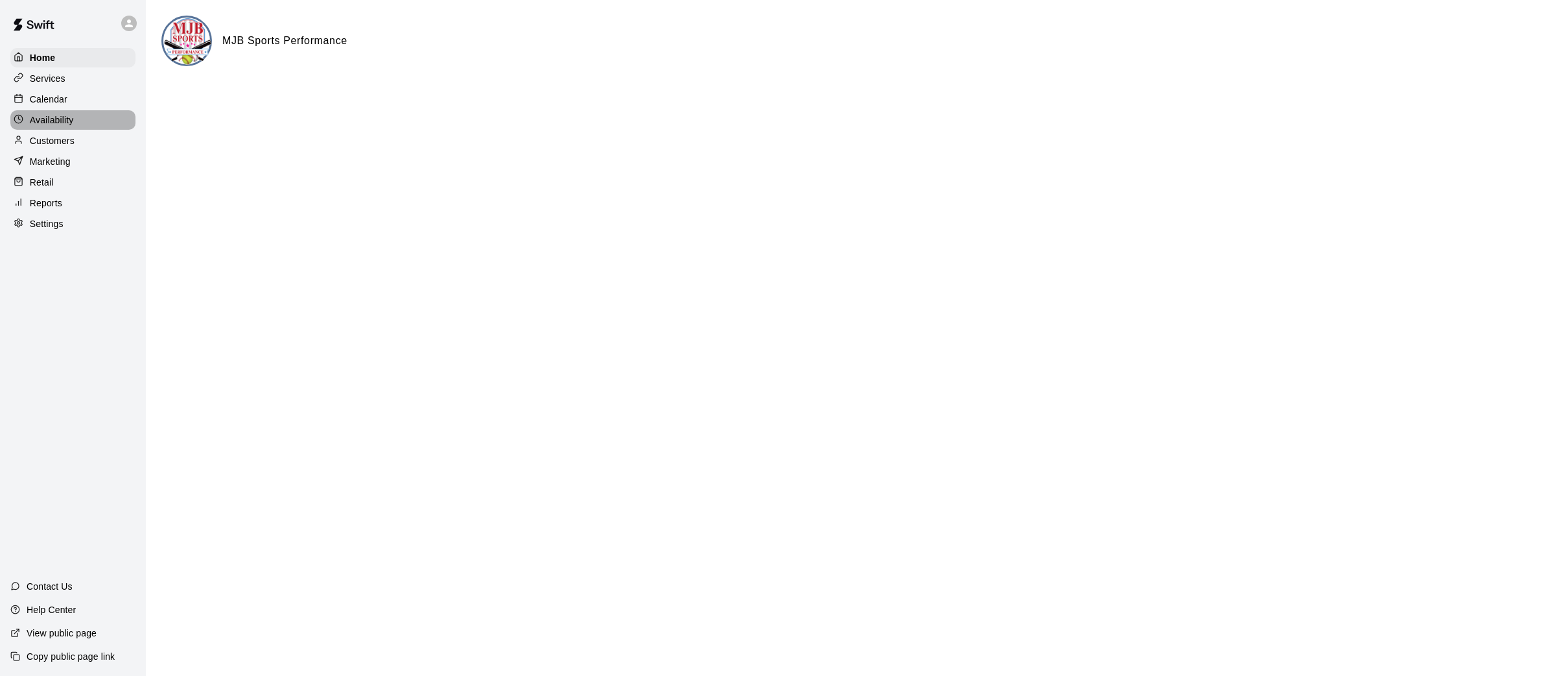
click at [60, 112] on div "Availability" at bounding box center [72, 119] width 125 height 19
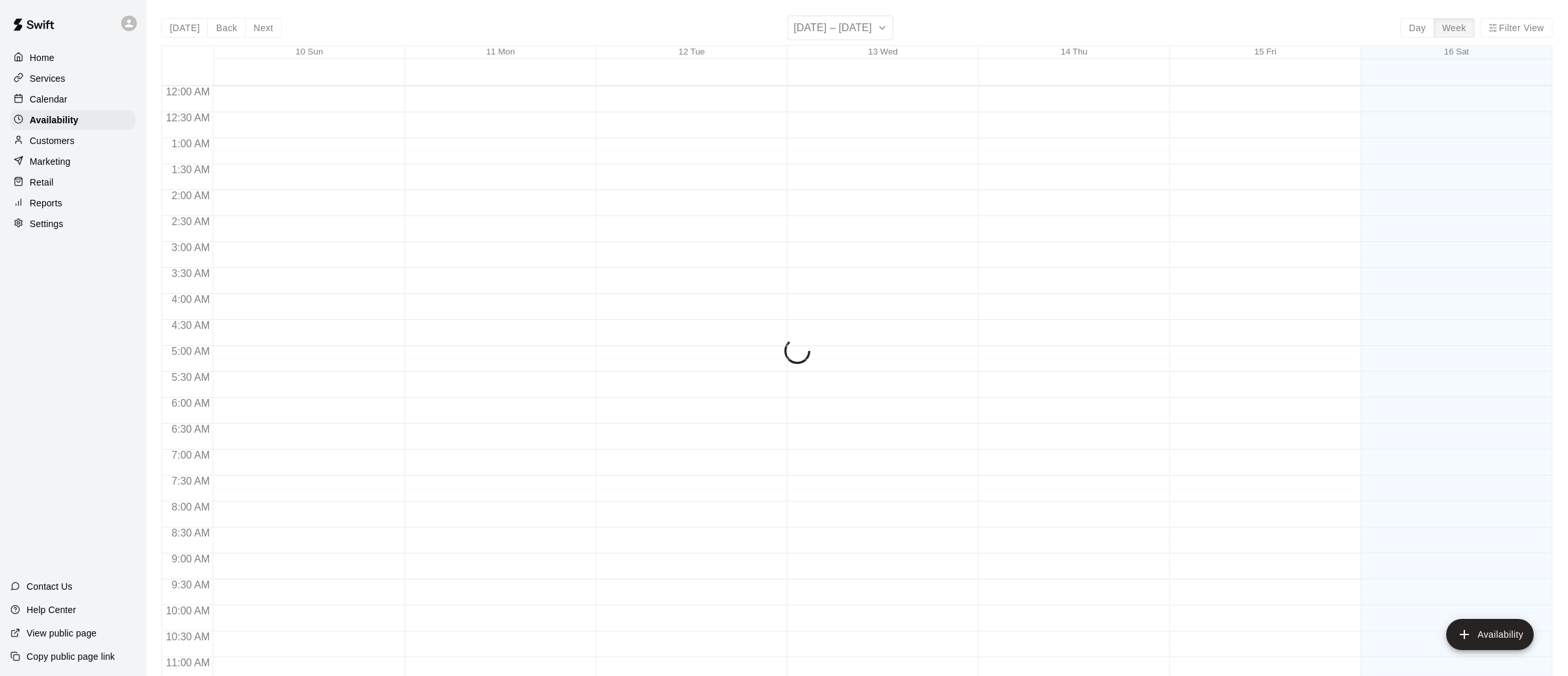
scroll to position [639, 0]
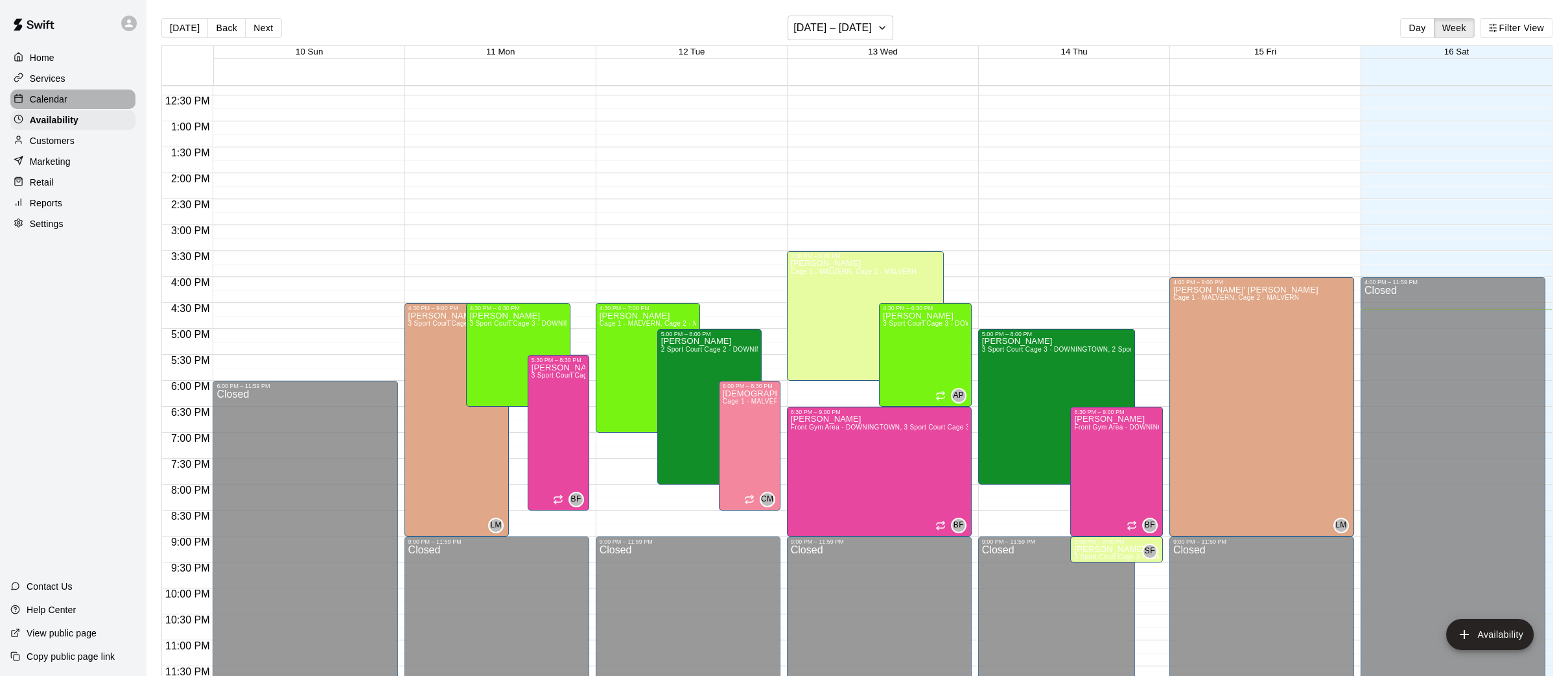
click at [67, 98] on div "Calendar" at bounding box center [72, 99] width 125 height 19
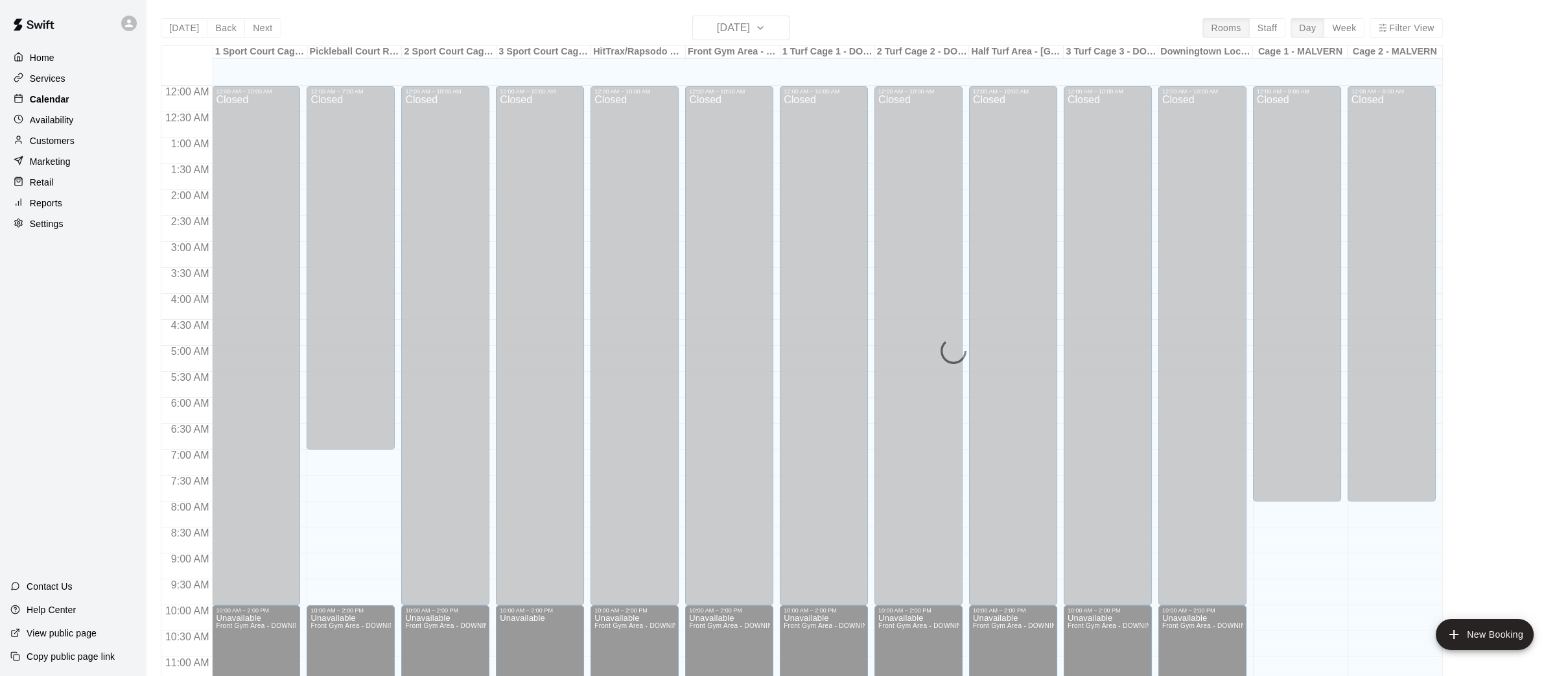
scroll to position [600, 0]
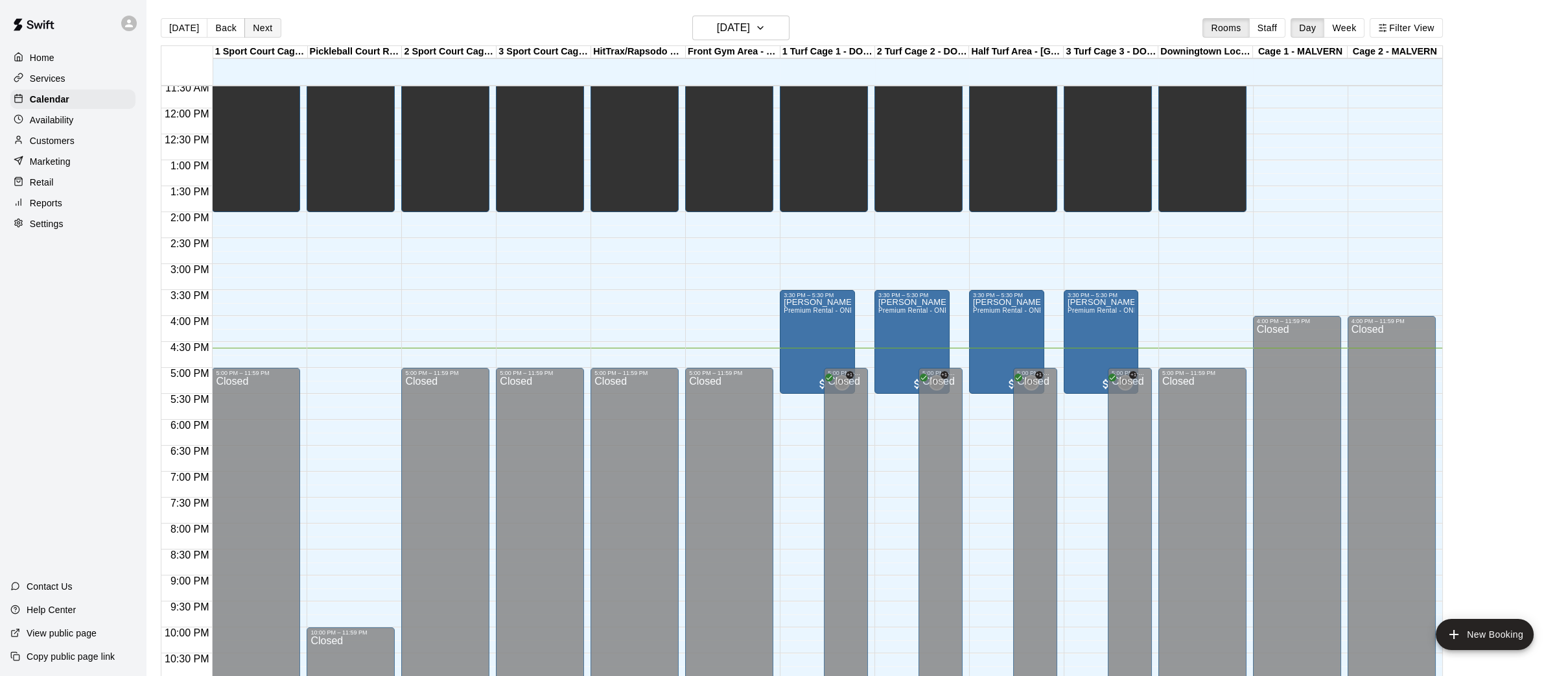
click at [263, 27] on button "Next" at bounding box center [262, 28] width 36 height 19
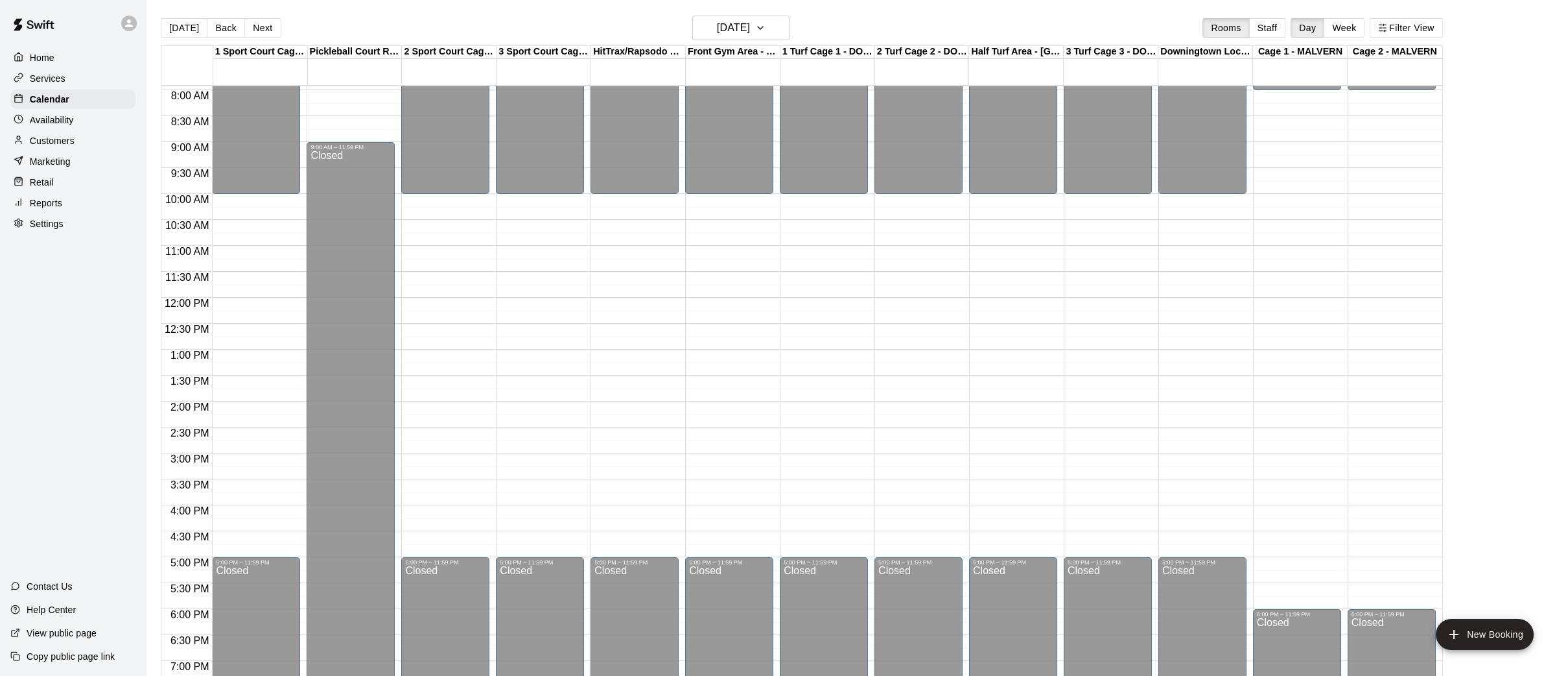
scroll to position [405, 0]
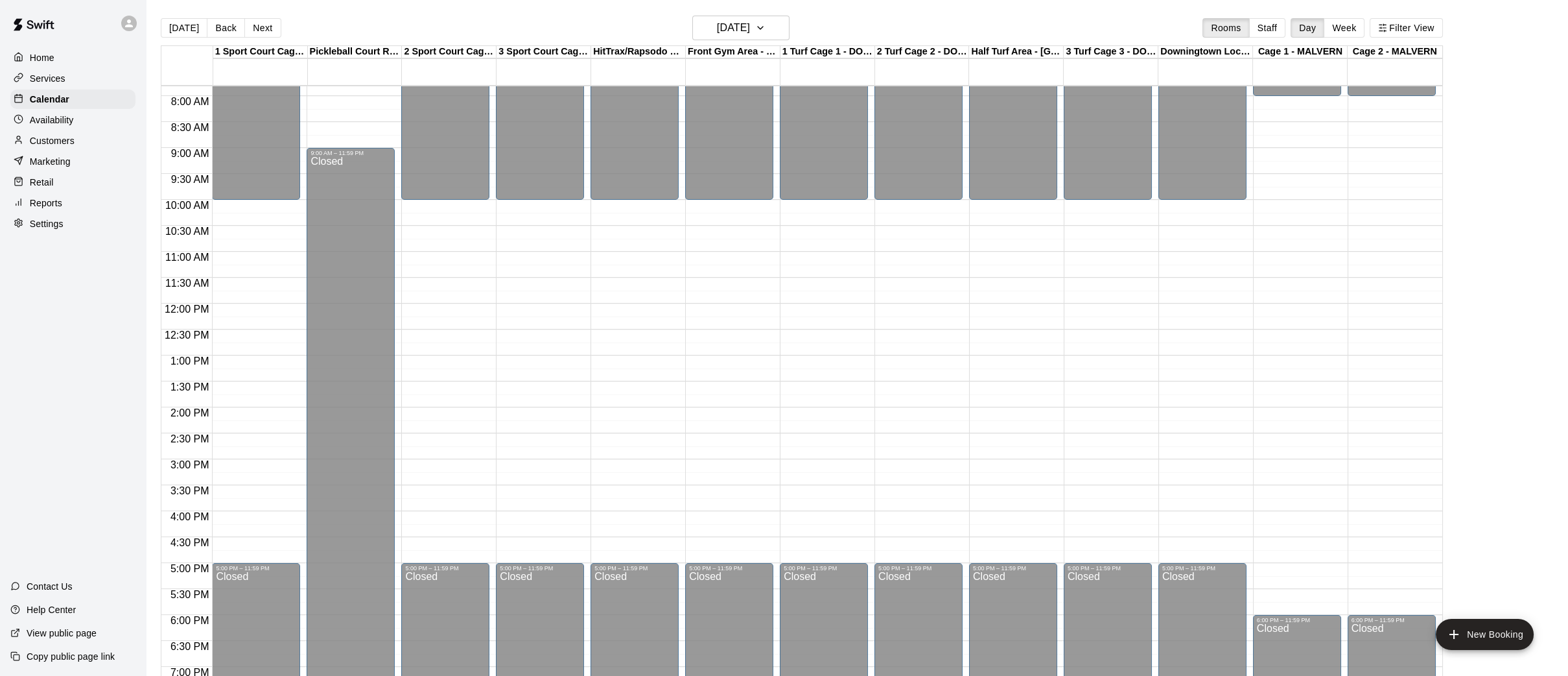
click at [437, 373] on div "12:00 AM – 10:00 AM Closed 5:00 PM – 11:59 PM Closed" at bounding box center [445, 303] width 88 height 1245
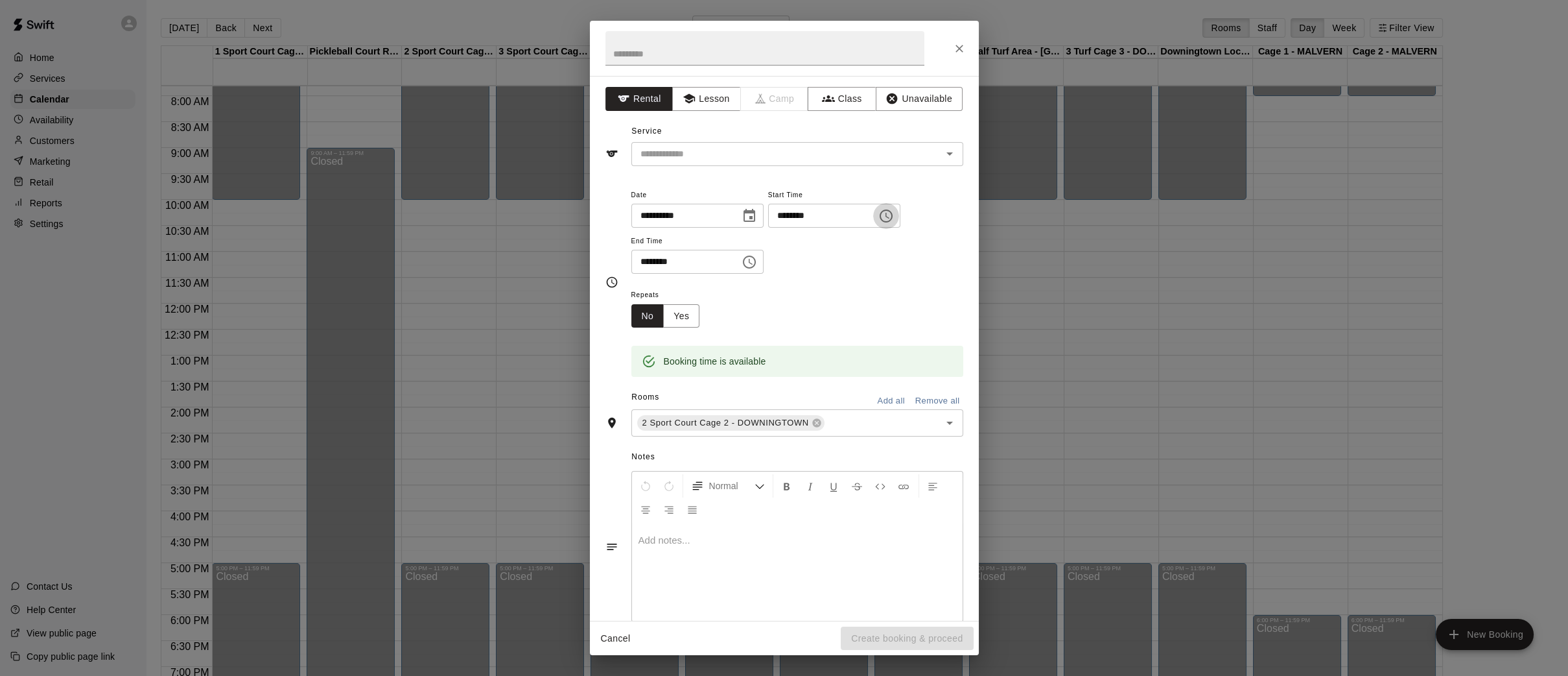
click at [891, 212] on icon "Choose time, selected time is 1:15 PM" at bounding box center [886, 215] width 16 height 16
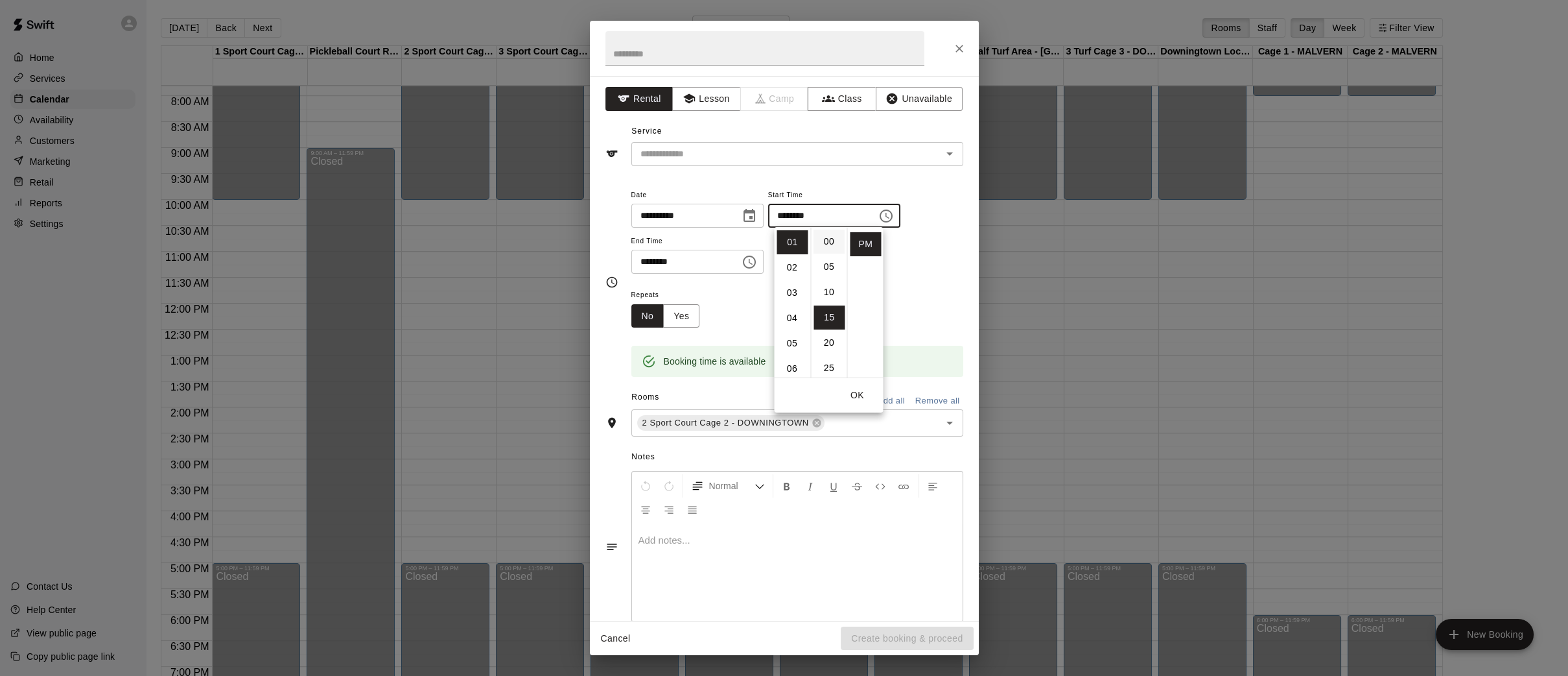
click at [824, 243] on li "00" at bounding box center [829, 241] width 31 height 24
type input "********"
click at [757, 261] on icon "Choose time, selected time is 1:45 PM" at bounding box center [749, 262] width 16 height 16
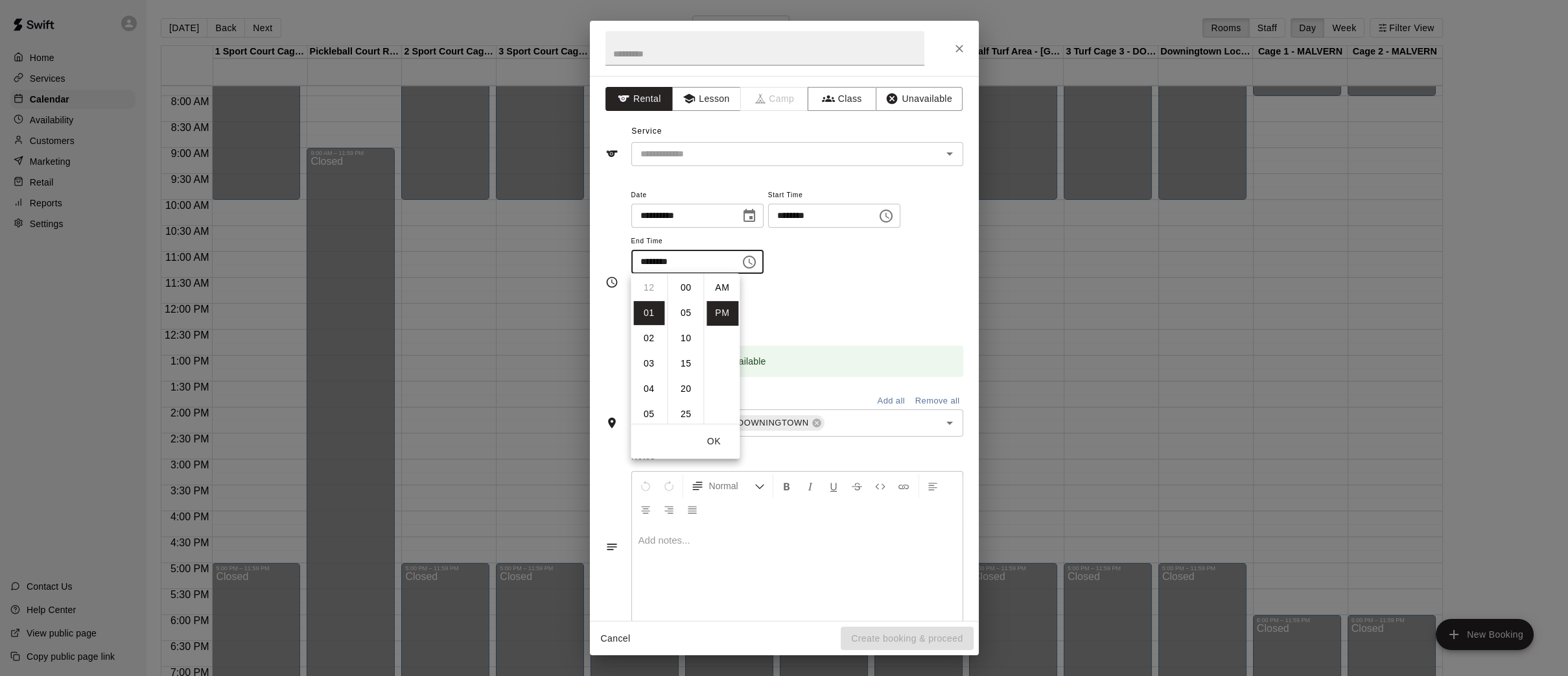
scroll to position [23, 0]
click at [653, 385] on li "05" at bounding box center [649, 389] width 31 height 24
click at [679, 282] on li "00" at bounding box center [686, 288] width 31 height 24
type input "********"
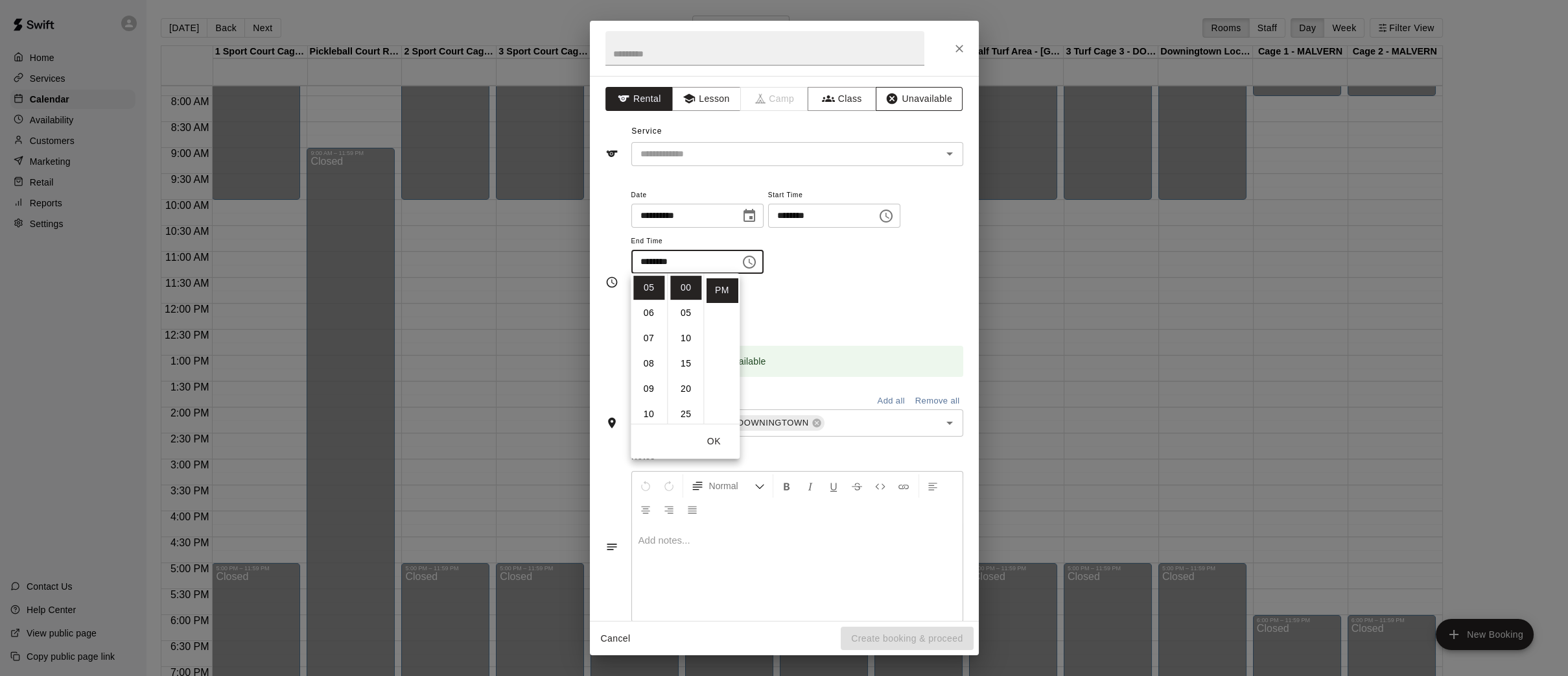
click at [924, 101] on button "Unavailable" at bounding box center [919, 99] width 87 height 24
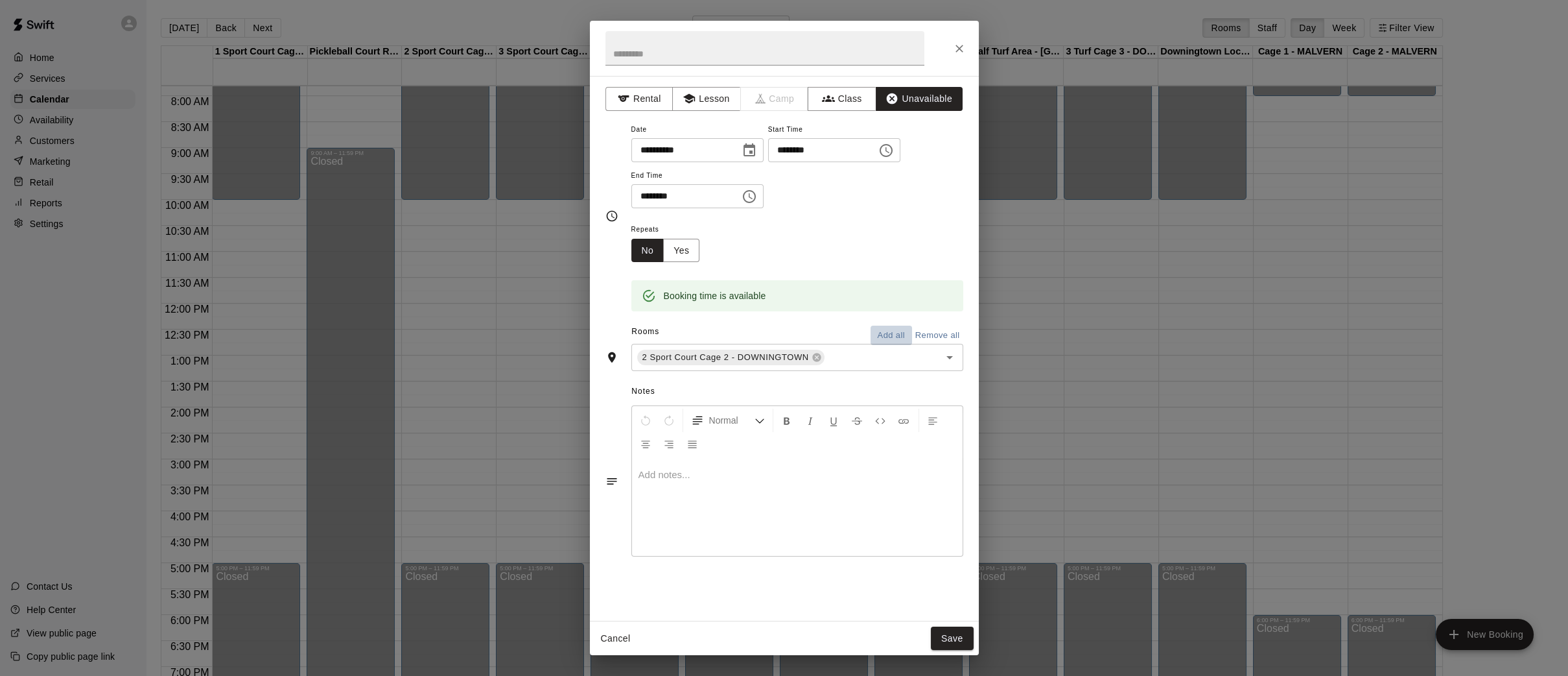
click at [891, 332] on button "Add all" at bounding box center [891, 336] width 42 height 20
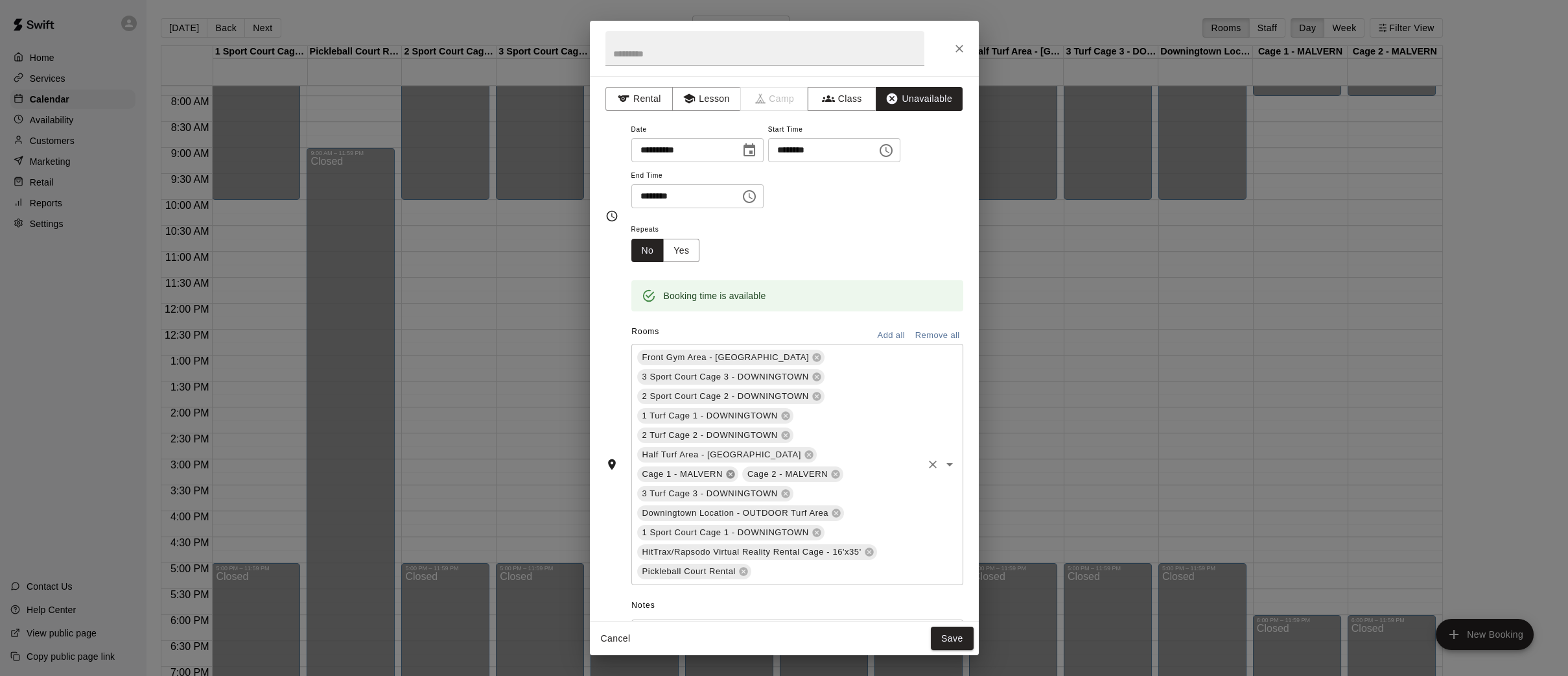
click at [735, 470] on icon at bounding box center [729, 473] width 8 height 8
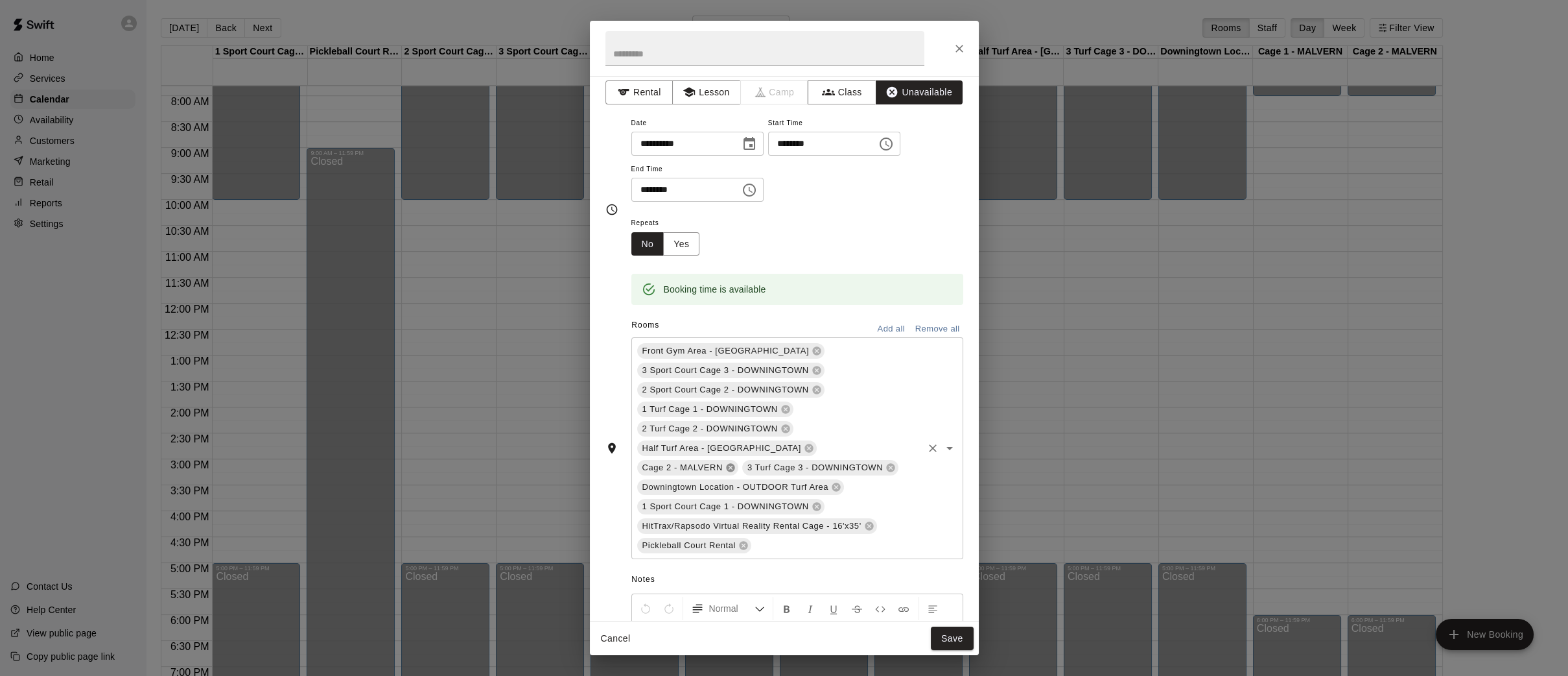
click at [736, 462] on icon at bounding box center [730, 467] width 10 height 10
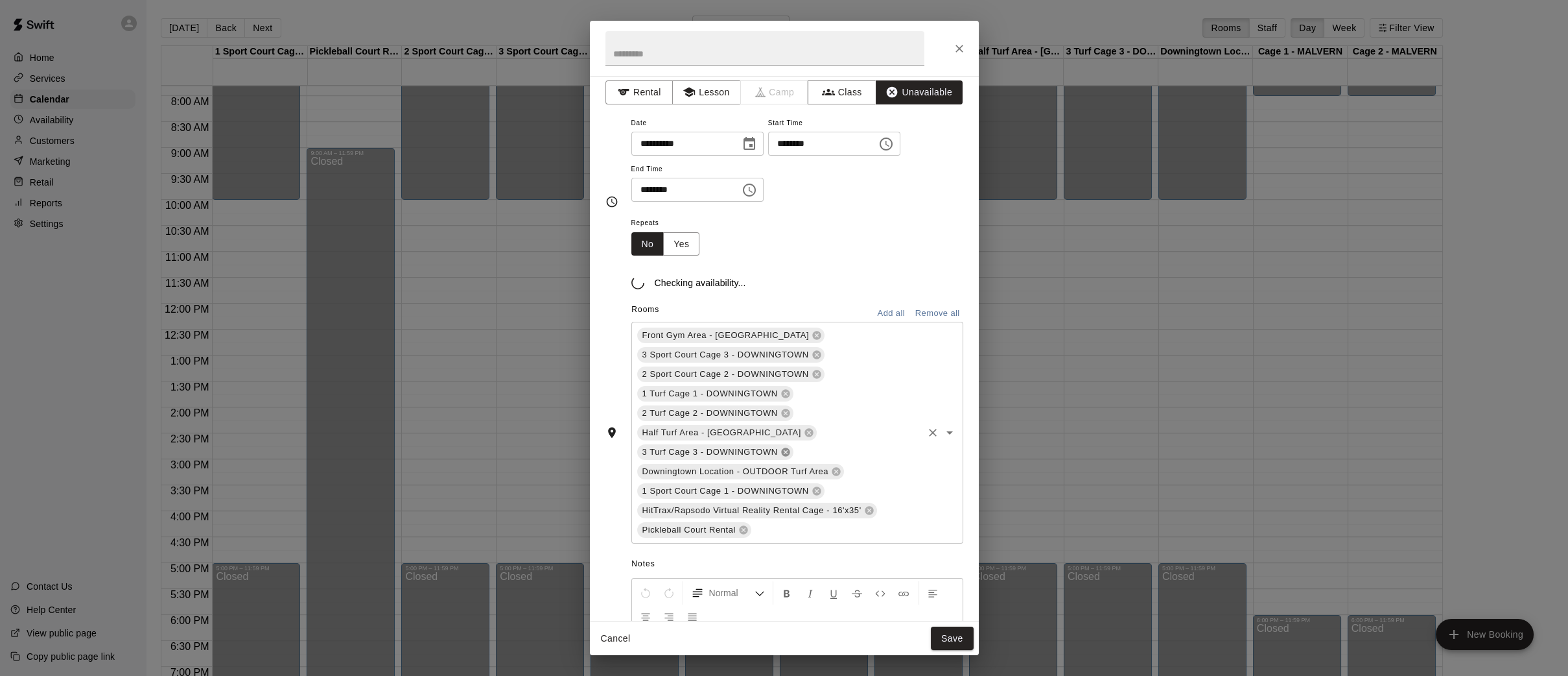
scroll to position [2, 0]
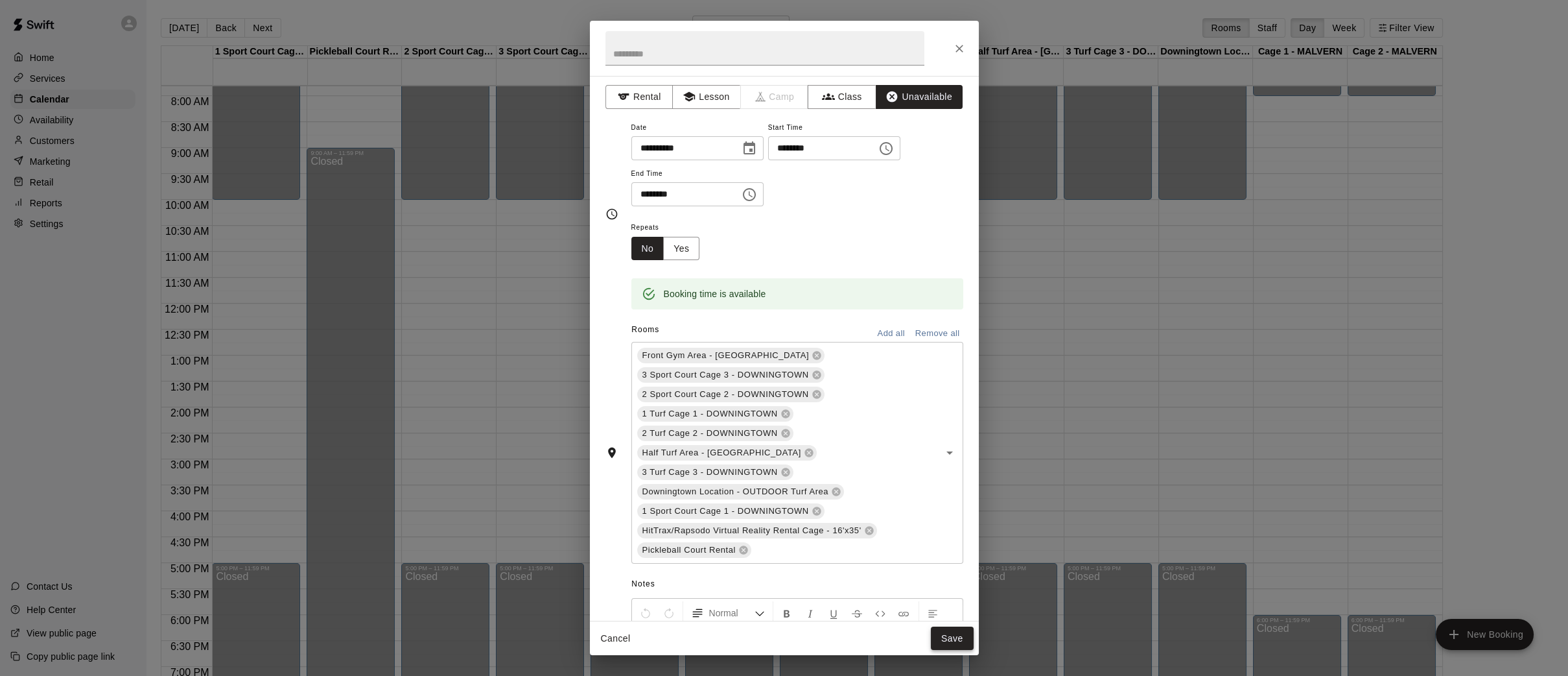
click at [945, 636] on button "Save" at bounding box center [952, 638] width 43 height 24
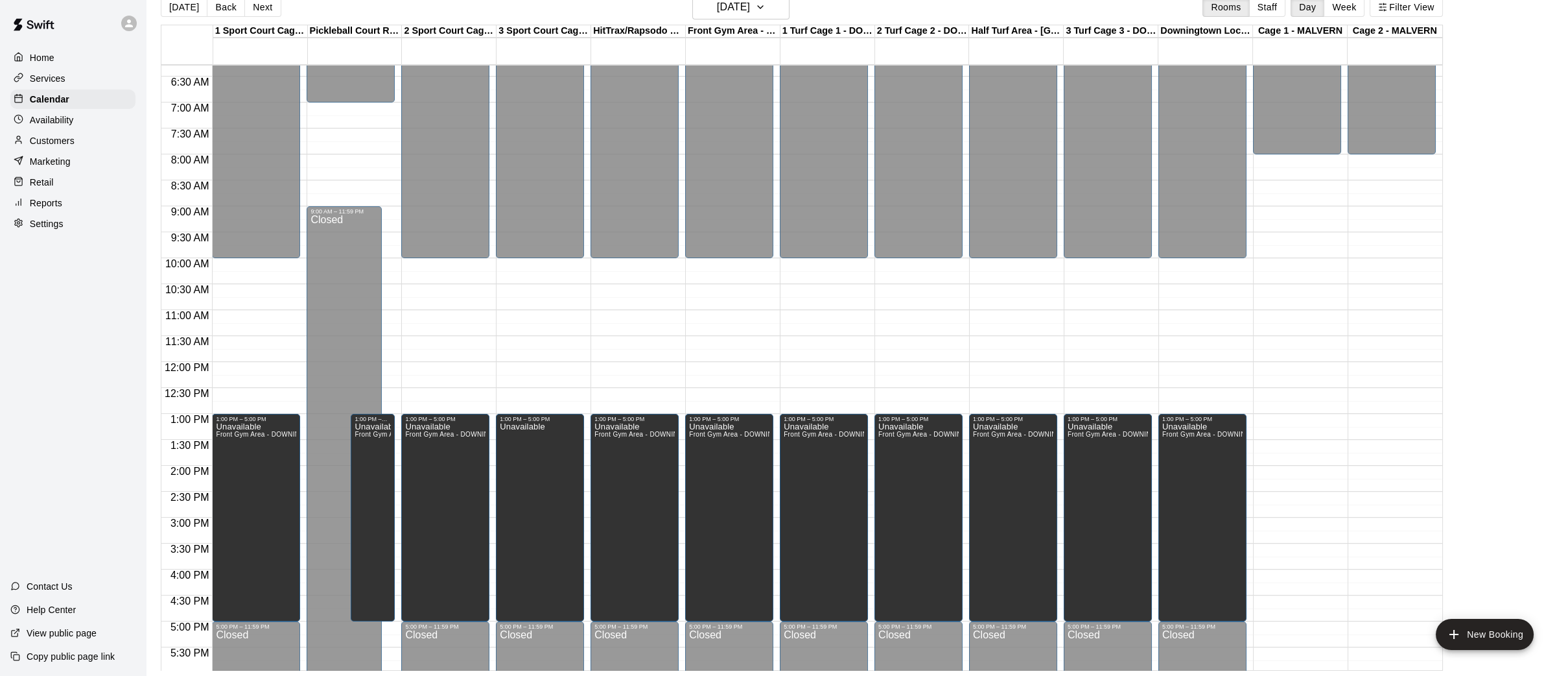
scroll to position [319, 0]
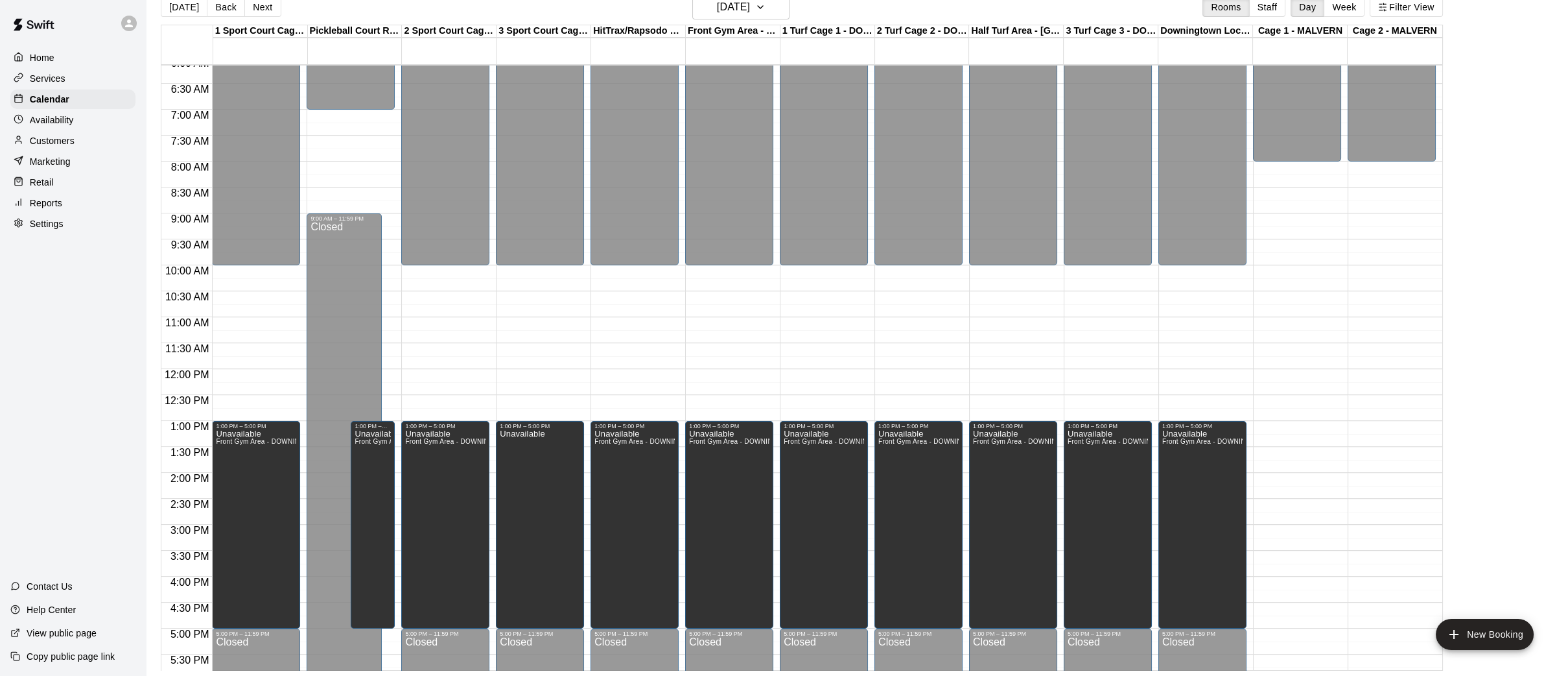
click at [75, 60] on div "Home" at bounding box center [72, 57] width 125 height 19
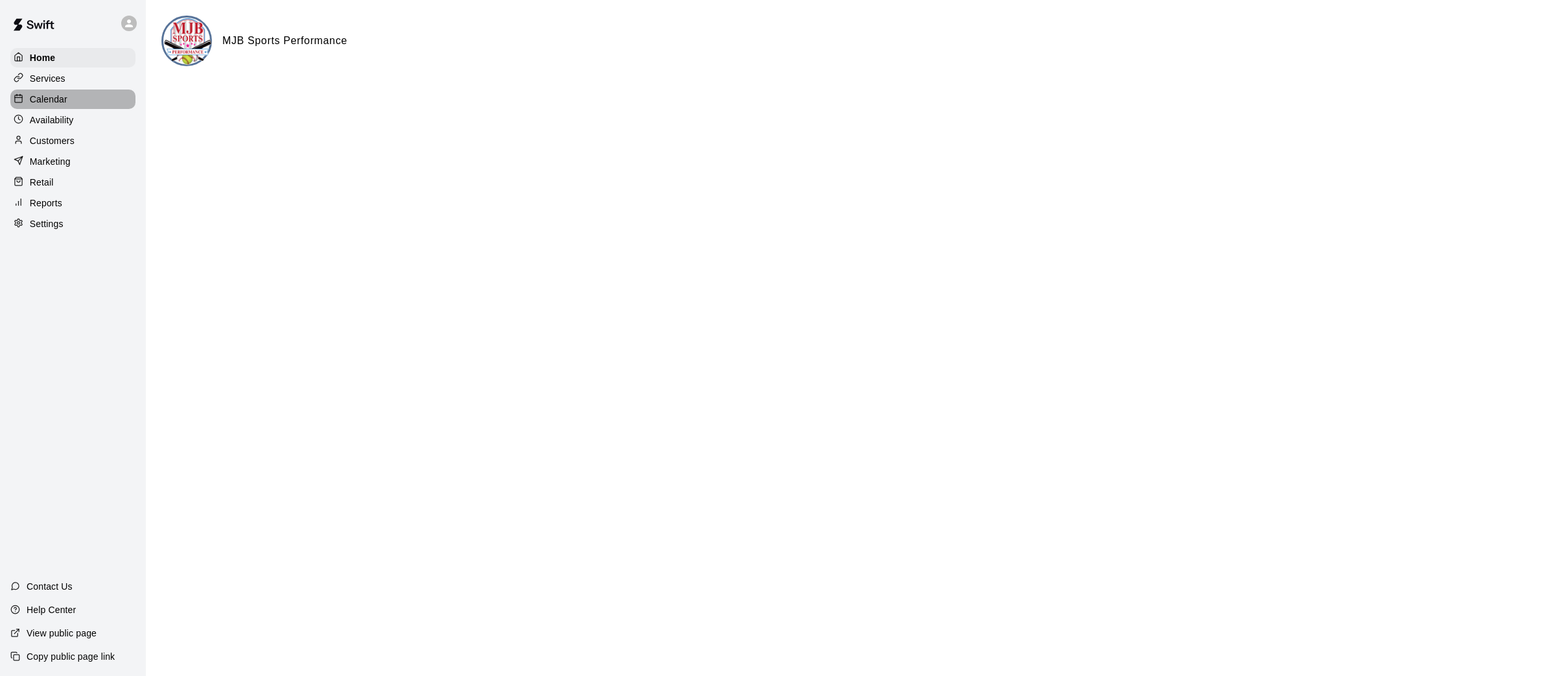
click at [80, 99] on div "Calendar" at bounding box center [72, 99] width 125 height 19
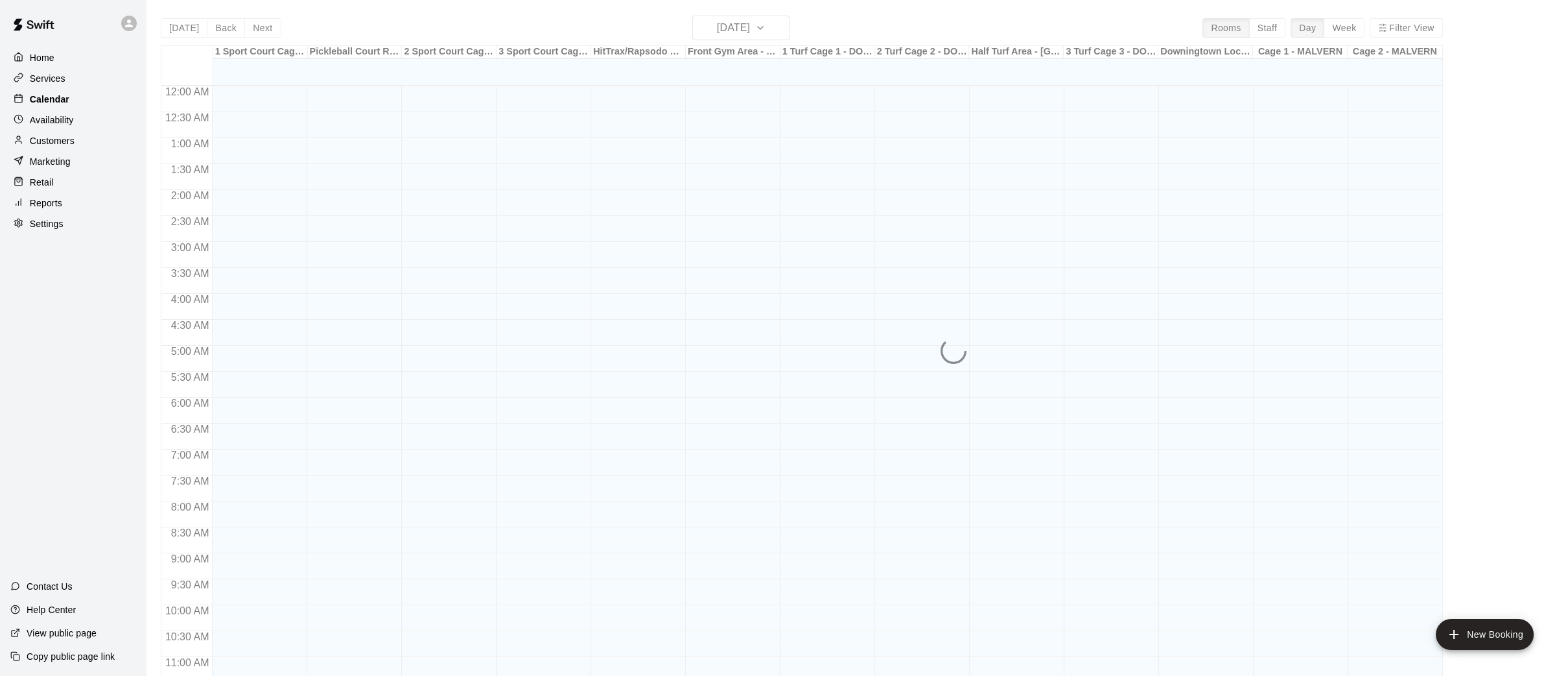
scroll to position [600, 0]
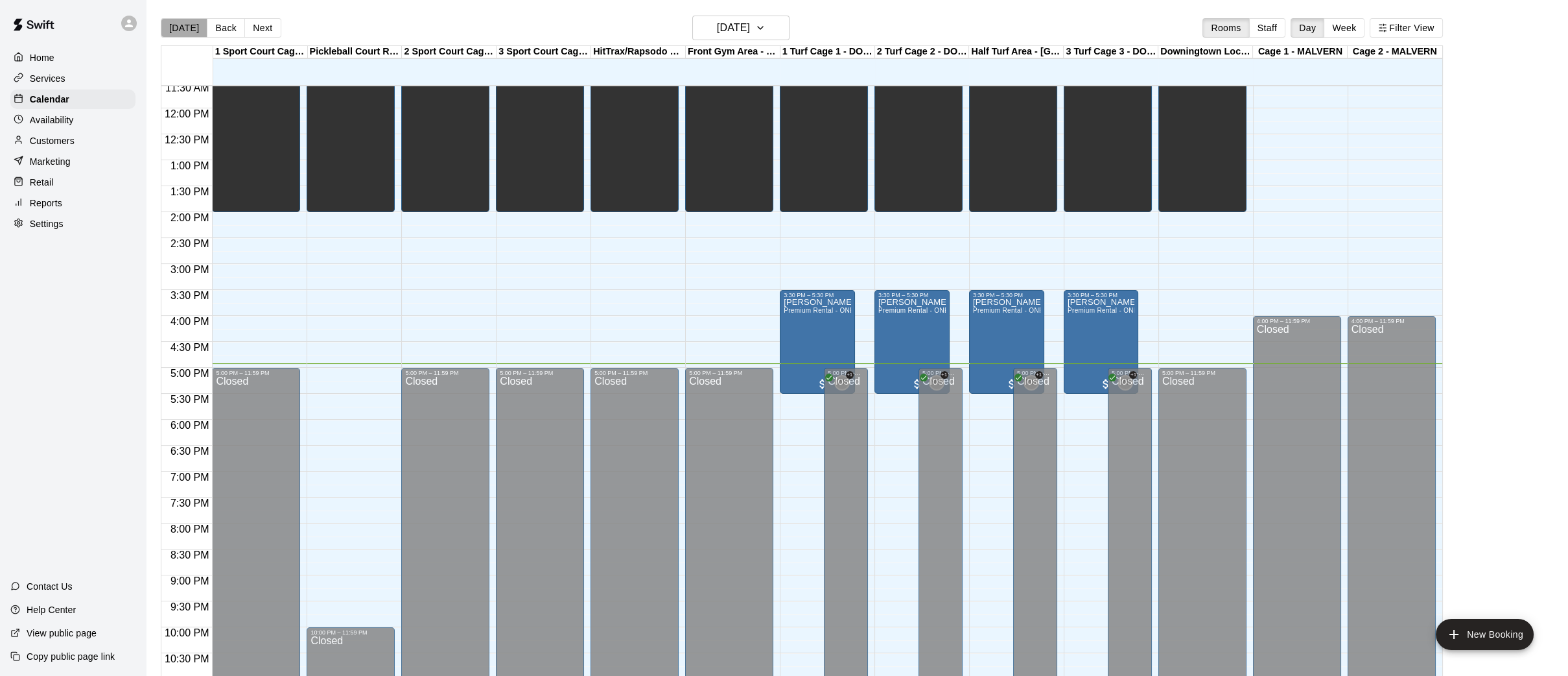
click at [190, 25] on button "[DATE]" at bounding box center [184, 28] width 46 height 19
click at [80, 97] on div "Calendar" at bounding box center [72, 99] width 125 height 19
click at [270, 30] on button "Next" at bounding box center [262, 28] width 36 height 19
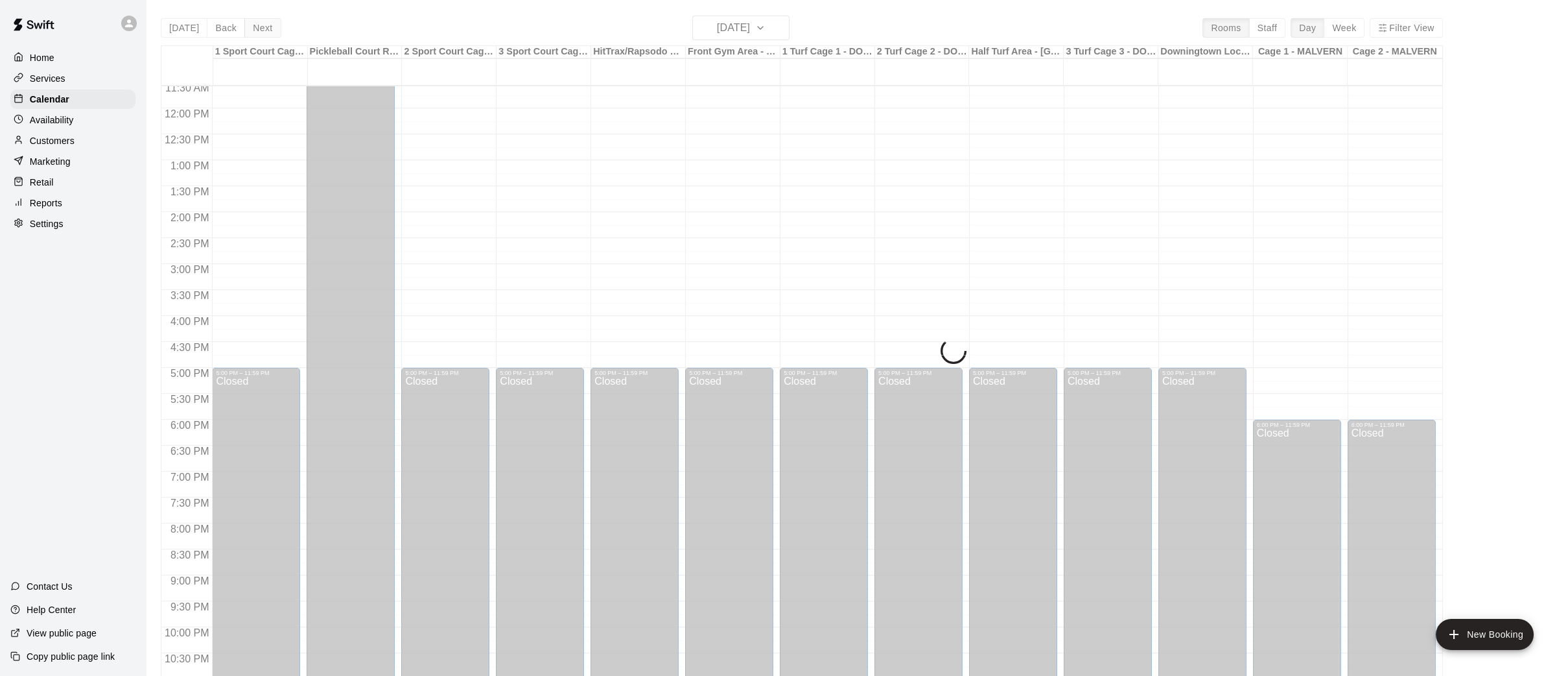
click at [270, 30] on button "Next" at bounding box center [262, 28] width 36 height 19
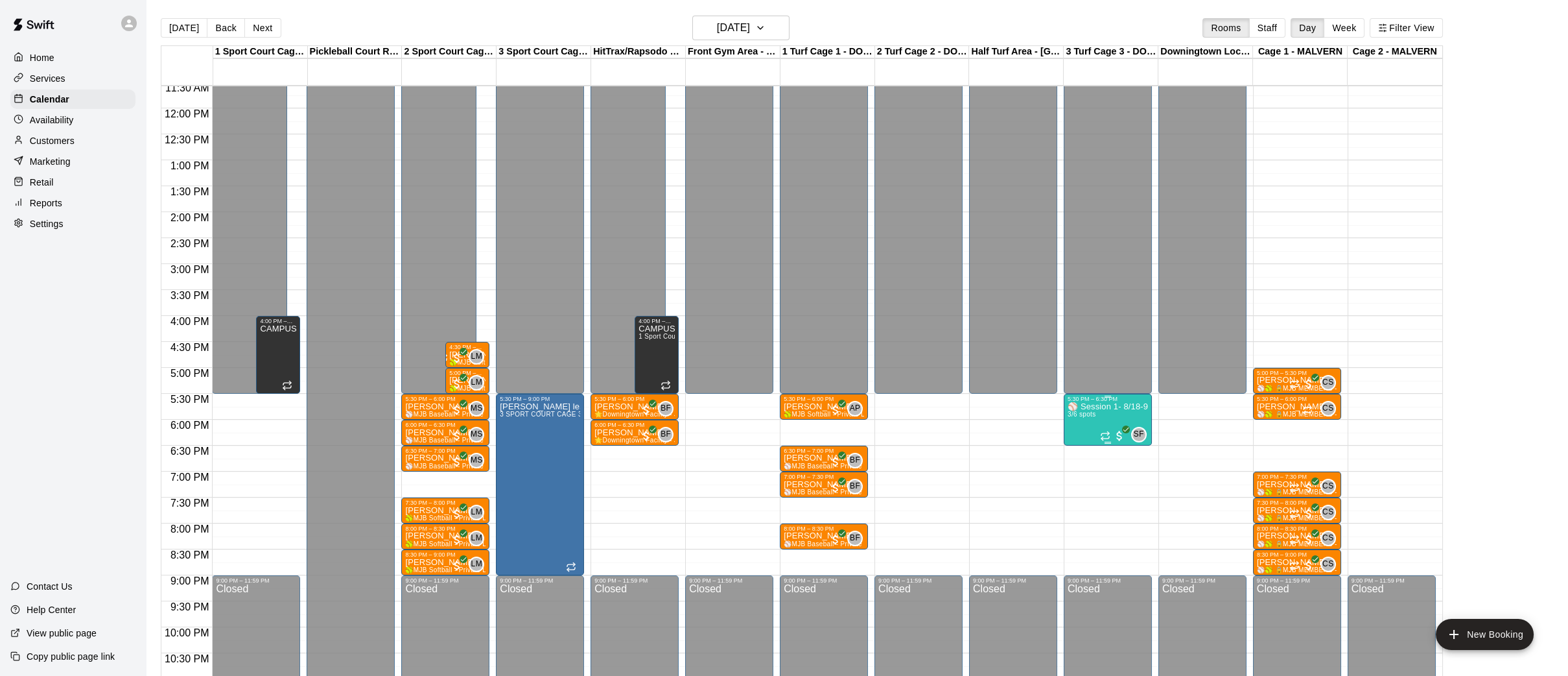
click at [1086, 440] on img "edit" at bounding box center [1081, 445] width 15 height 15
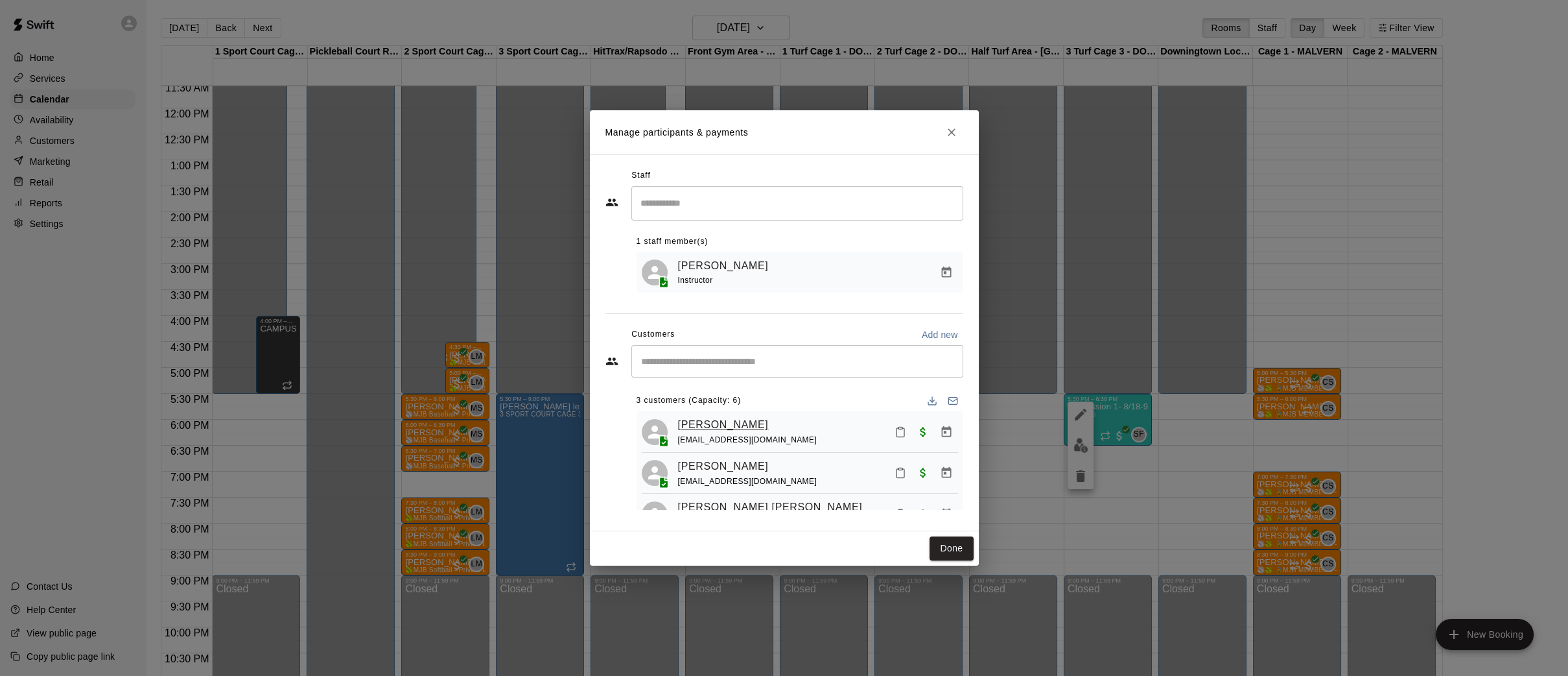
click at [726, 426] on link "[PERSON_NAME]" at bounding box center [724, 424] width 91 height 17
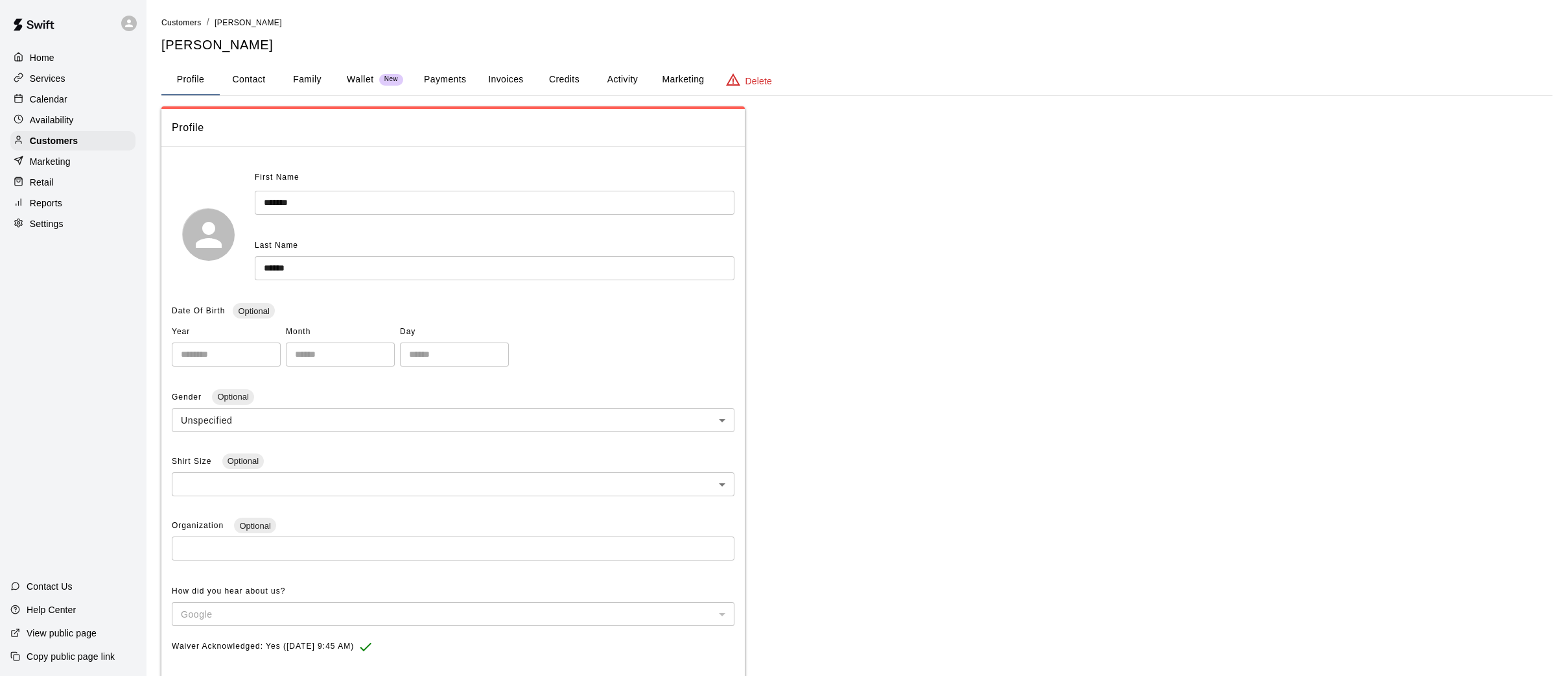
click at [261, 75] on button "Contact" at bounding box center [249, 80] width 58 height 31
select select "**"
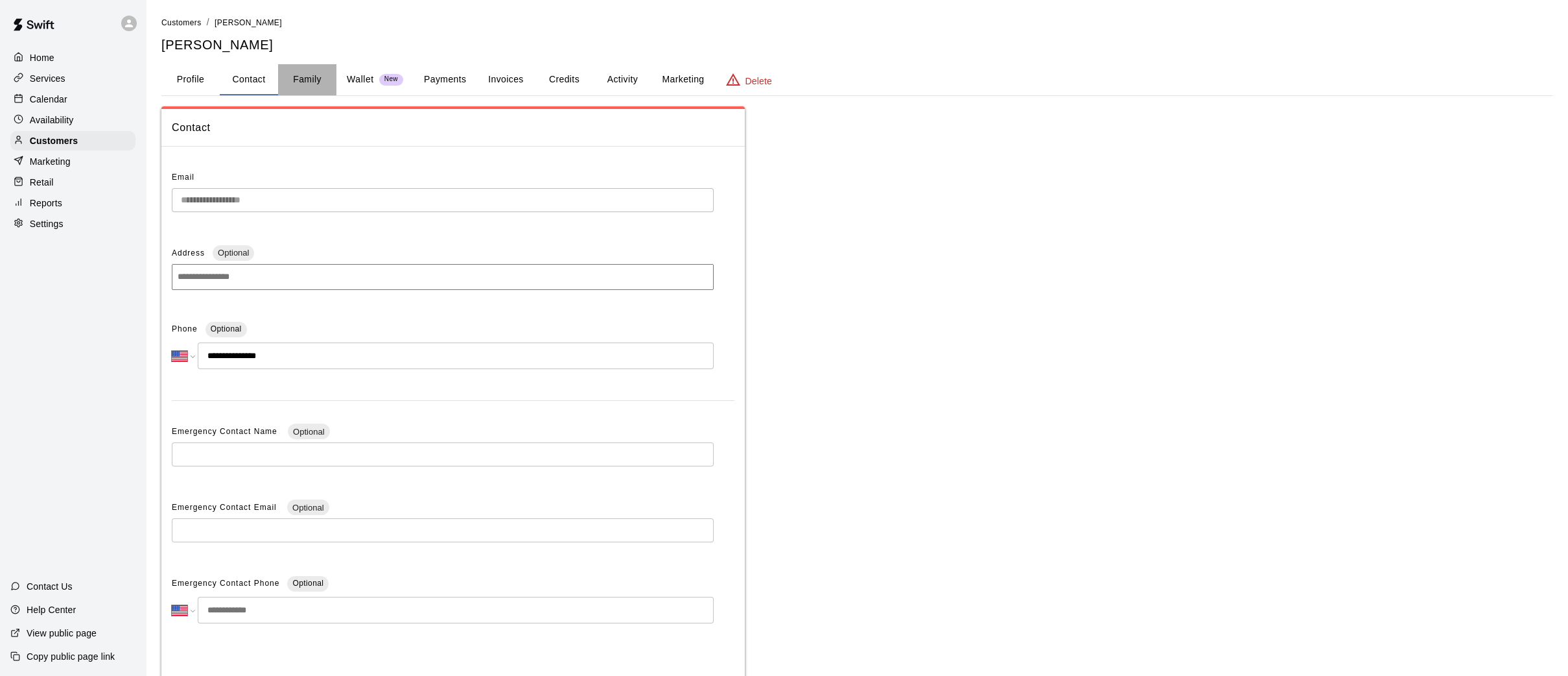
click at [307, 75] on button "Family" at bounding box center [307, 80] width 58 height 31
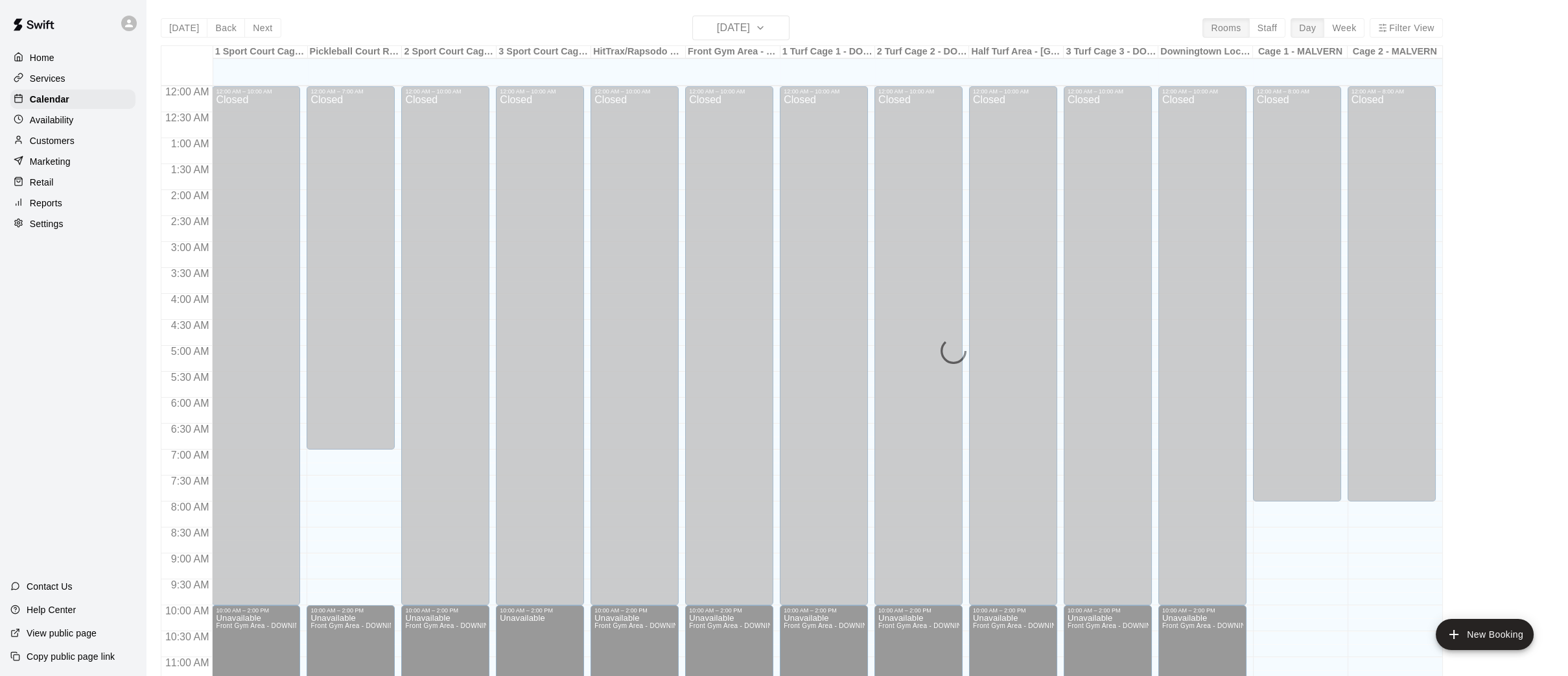
scroll to position [600, 0]
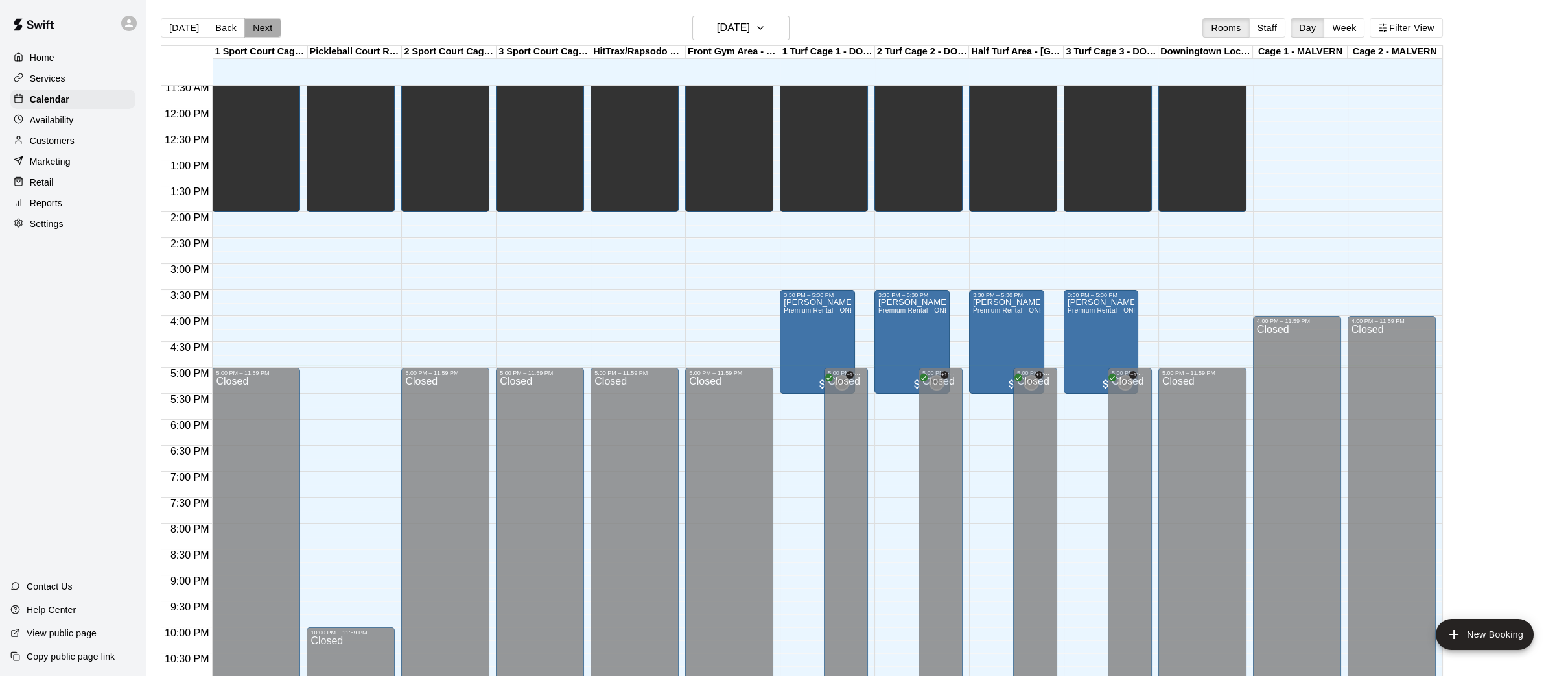
click at [247, 29] on button "Next" at bounding box center [262, 28] width 36 height 19
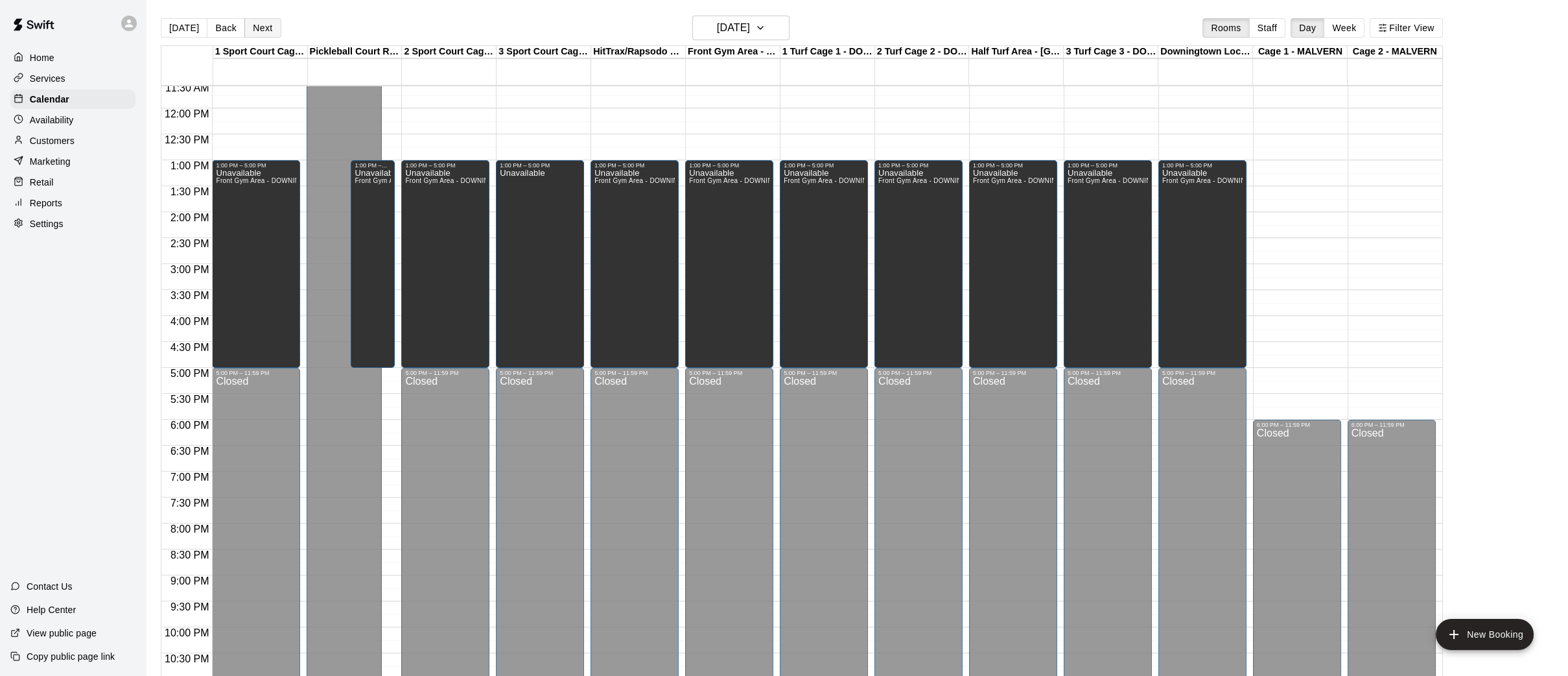
click at [247, 29] on button "Next" at bounding box center [262, 28] width 36 height 19
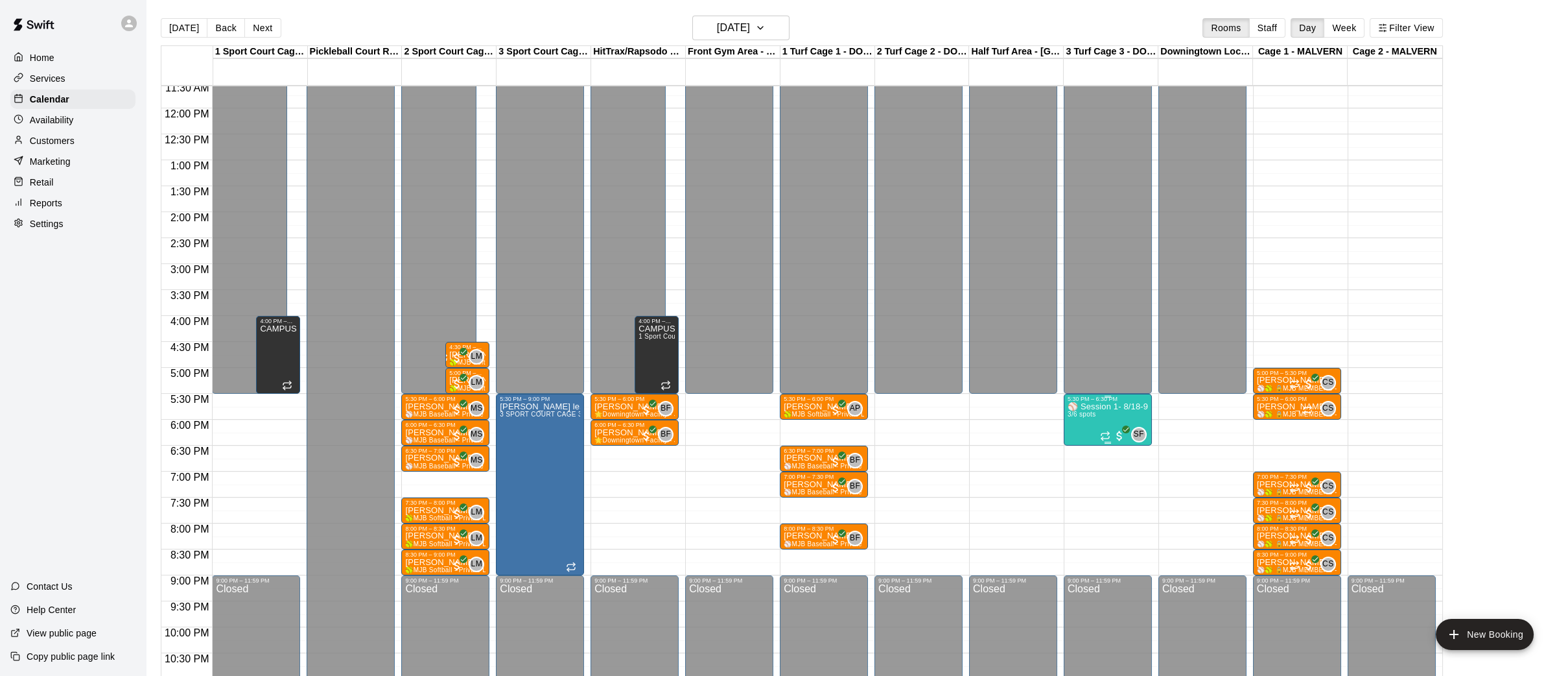
click at [1098, 407] on p "⚾️ Session 1- 8/18-9/29 - Pitching-Semi-Private ⚾️" at bounding box center [1108, 407] width 80 height 0
click at [1082, 446] on img "edit" at bounding box center [1081, 449] width 15 height 15
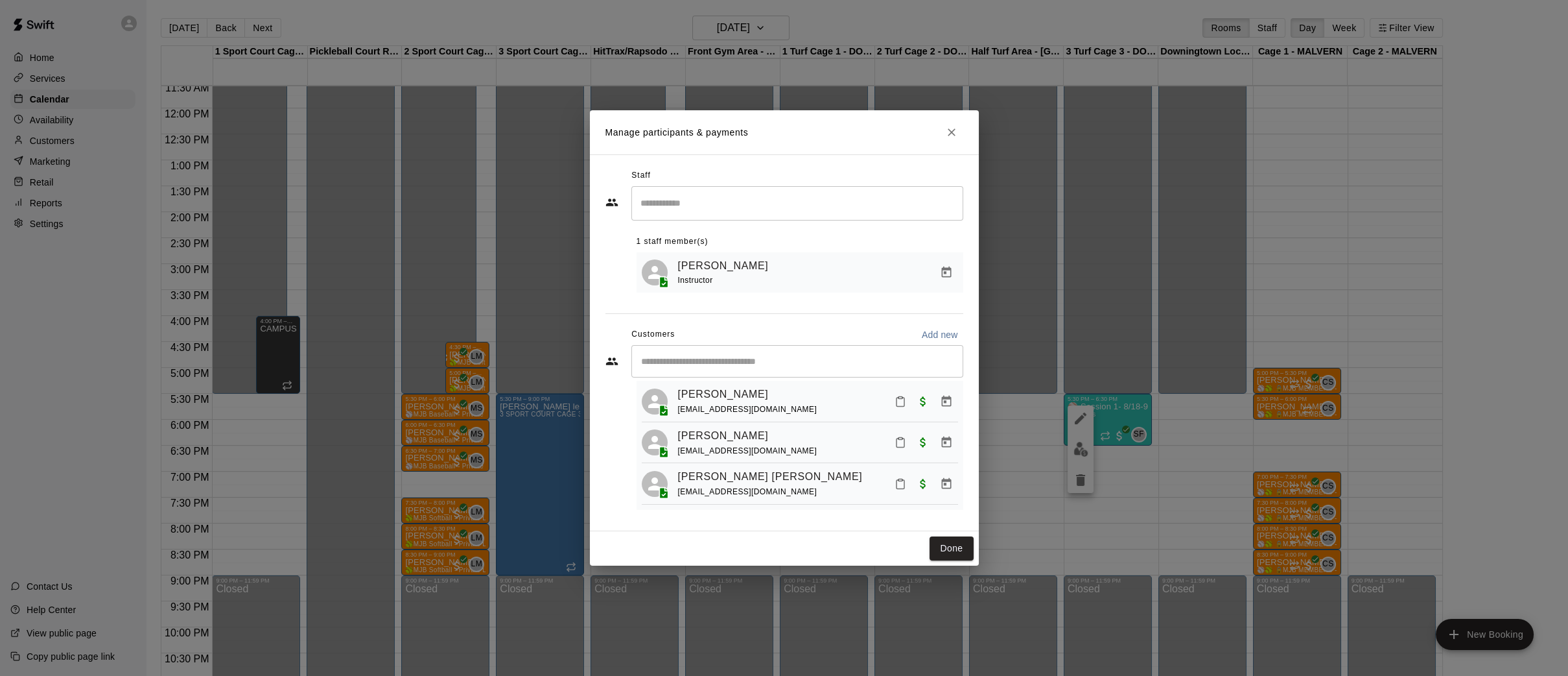
scroll to position [28, 0]
click at [941, 489] on icon "Manage bookings & payment" at bounding box center [947, 486] width 13 height 13
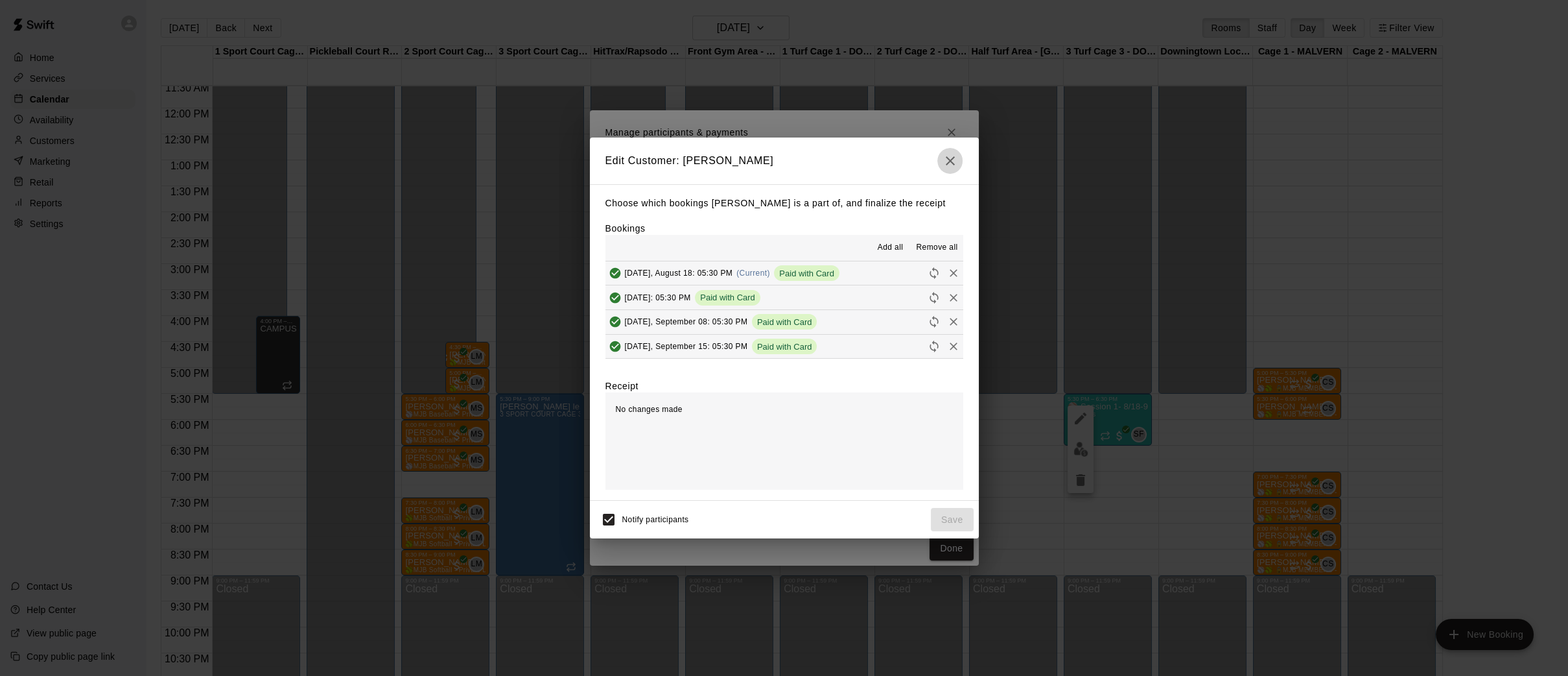
click at [949, 152] on button "button" at bounding box center [950, 161] width 26 height 26
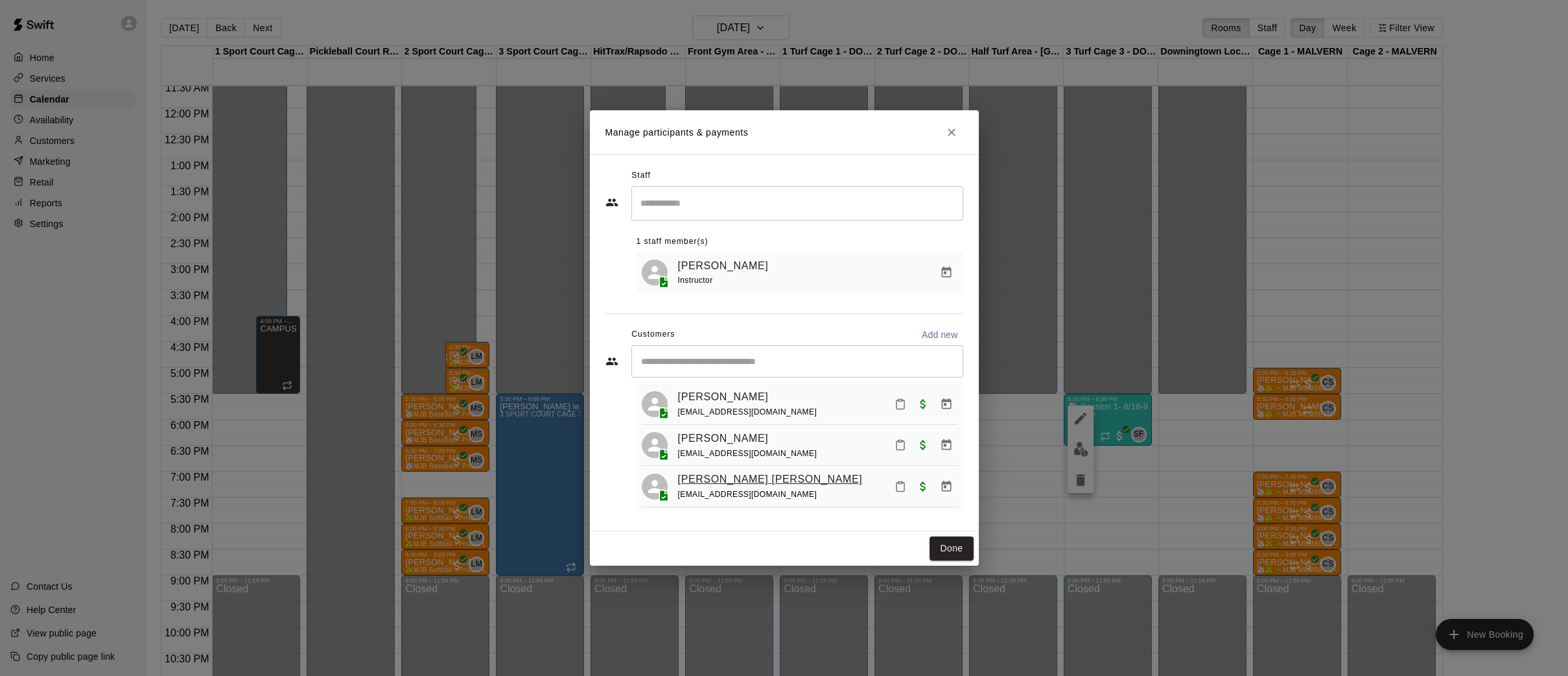
click at [711, 483] on link "[PERSON_NAME] [PERSON_NAME]" at bounding box center [771, 479] width 185 height 17
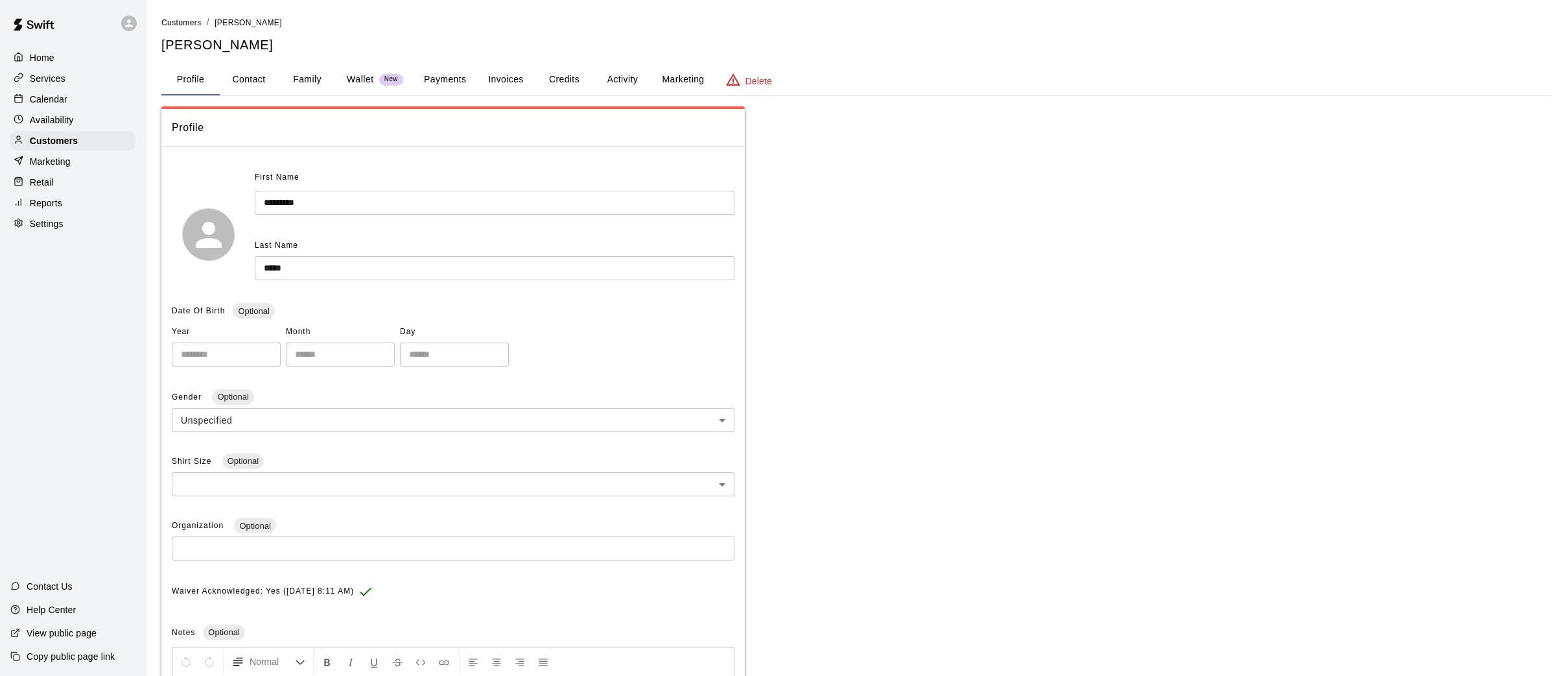
click at [239, 77] on button "Contact" at bounding box center [249, 80] width 58 height 31
select select "**"
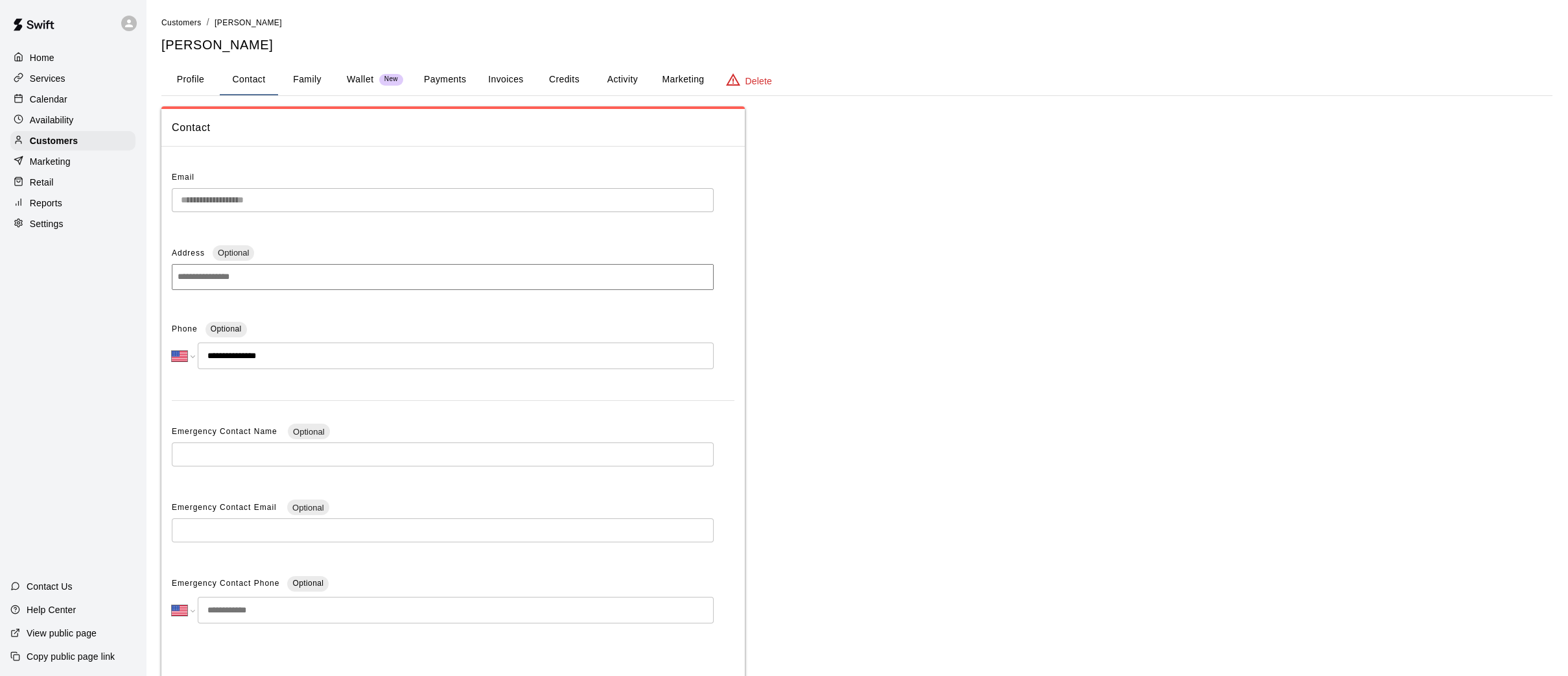
click at [319, 77] on button "Family" at bounding box center [307, 80] width 58 height 31
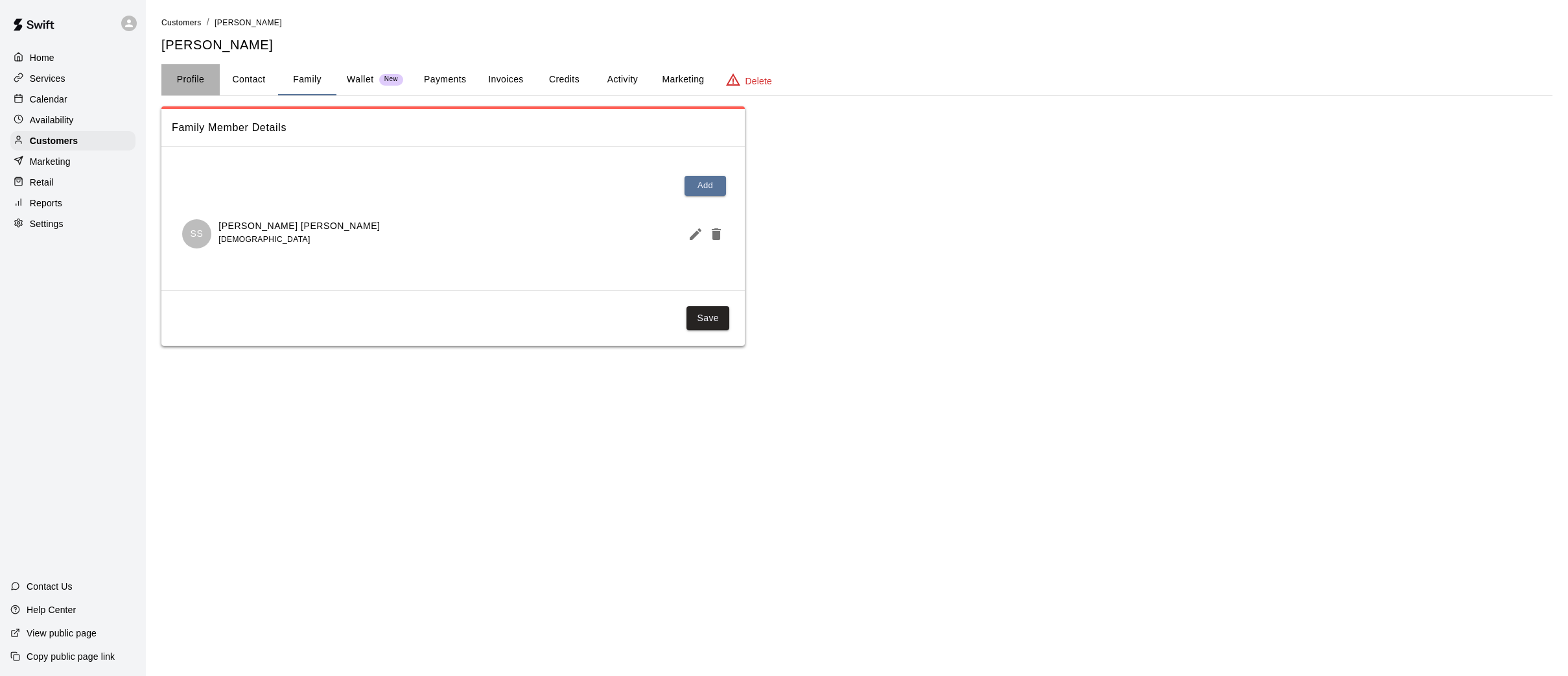
click at [181, 80] on button "Profile" at bounding box center [190, 80] width 58 height 31
